Goal: Task Accomplishment & Management: Complete application form

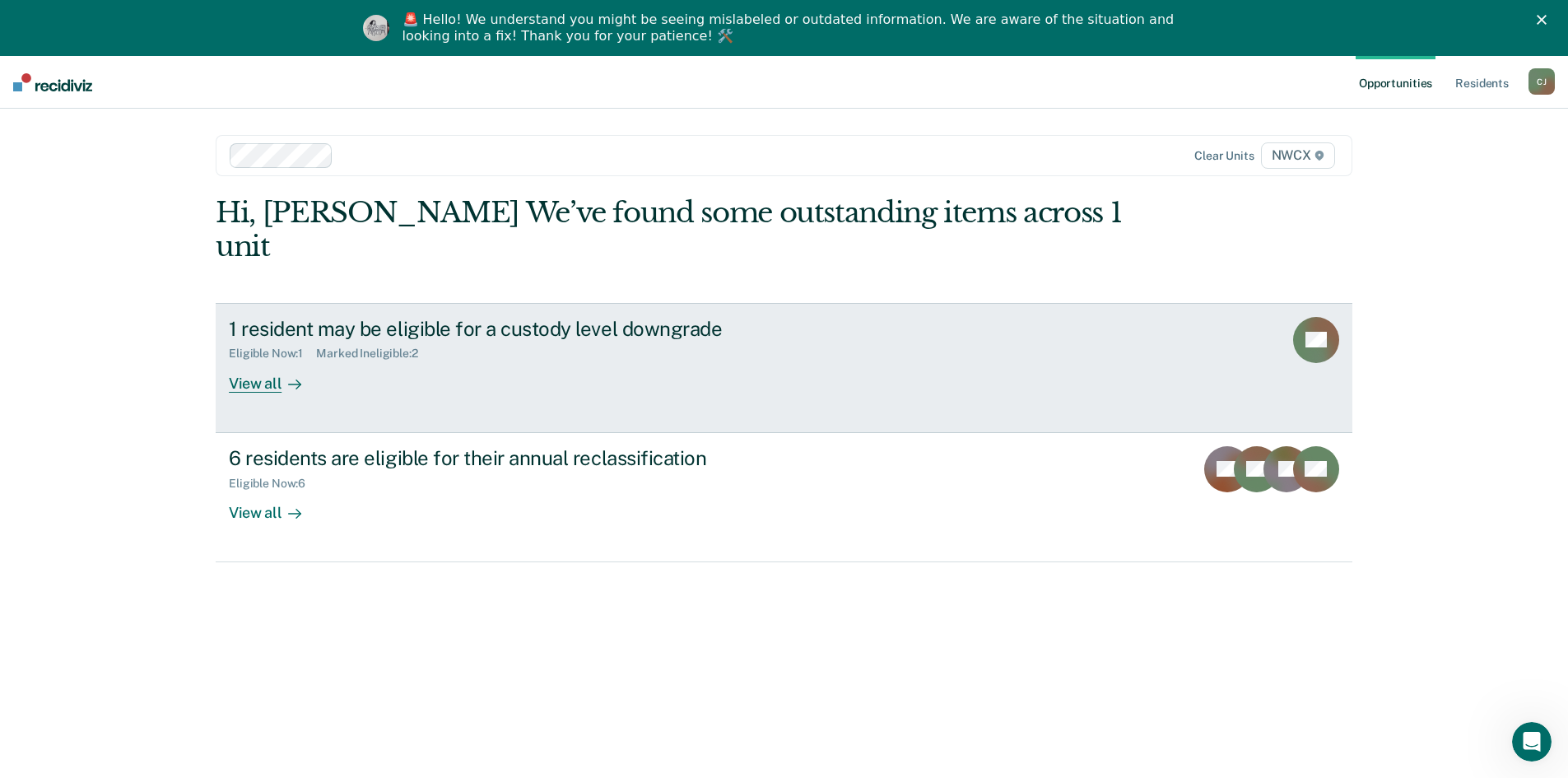
click at [266, 361] on div "View all" at bounding box center [275, 376] width 92 height 32
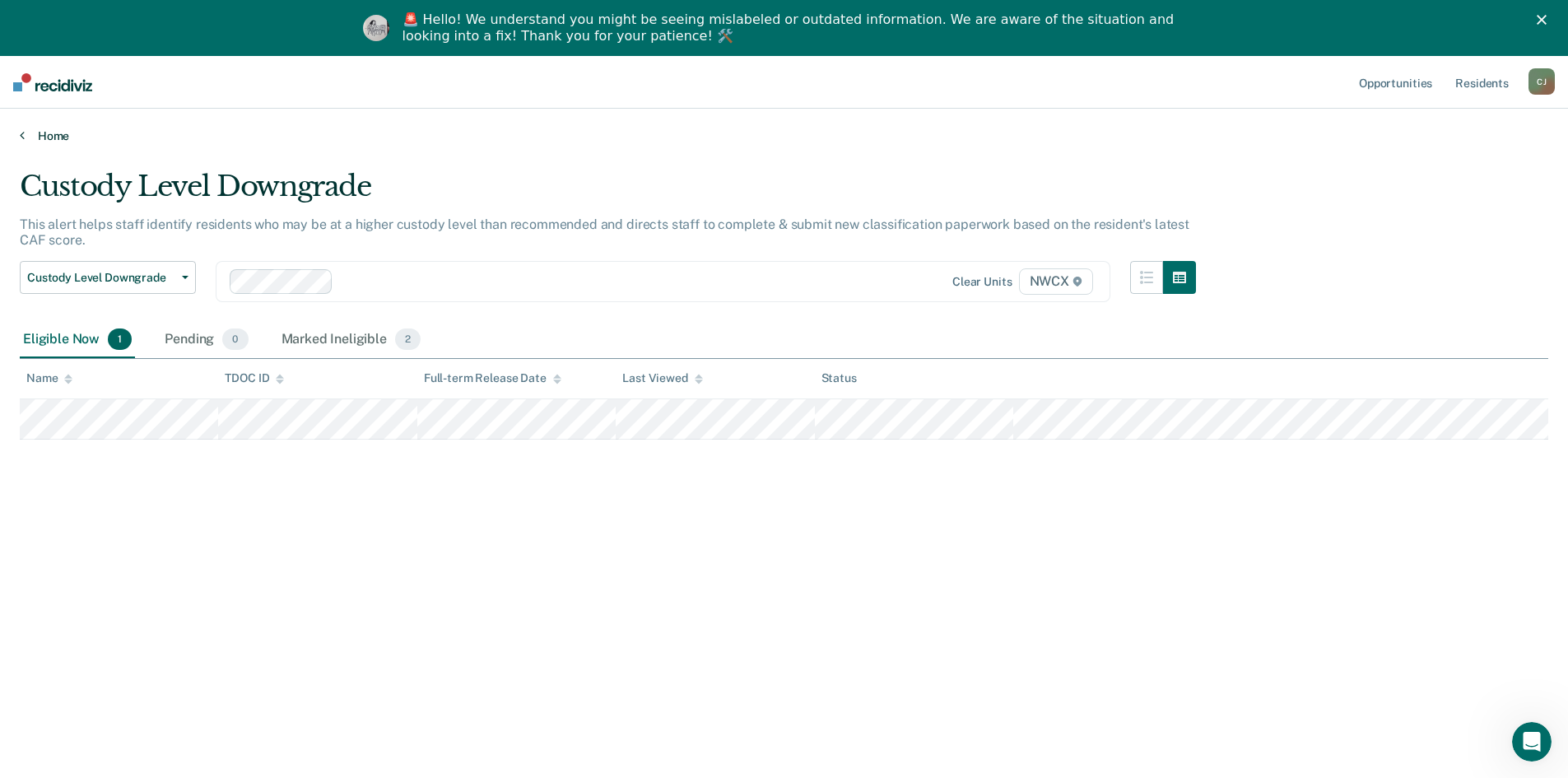
click at [55, 138] on link "Home" at bounding box center [784, 136] width 1529 height 15
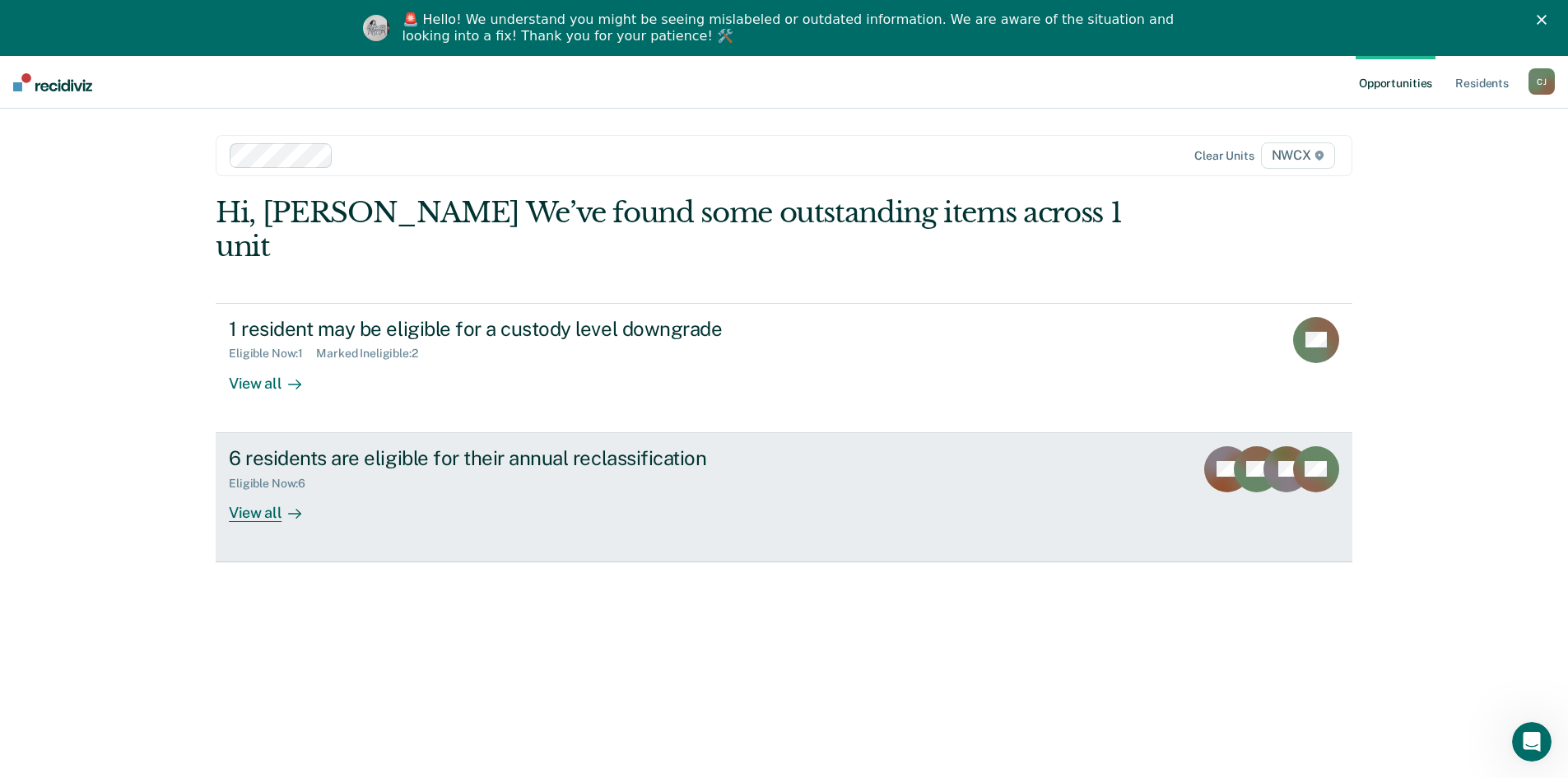
click at [245, 490] on div "View all" at bounding box center [275, 506] width 92 height 32
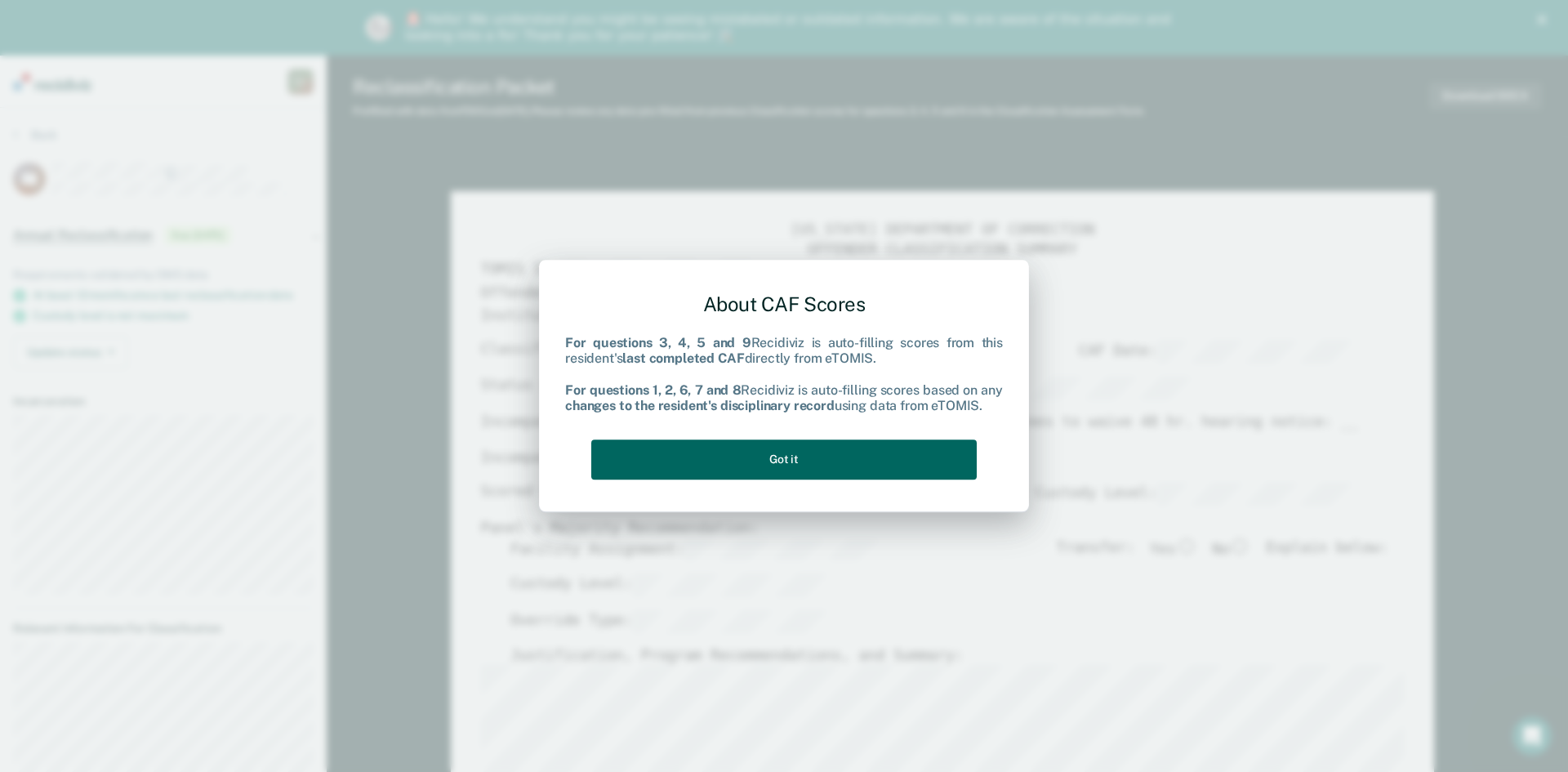
click at [764, 460] on button "Got it" at bounding box center [784, 460] width 386 height 40
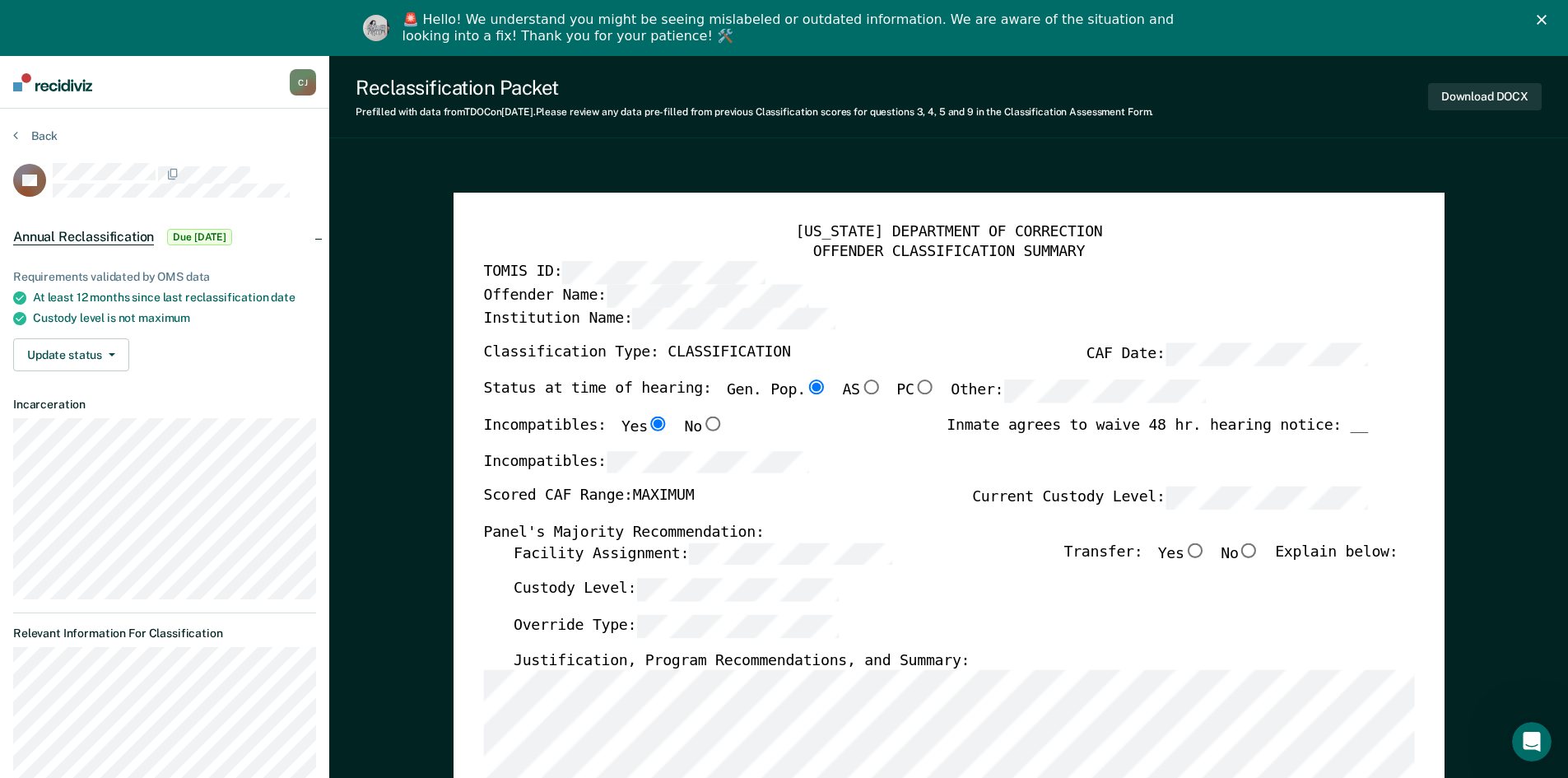
click at [1257, 551] on input "No" at bounding box center [1248, 549] width 22 height 15
type textarea "x"
radio input "true"
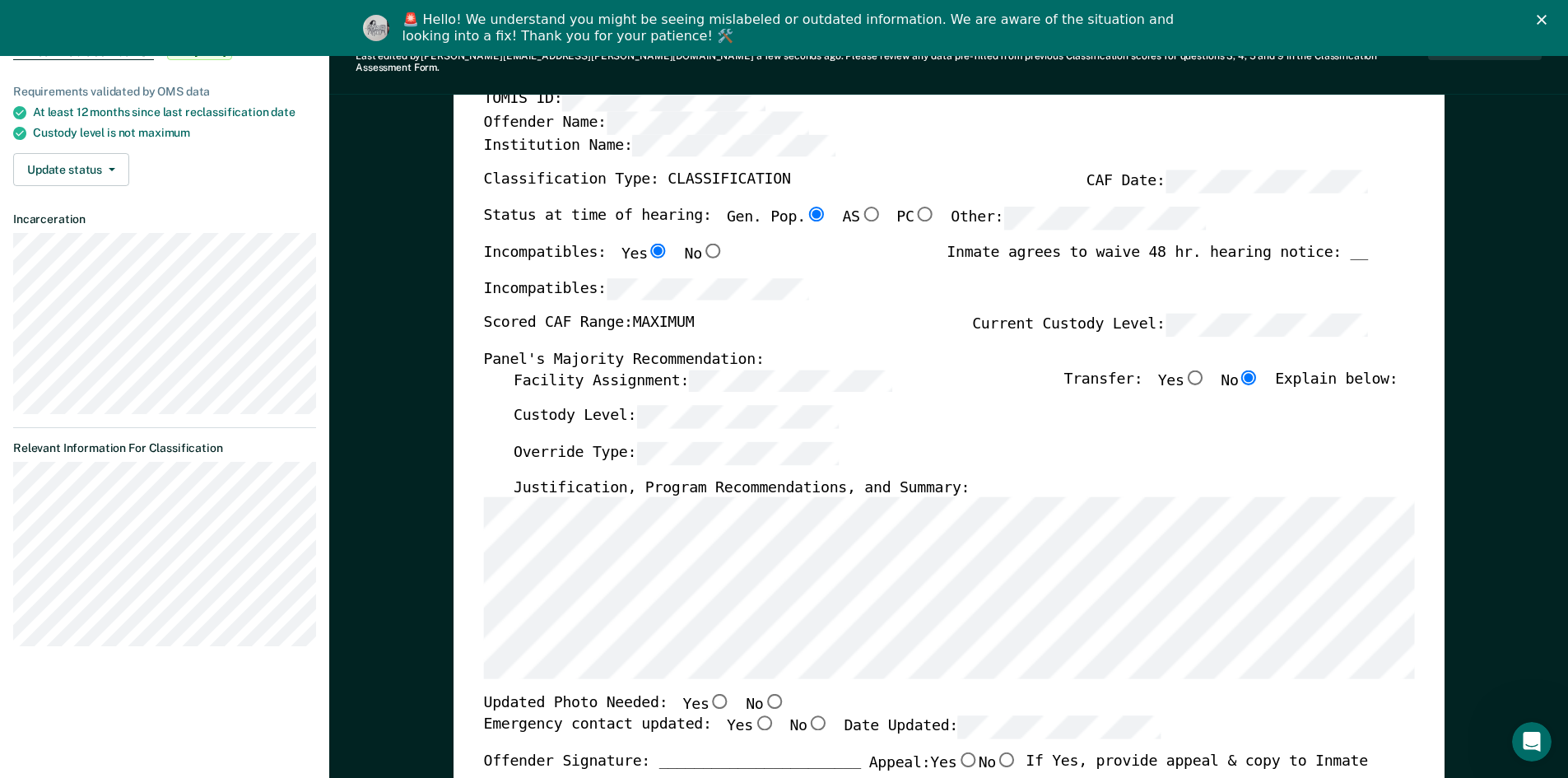
scroll to position [247, 0]
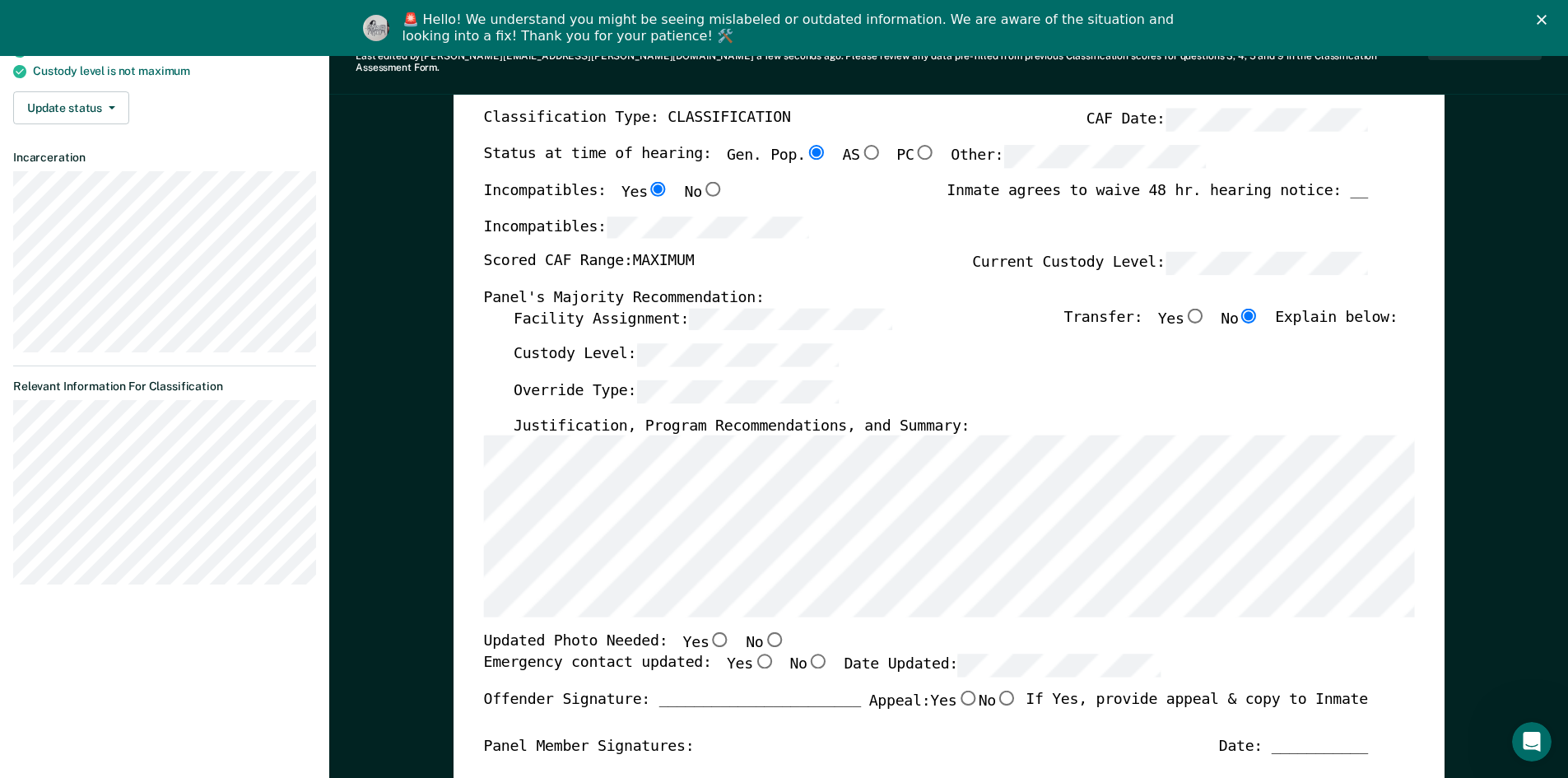
click at [708, 632] on input "Yes" at bounding box center [719, 639] width 22 height 15
type textarea "x"
radio input "true"
click at [753, 654] on input "Yes" at bounding box center [763, 661] width 22 height 15
type textarea "x"
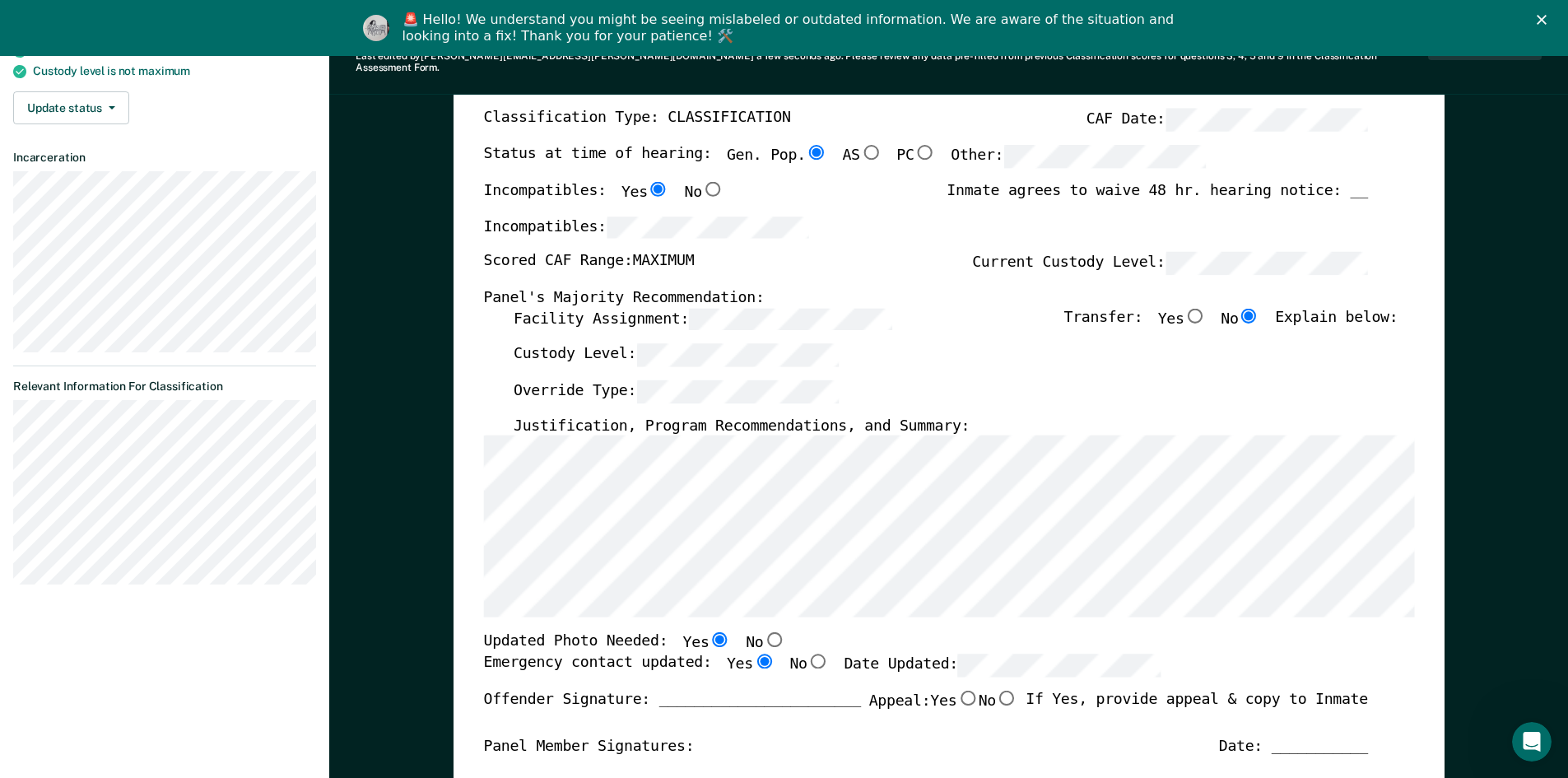
radio input "true"
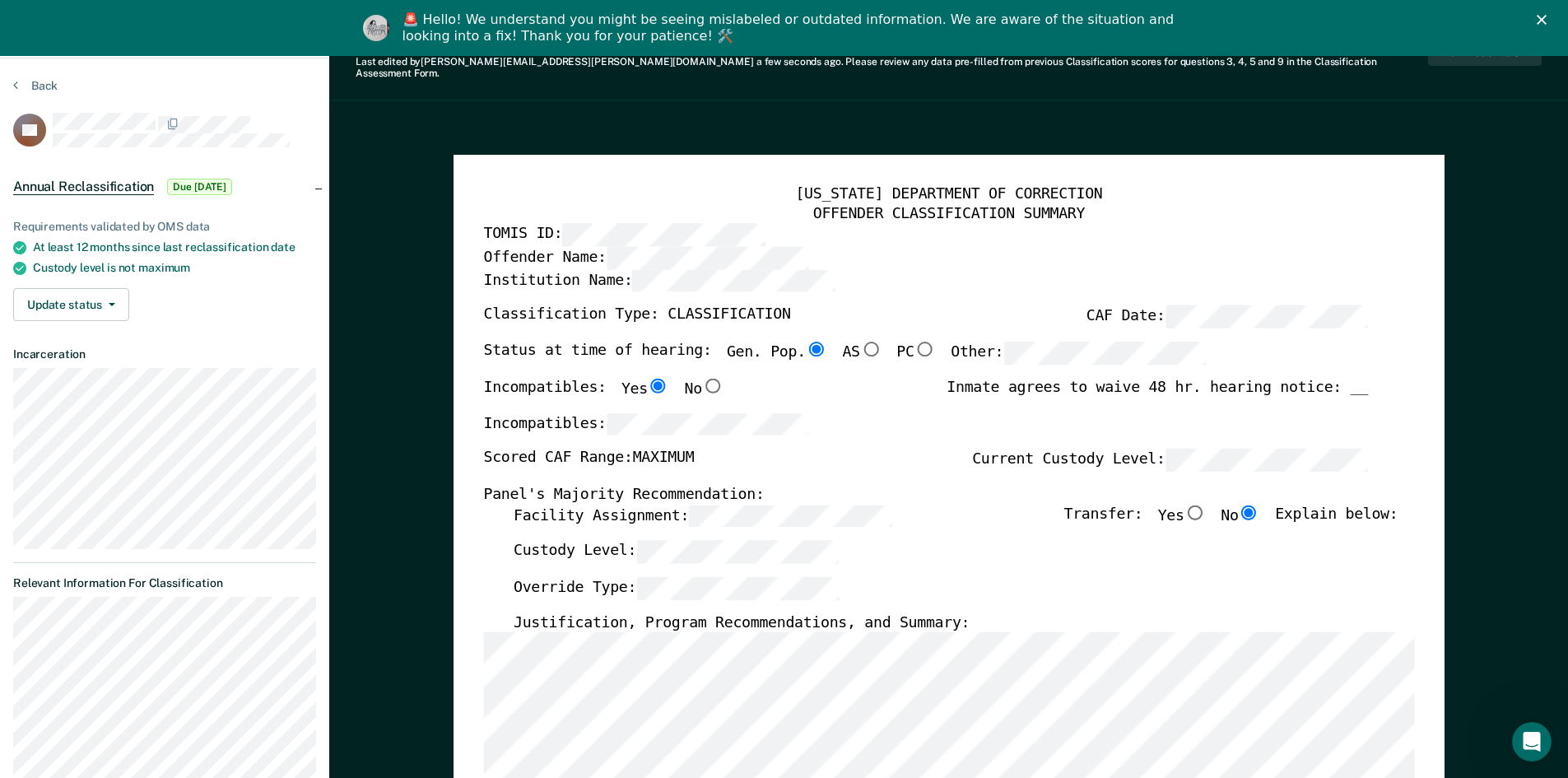
scroll to position [0, 0]
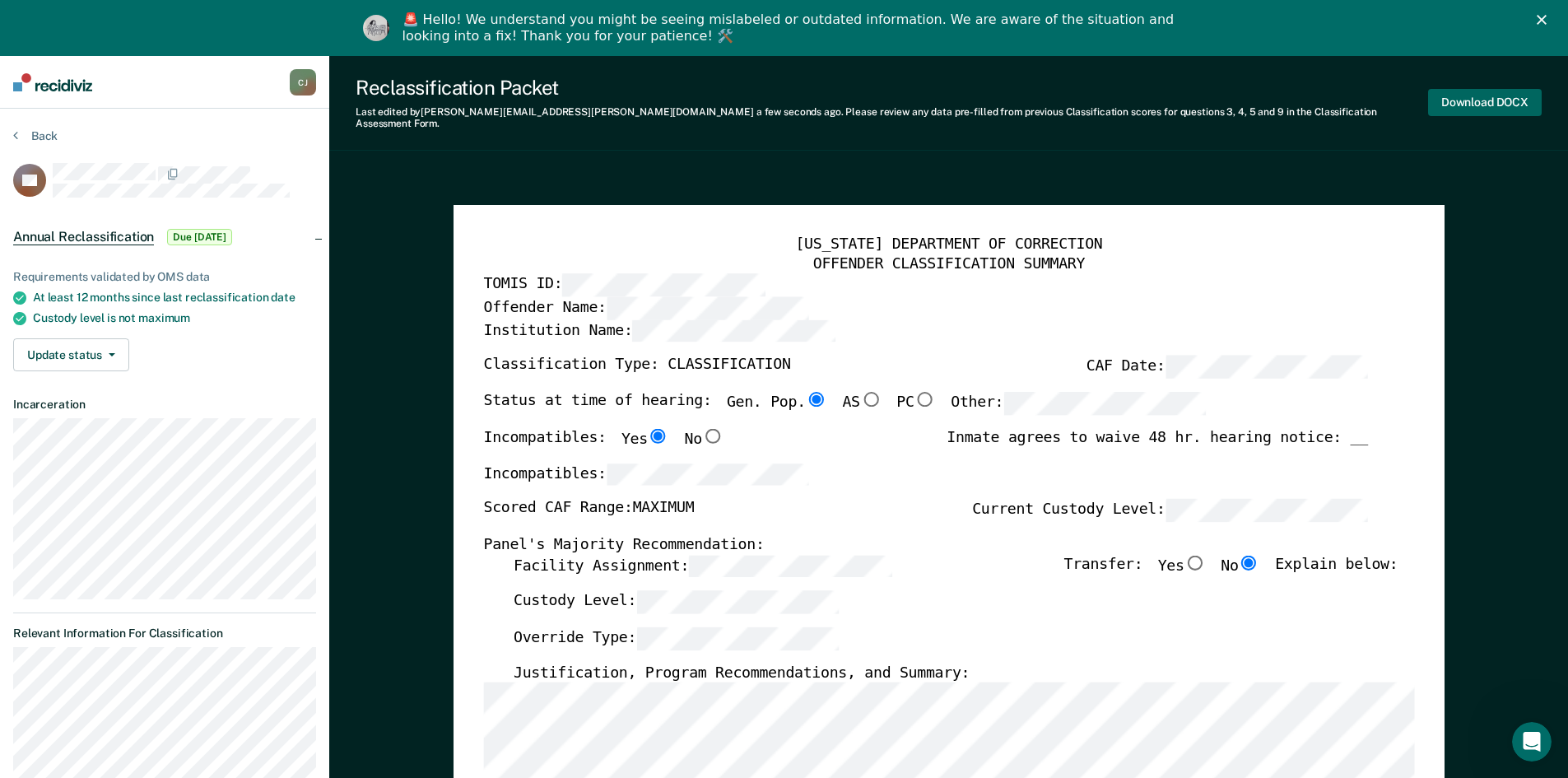
click at [1508, 94] on button "Download DOCX" at bounding box center [1485, 102] width 114 height 27
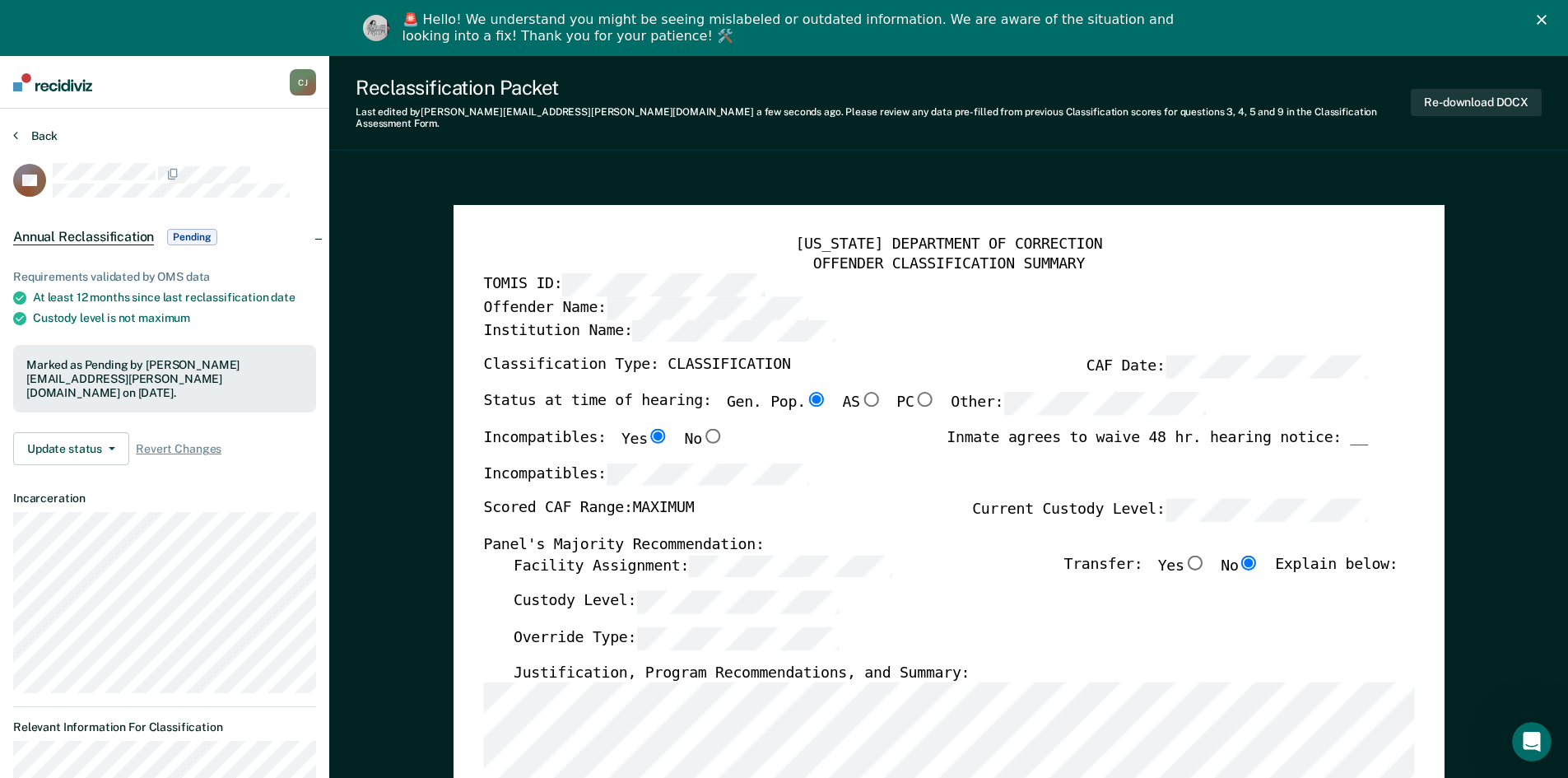
click at [45, 132] on button "Back" at bounding box center [35, 136] width 44 height 15
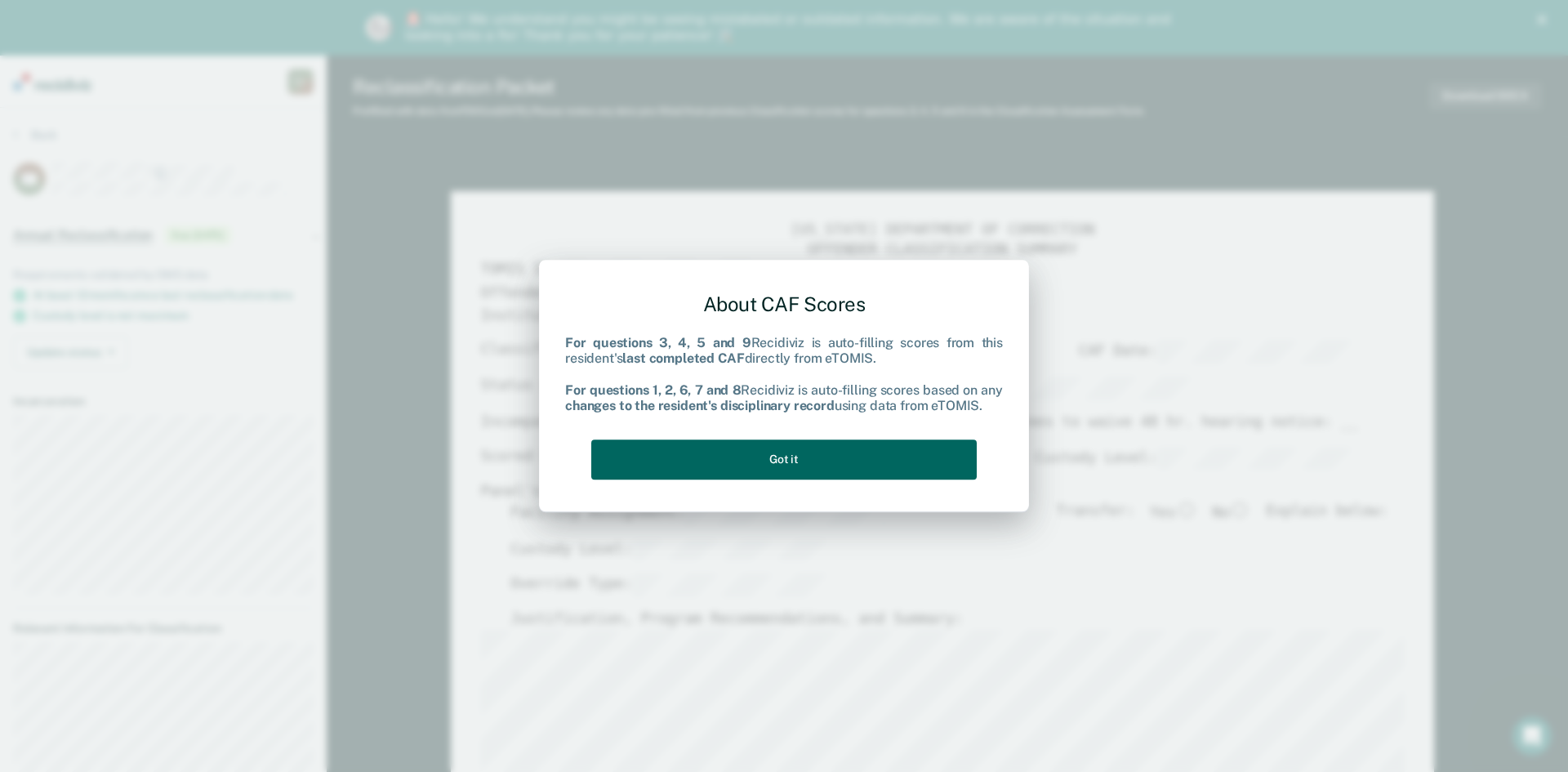
click at [811, 461] on button "Got it" at bounding box center [784, 460] width 386 height 40
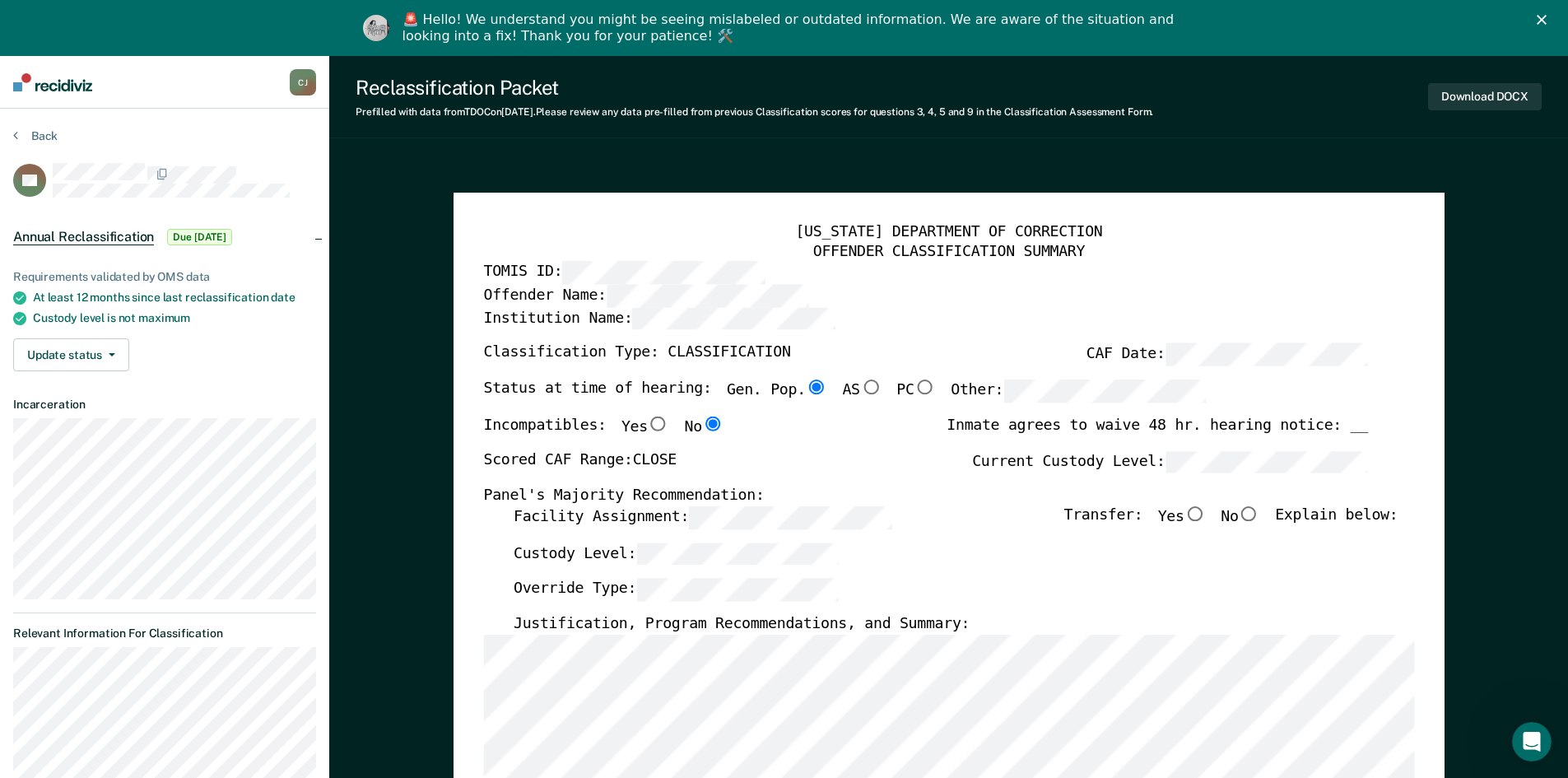
click at [1259, 513] on input "No" at bounding box center [1248, 513] width 22 height 15
type textarea "x"
radio input "true"
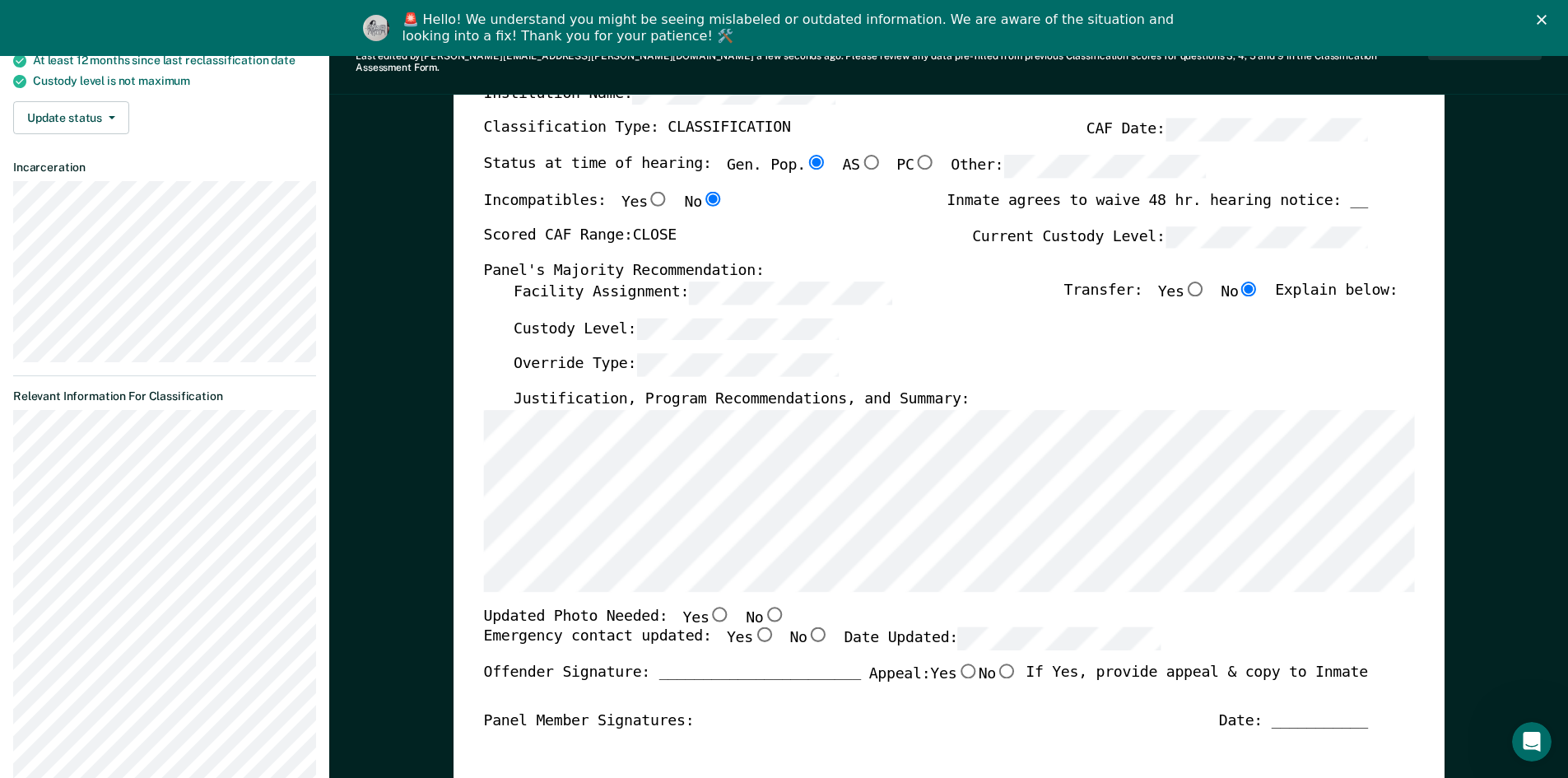
scroll to position [247, 0]
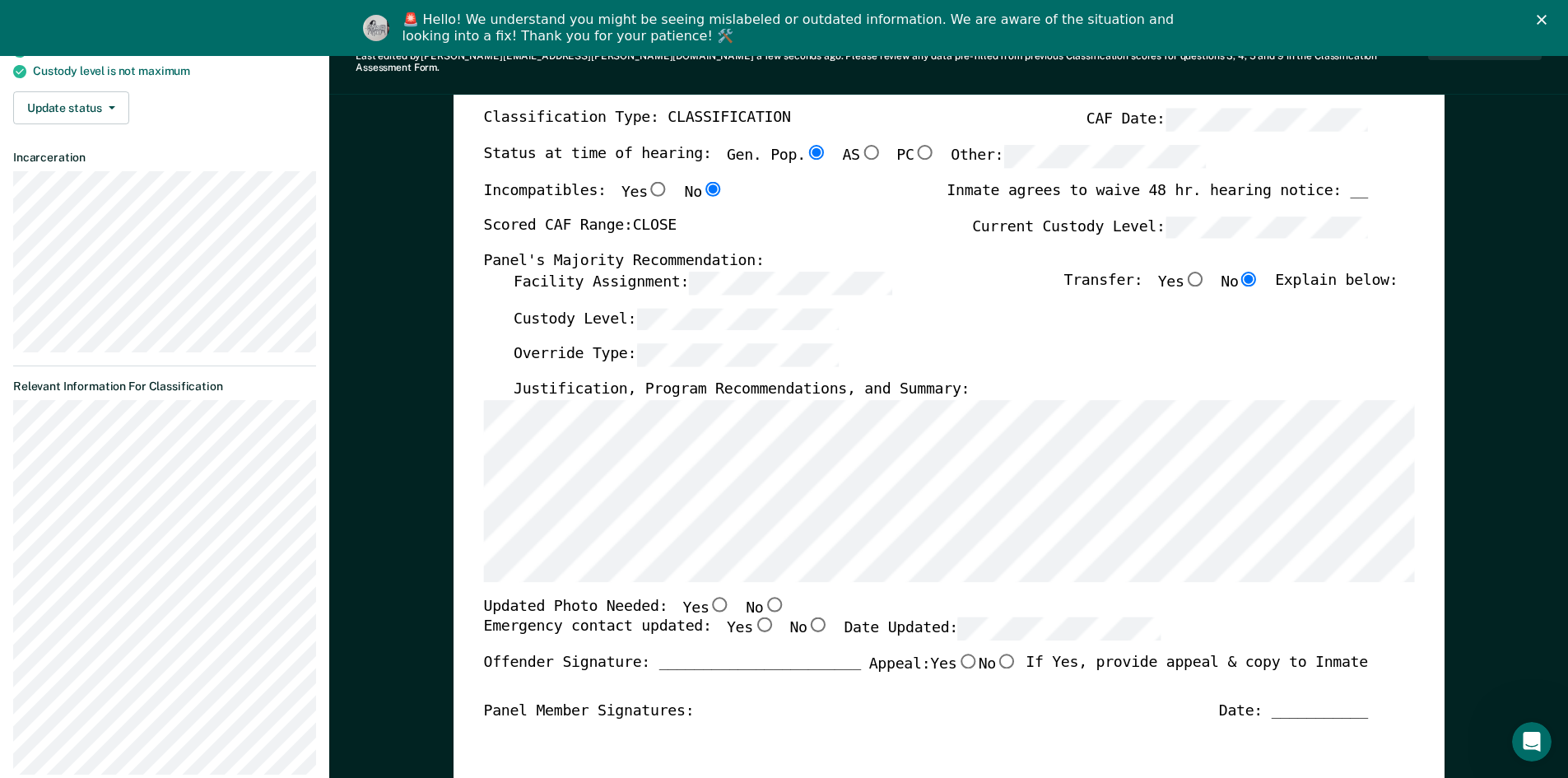
click at [708, 596] on input "Yes" at bounding box center [719, 603] width 22 height 15
type textarea "x"
radio input "true"
click at [753, 617] on input "Yes" at bounding box center [763, 624] width 22 height 15
type textarea "x"
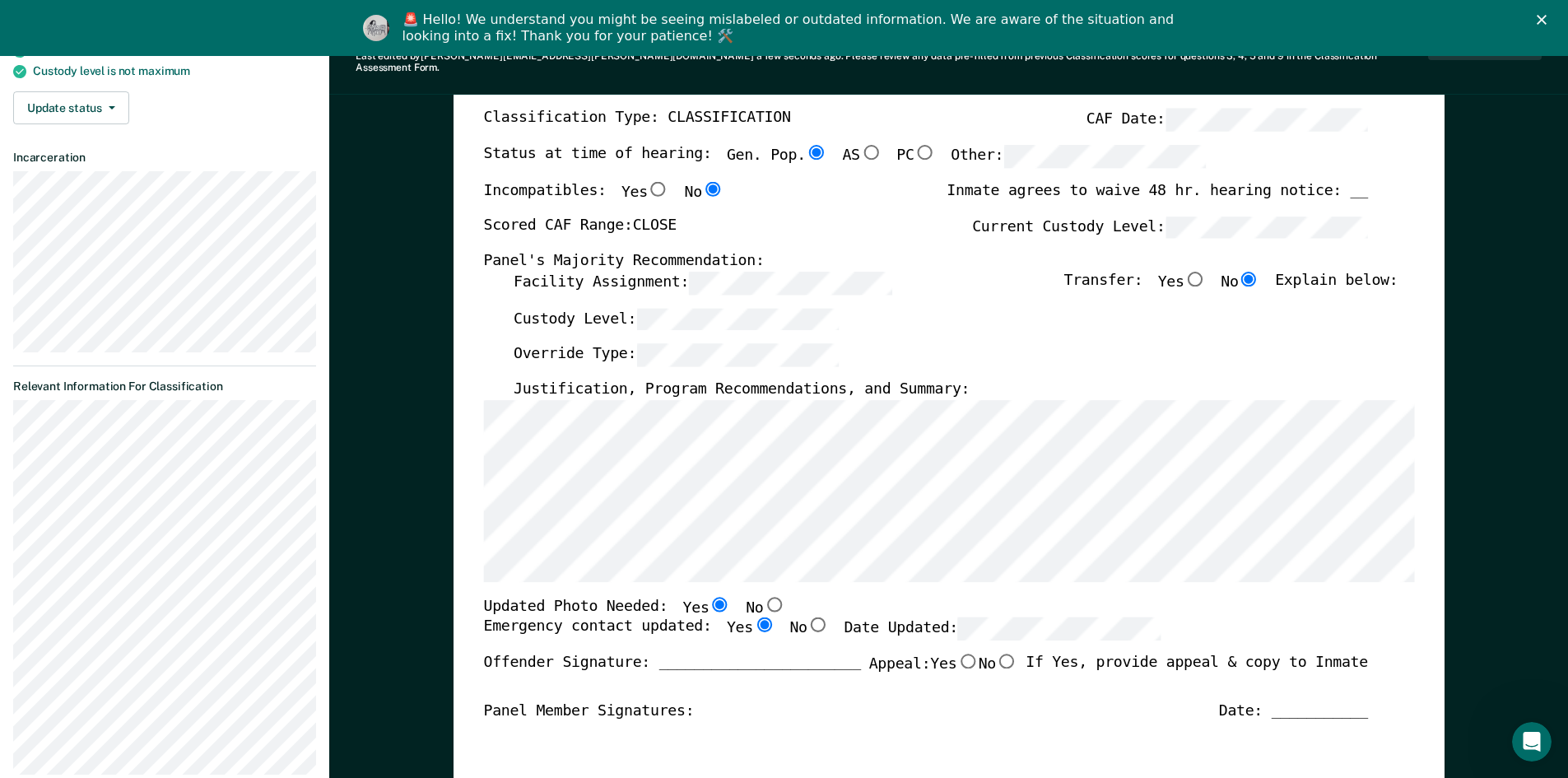
radio input "true"
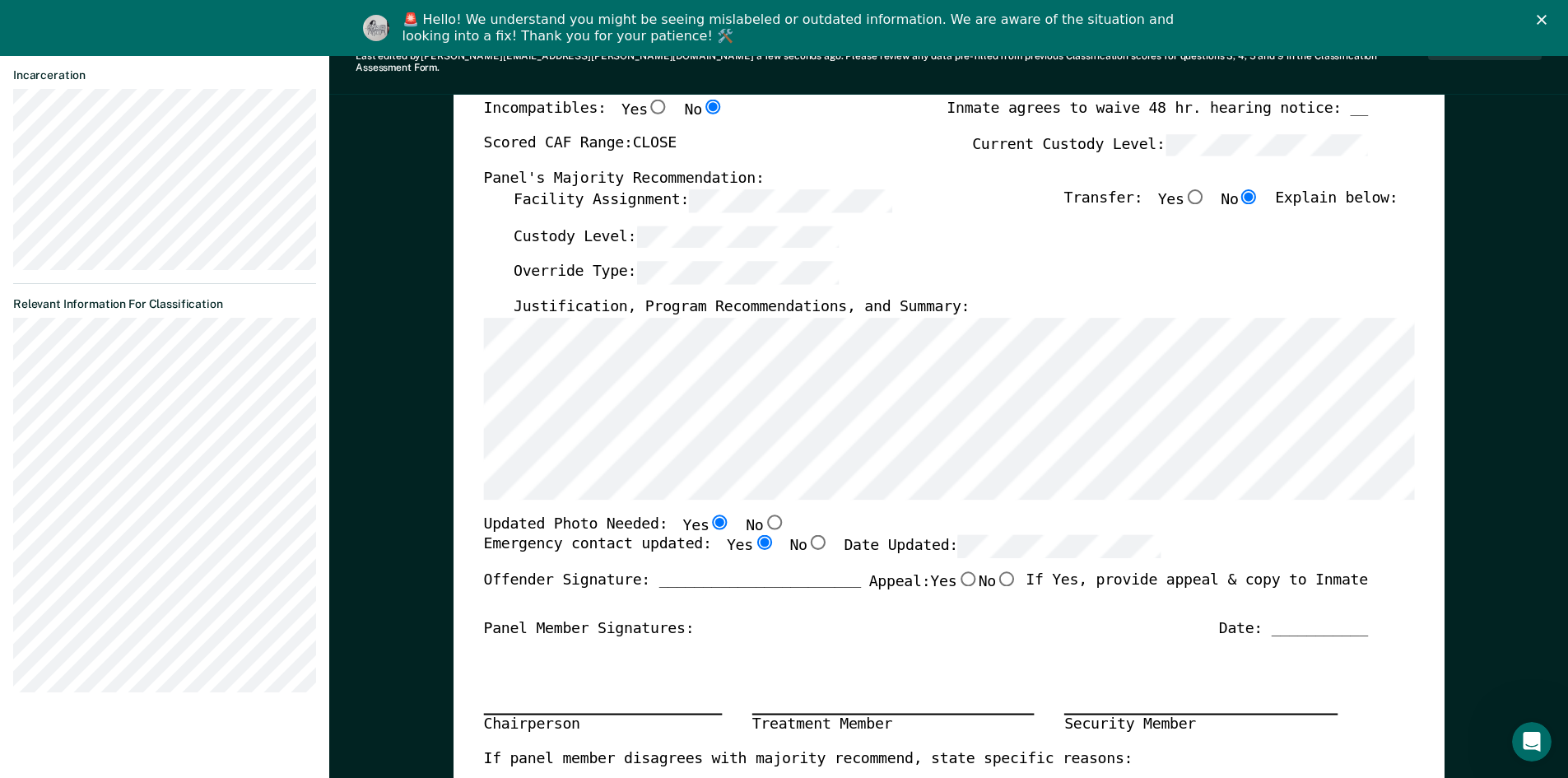
scroll to position [0, 0]
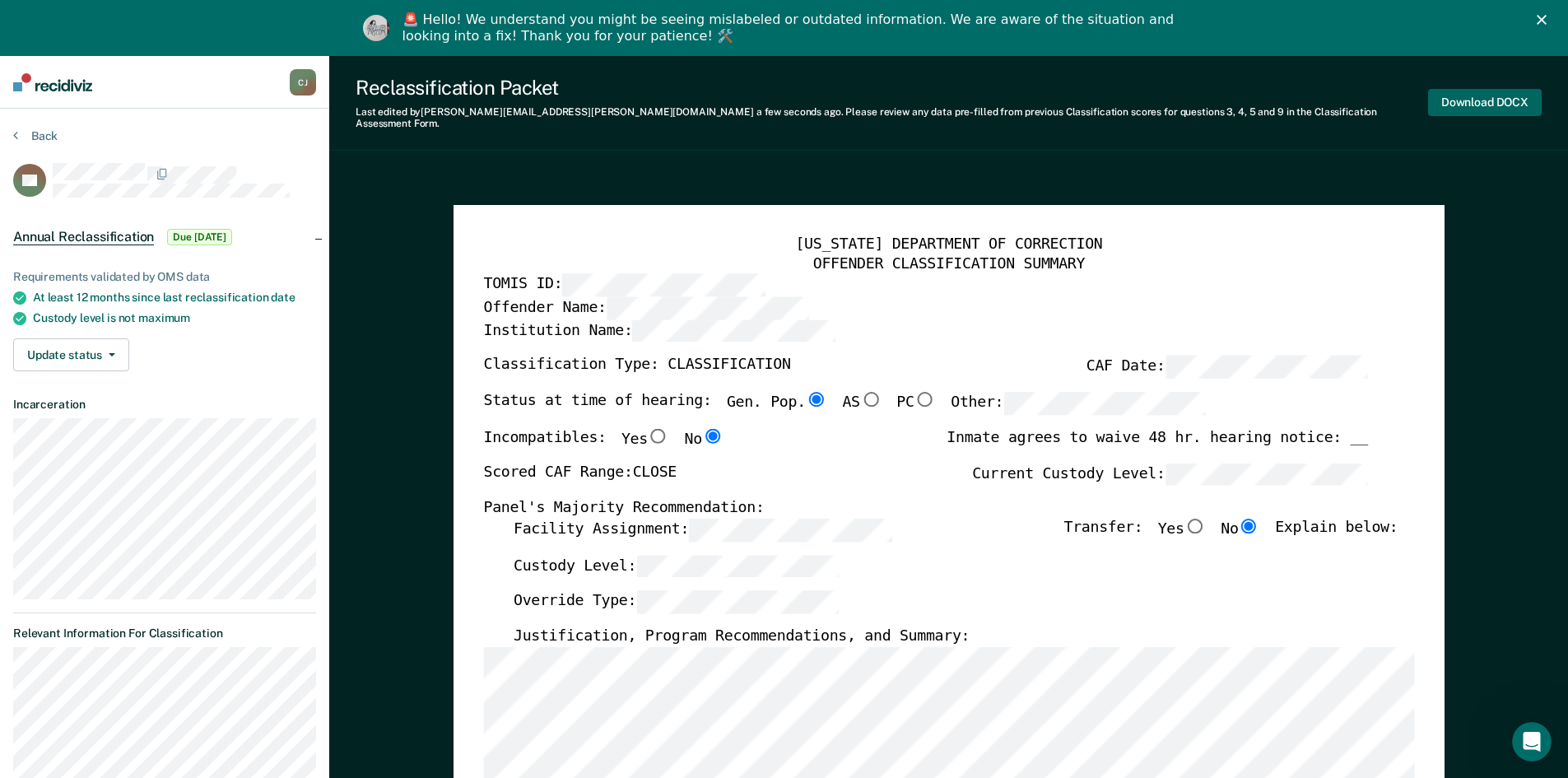
click at [1504, 90] on button "Download DOCX" at bounding box center [1485, 102] width 114 height 27
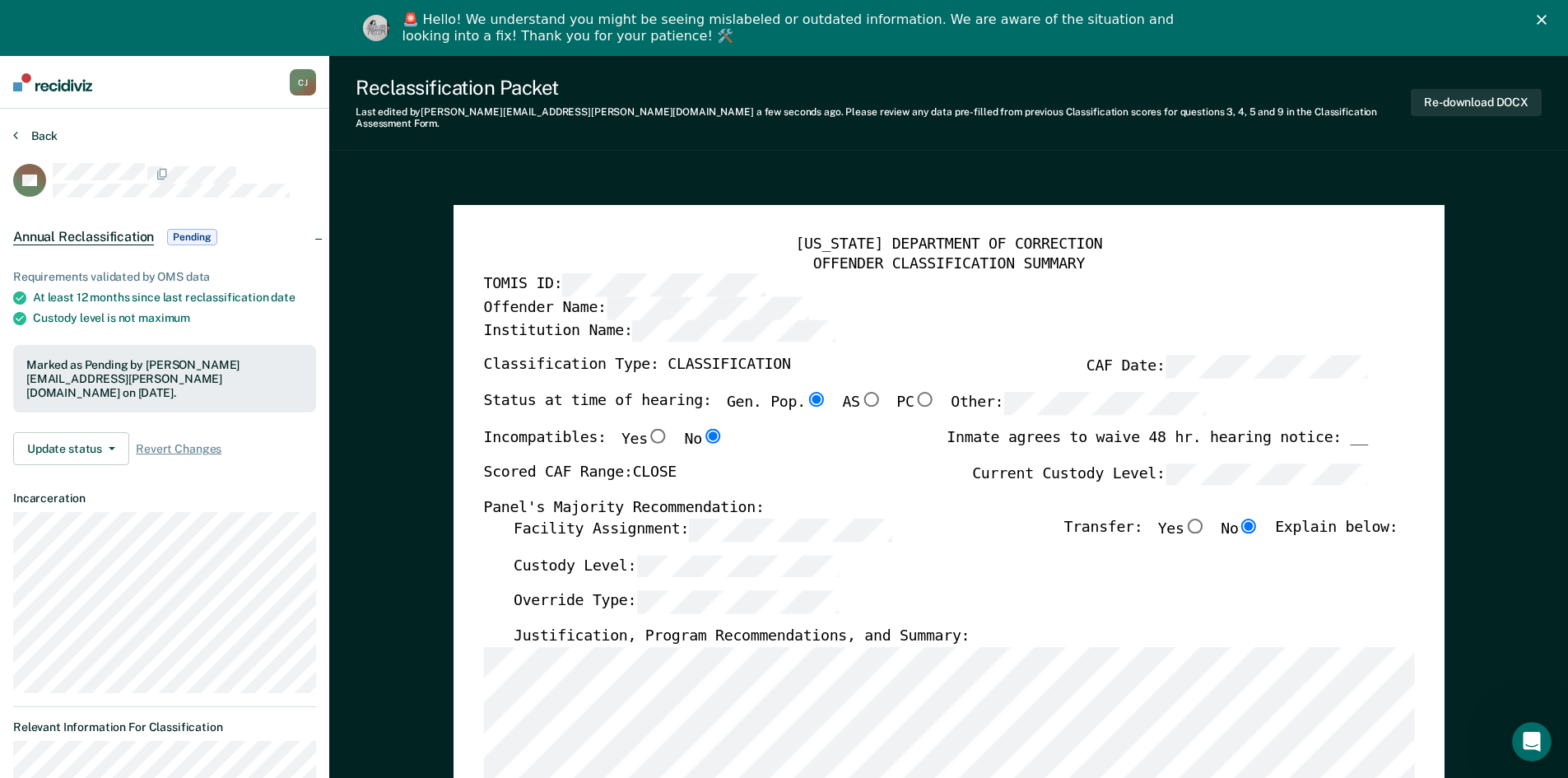
click at [32, 139] on button "Back" at bounding box center [35, 136] width 44 height 15
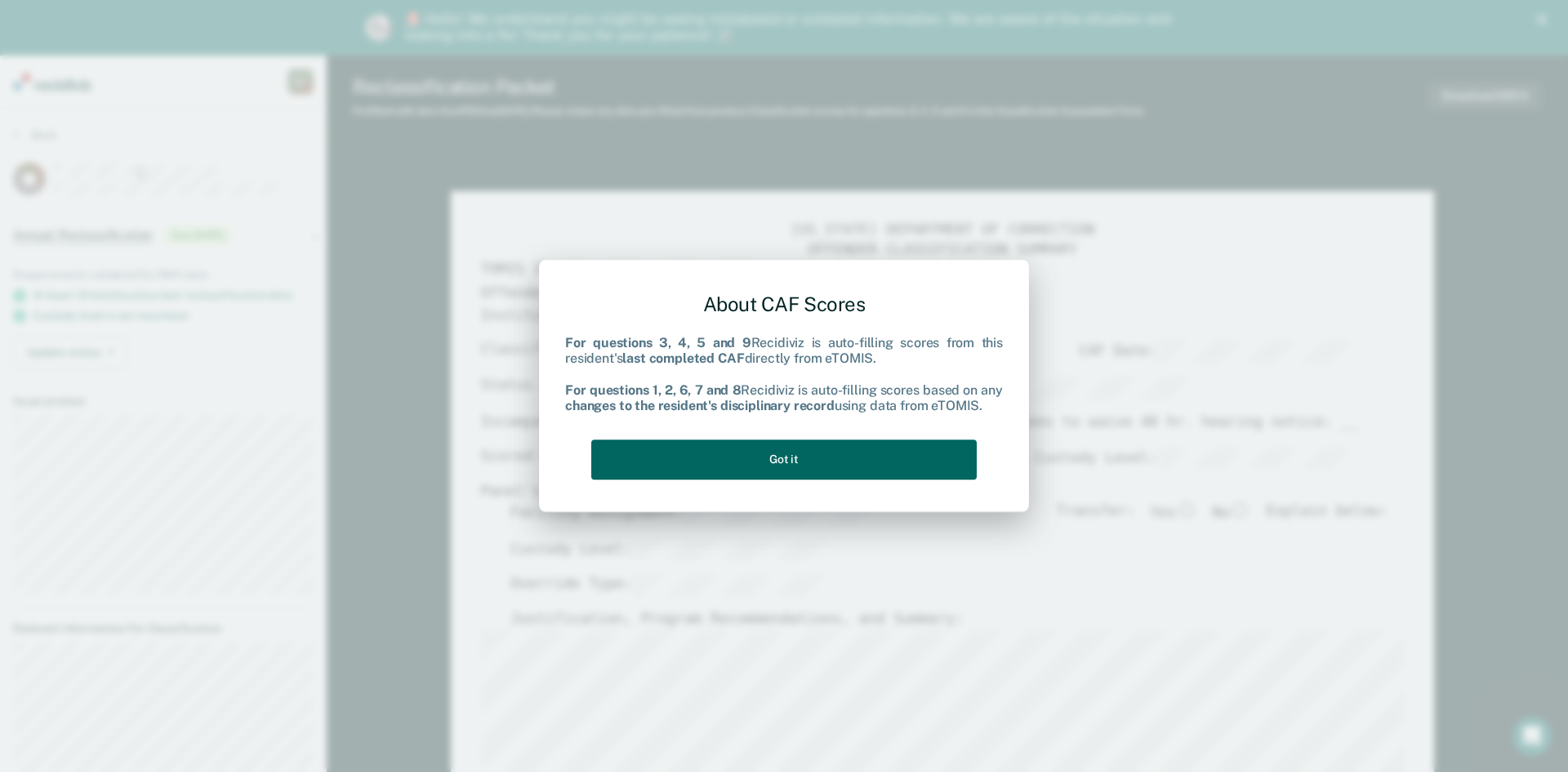
click at [889, 467] on button "Got it" at bounding box center [784, 460] width 386 height 40
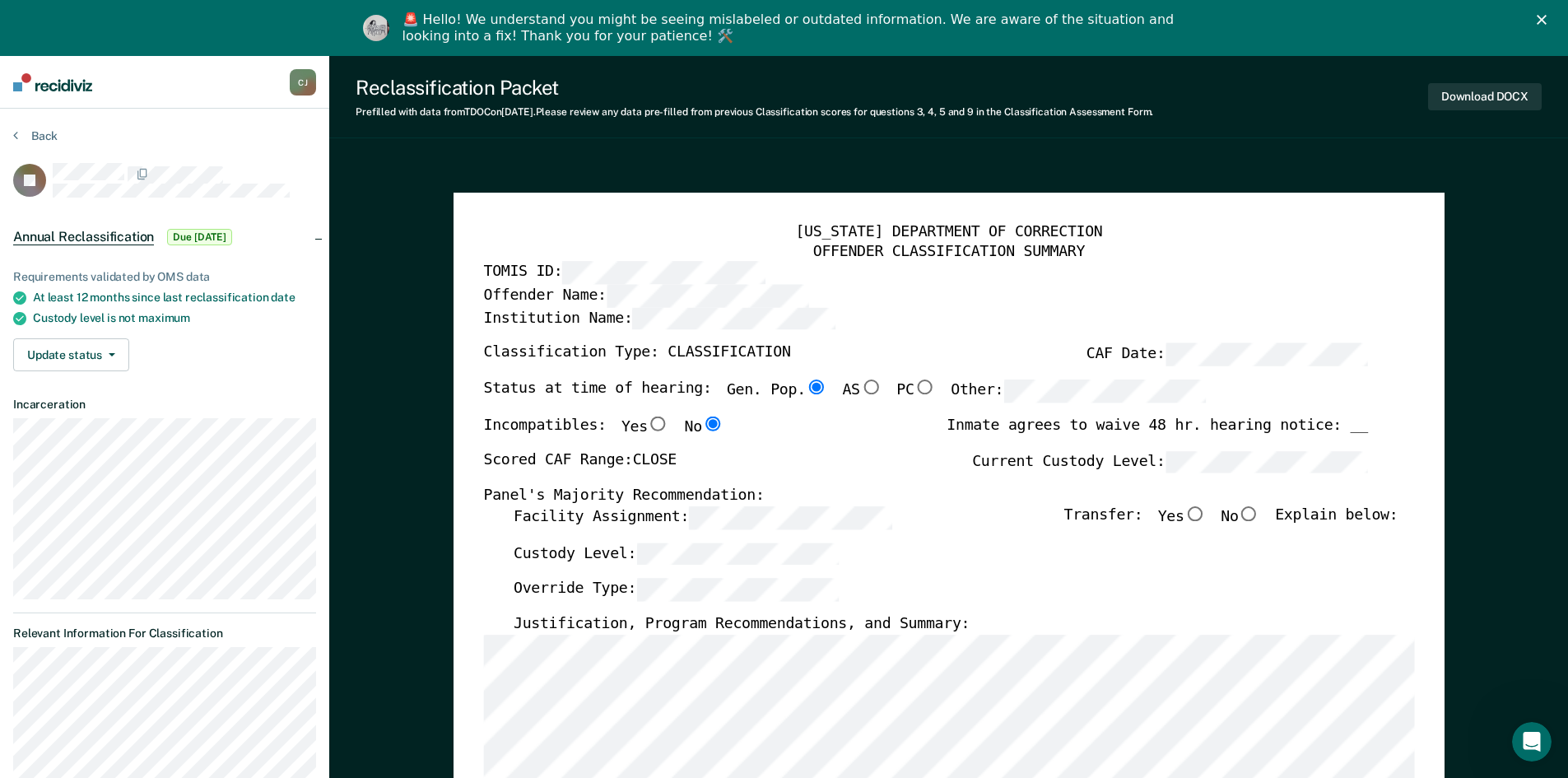
click at [1259, 512] on input "No" at bounding box center [1248, 513] width 22 height 15
type textarea "x"
radio input "true"
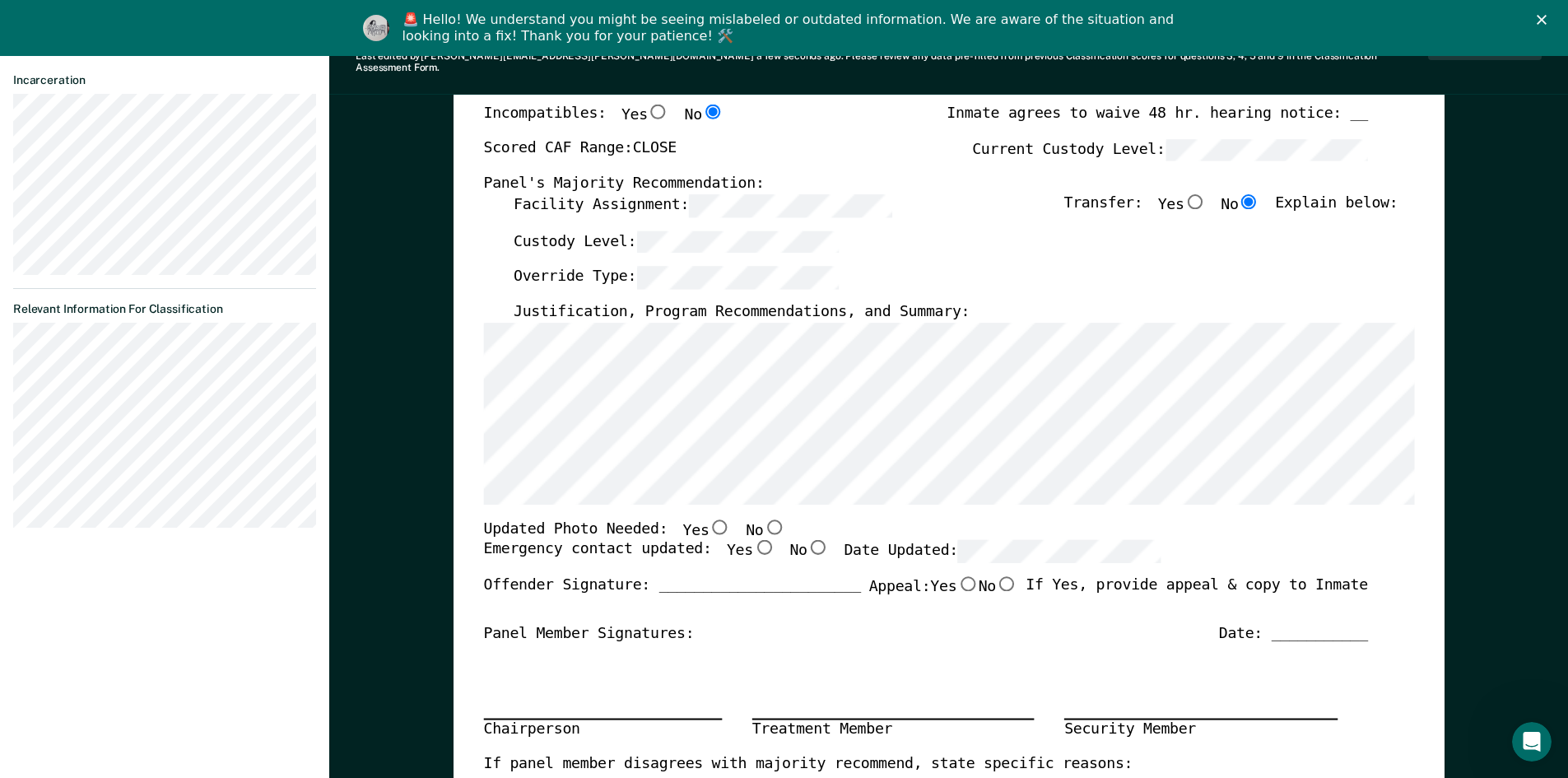
scroll to position [329, 0]
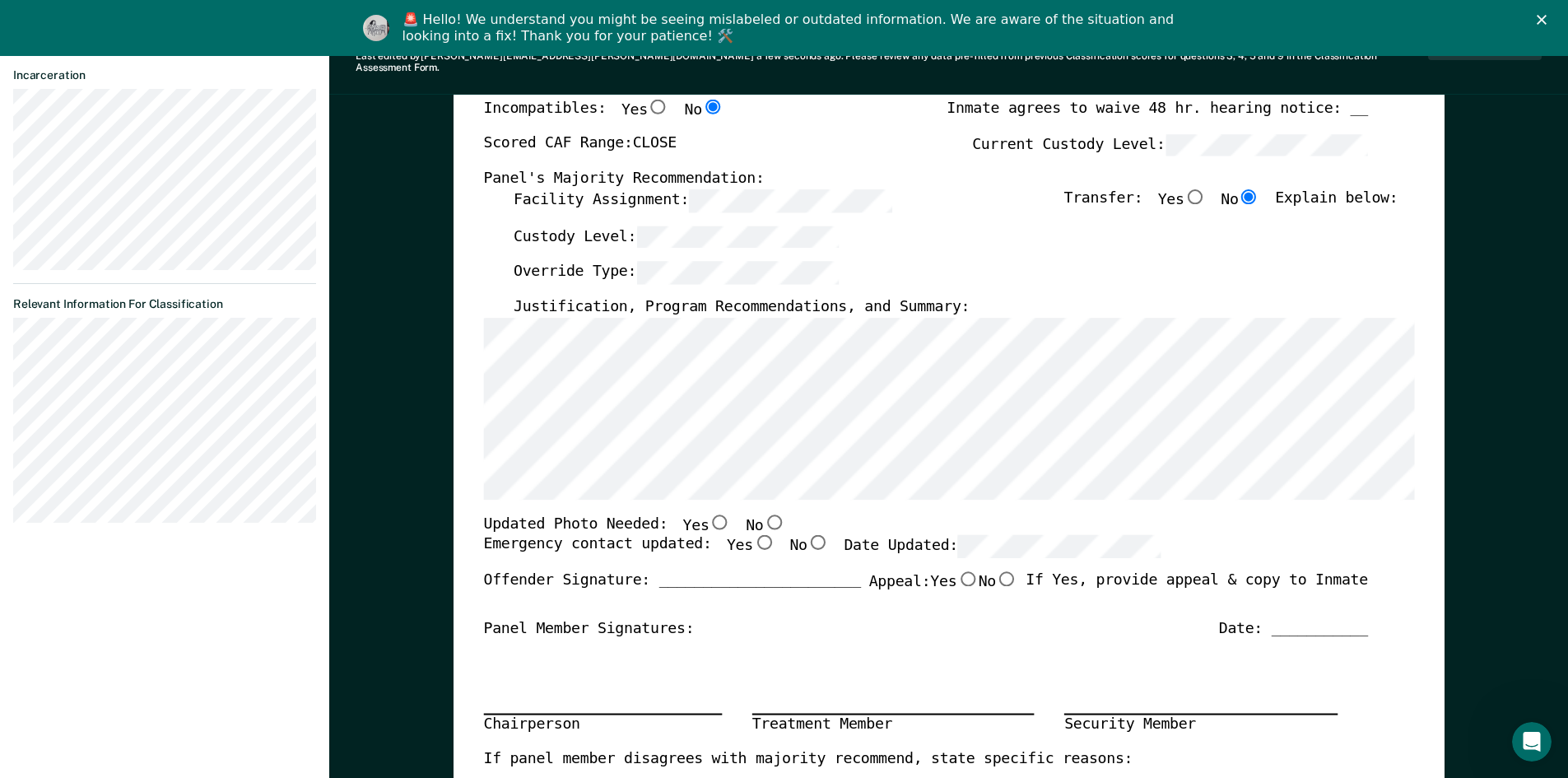
click at [708, 514] on input "Yes" at bounding box center [719, 521] width 22 height 15
type textarea "x"
radio input "true"
click at [753, 535] on input "Yes" at bounding box center [763, 542] width 22 height 15
type textarea "x"
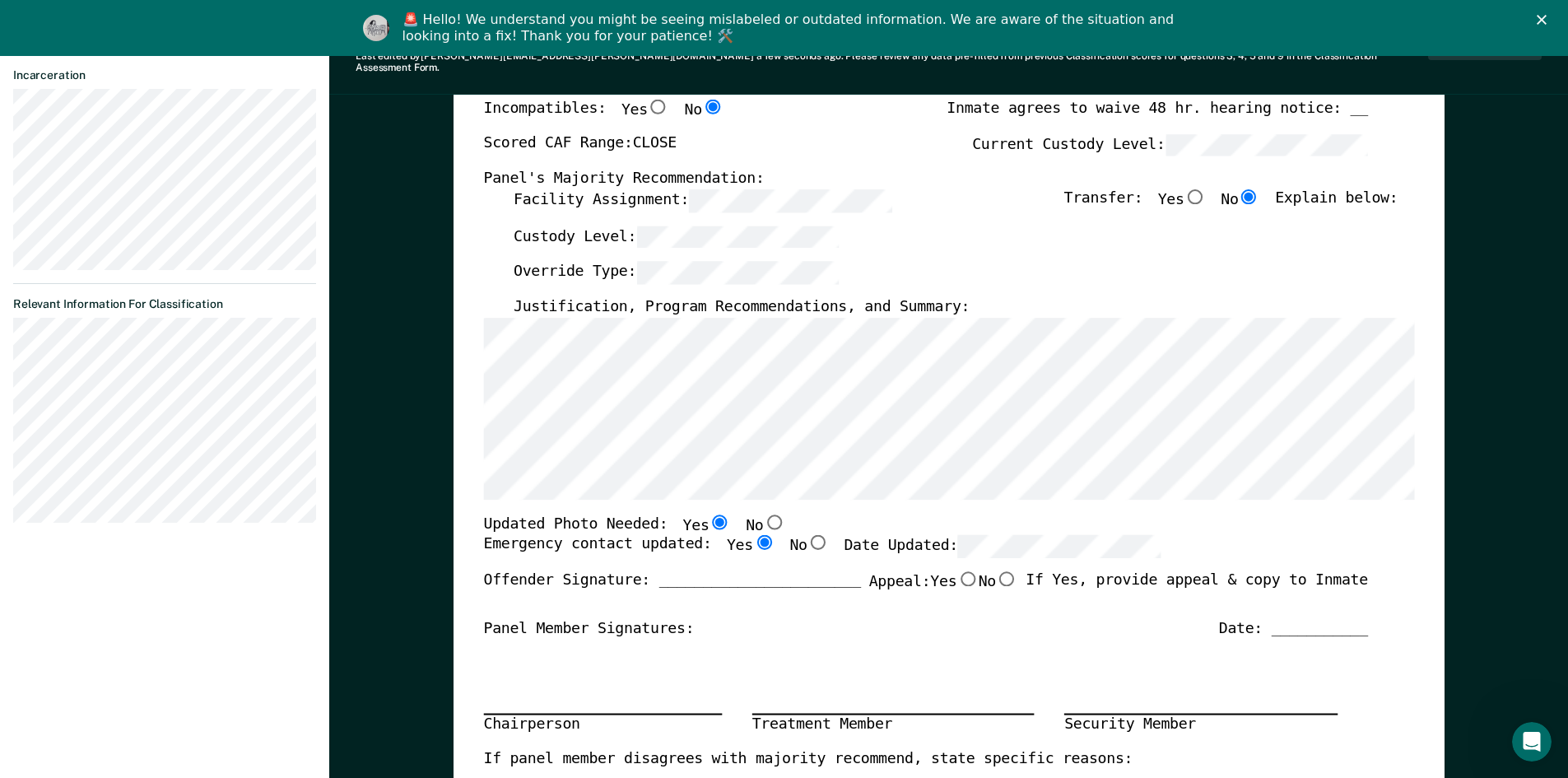
radio input "true"
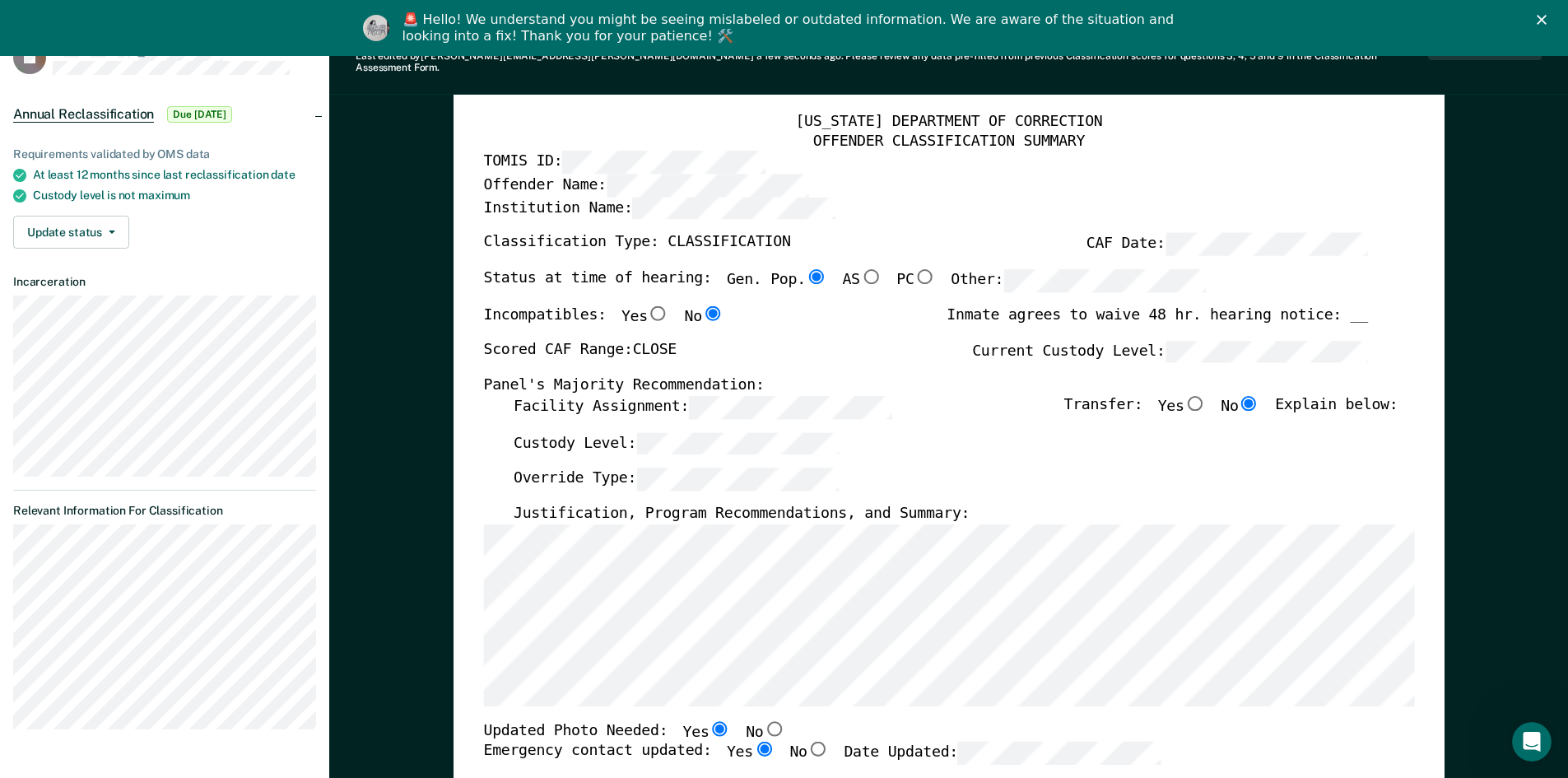
scroll to position [0, 0]
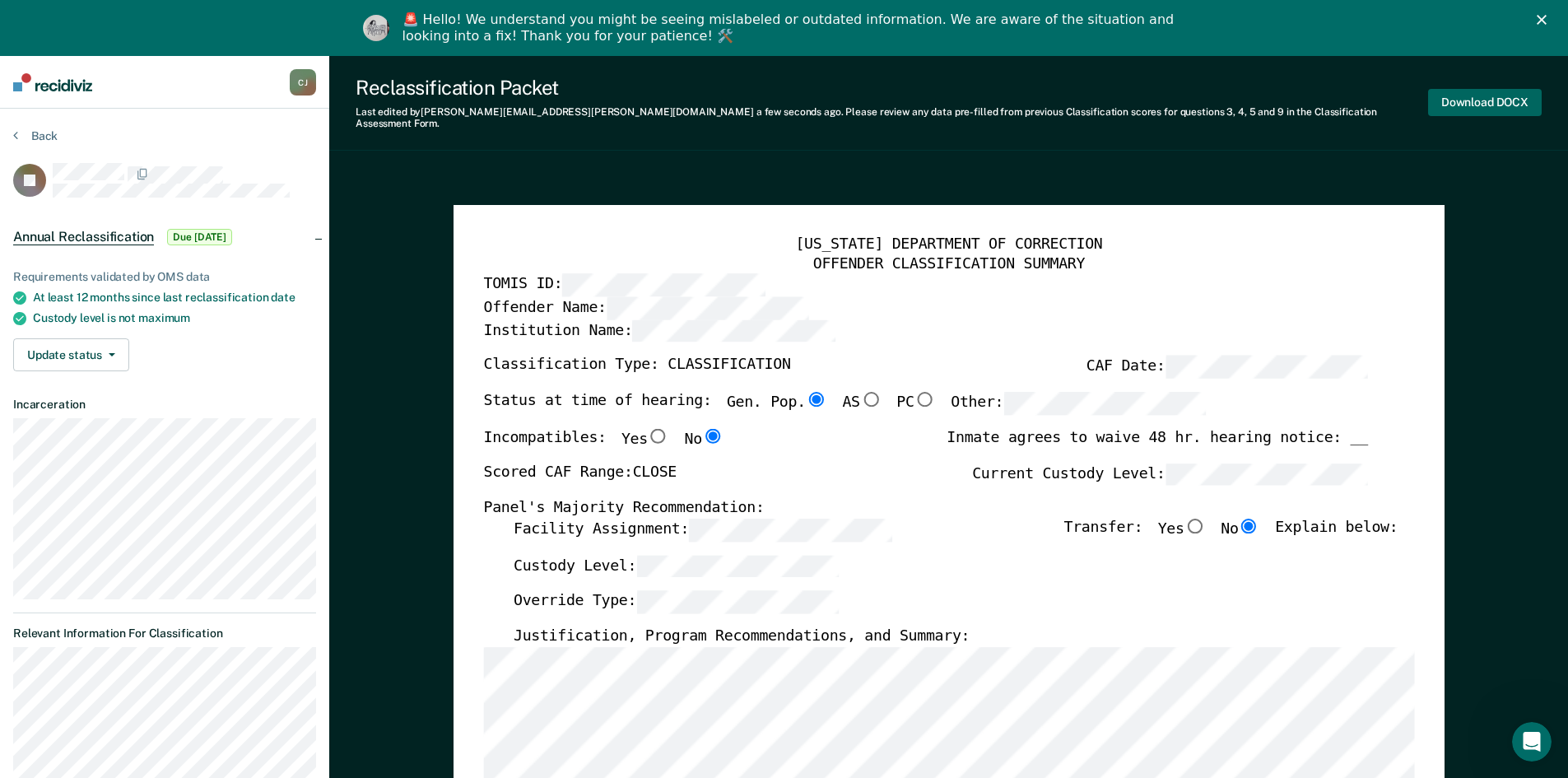
click at [1481, 90] on button "Download DOCX" at bounding box center [1485, 102] width 114 height 27
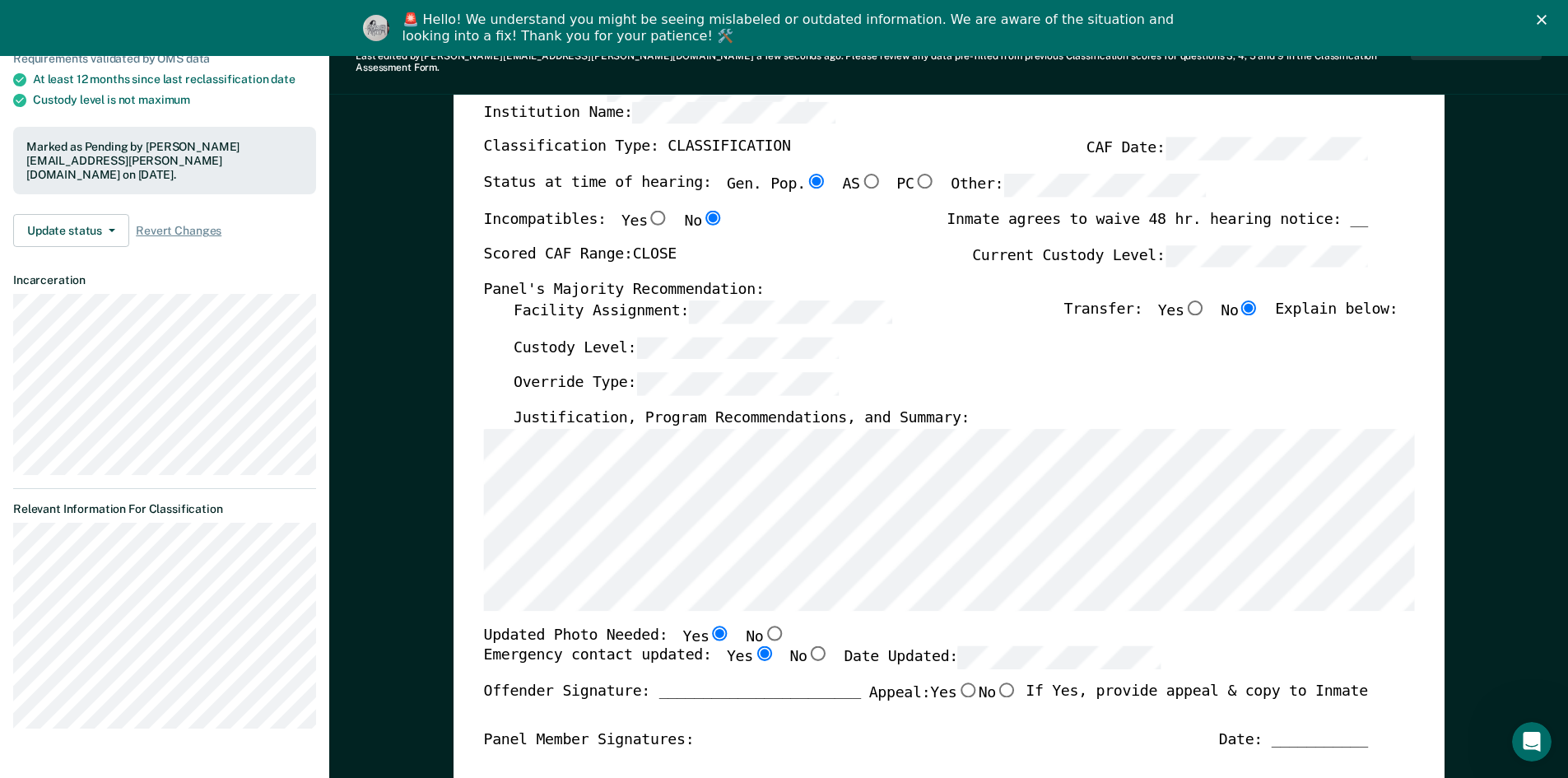
scroll to position [247, 0]
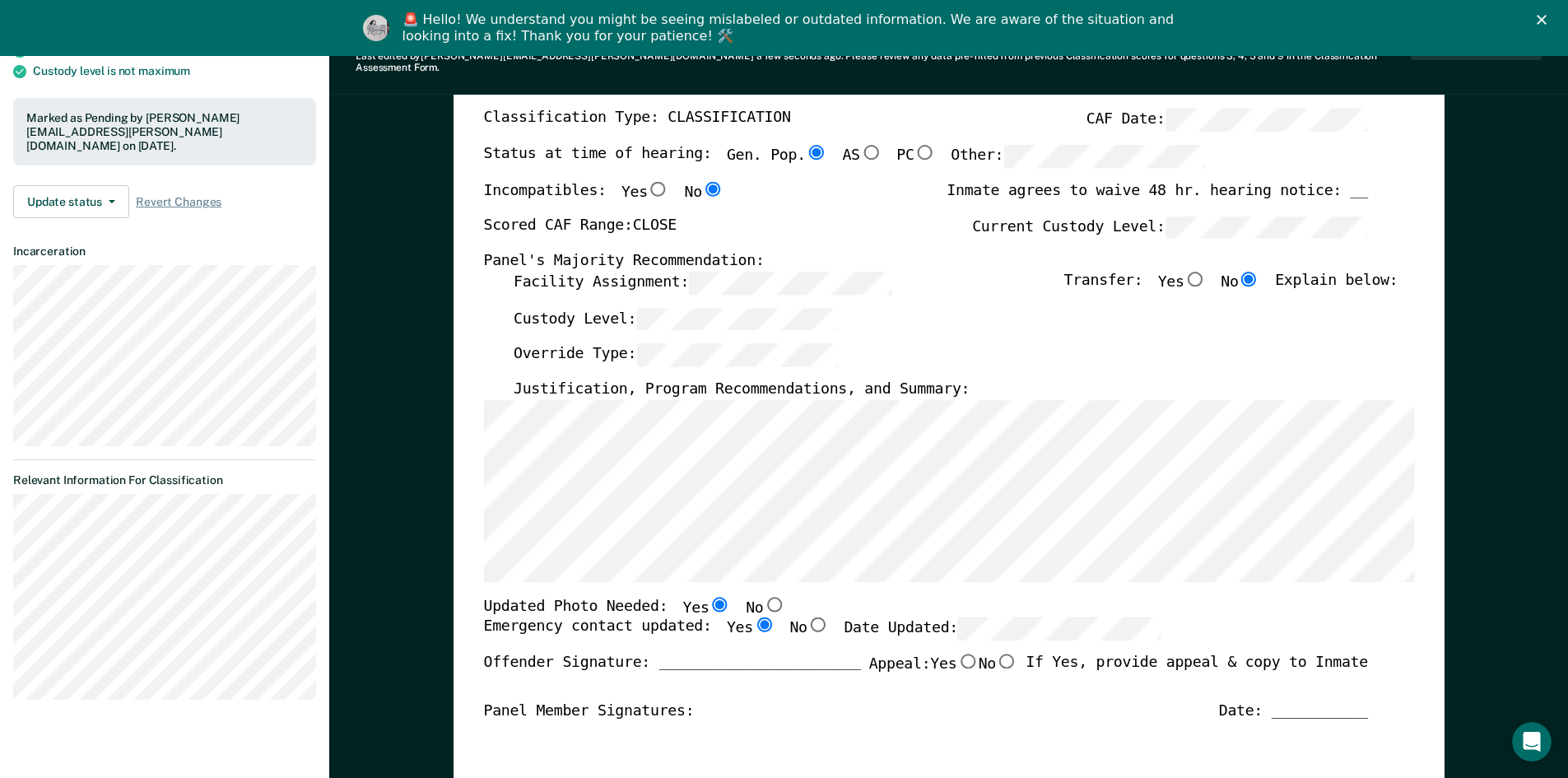
click at [1372, 320] on div "Custody Level:" at bounding box center [954, 325] width 884 height 37
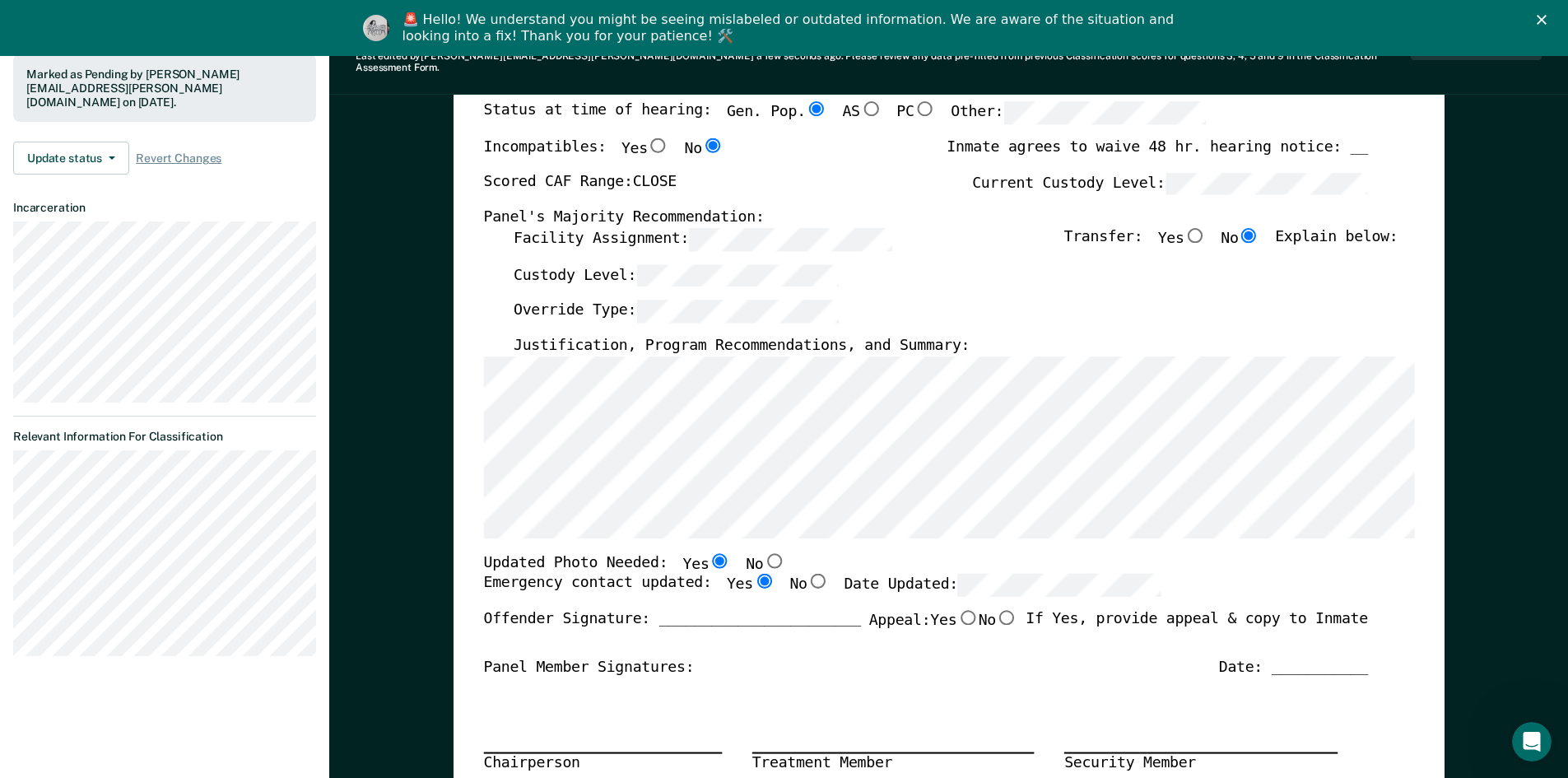
scroll to position [0, 0]
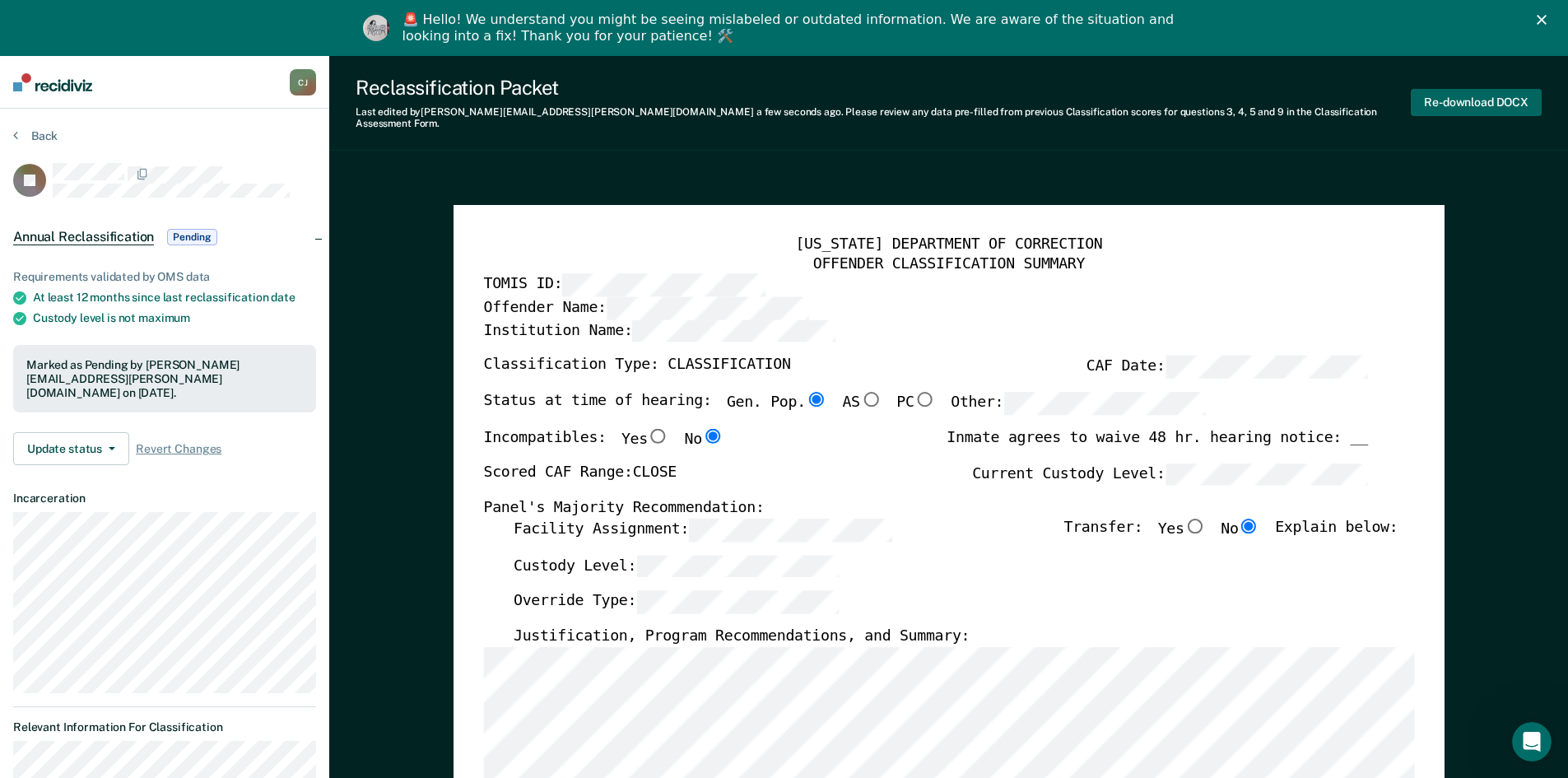
click at [1470, 95] on button "Re-download DOCX" at bounding box center [1476, 102] width 131 height 27
click at [43, 137] on button "Back" at bounding box center [35, 136] width 44 height 15
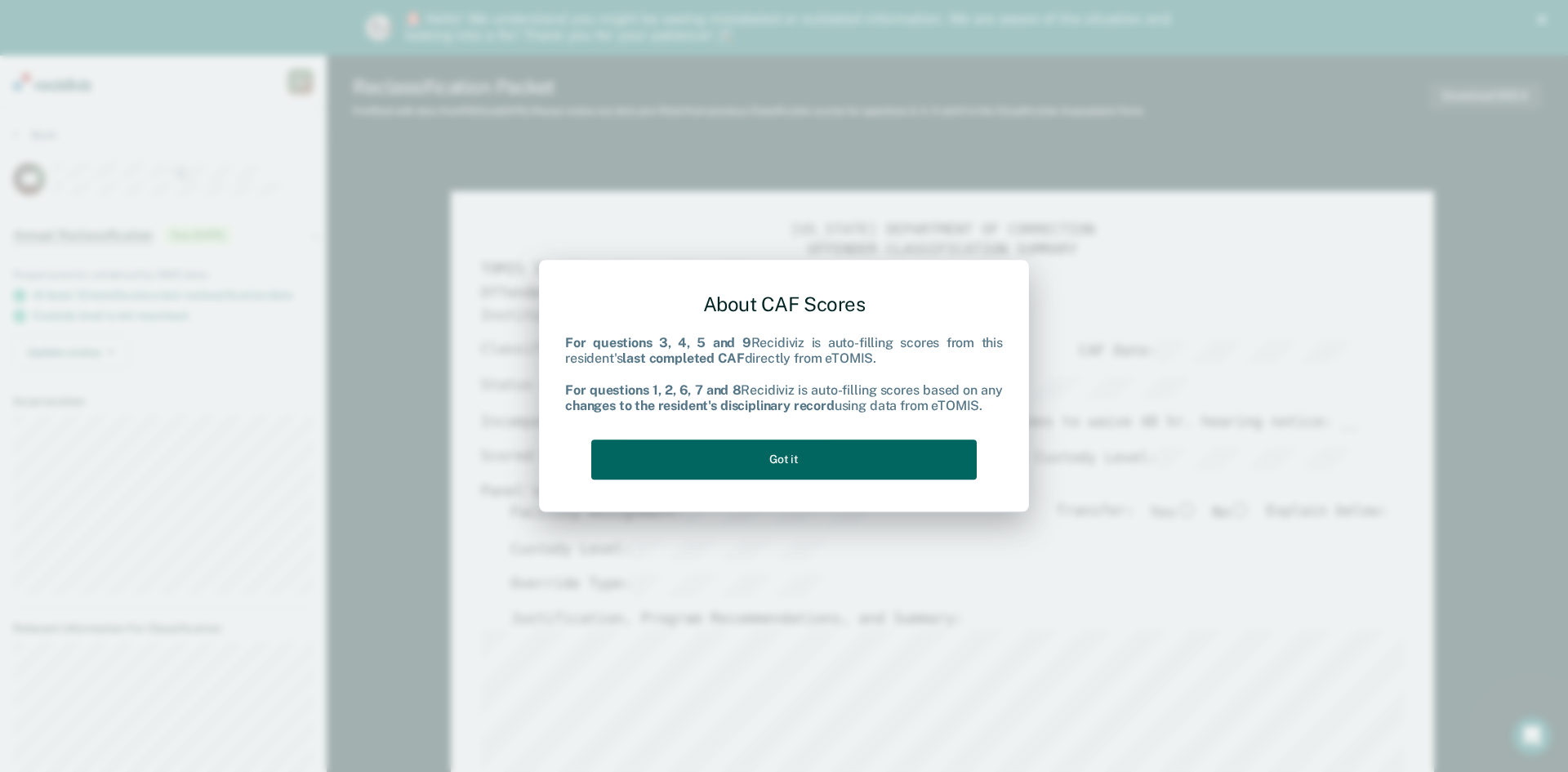
click at [839, 461] on button "Got it" at bounding box center [784, 460] width 386 height 40
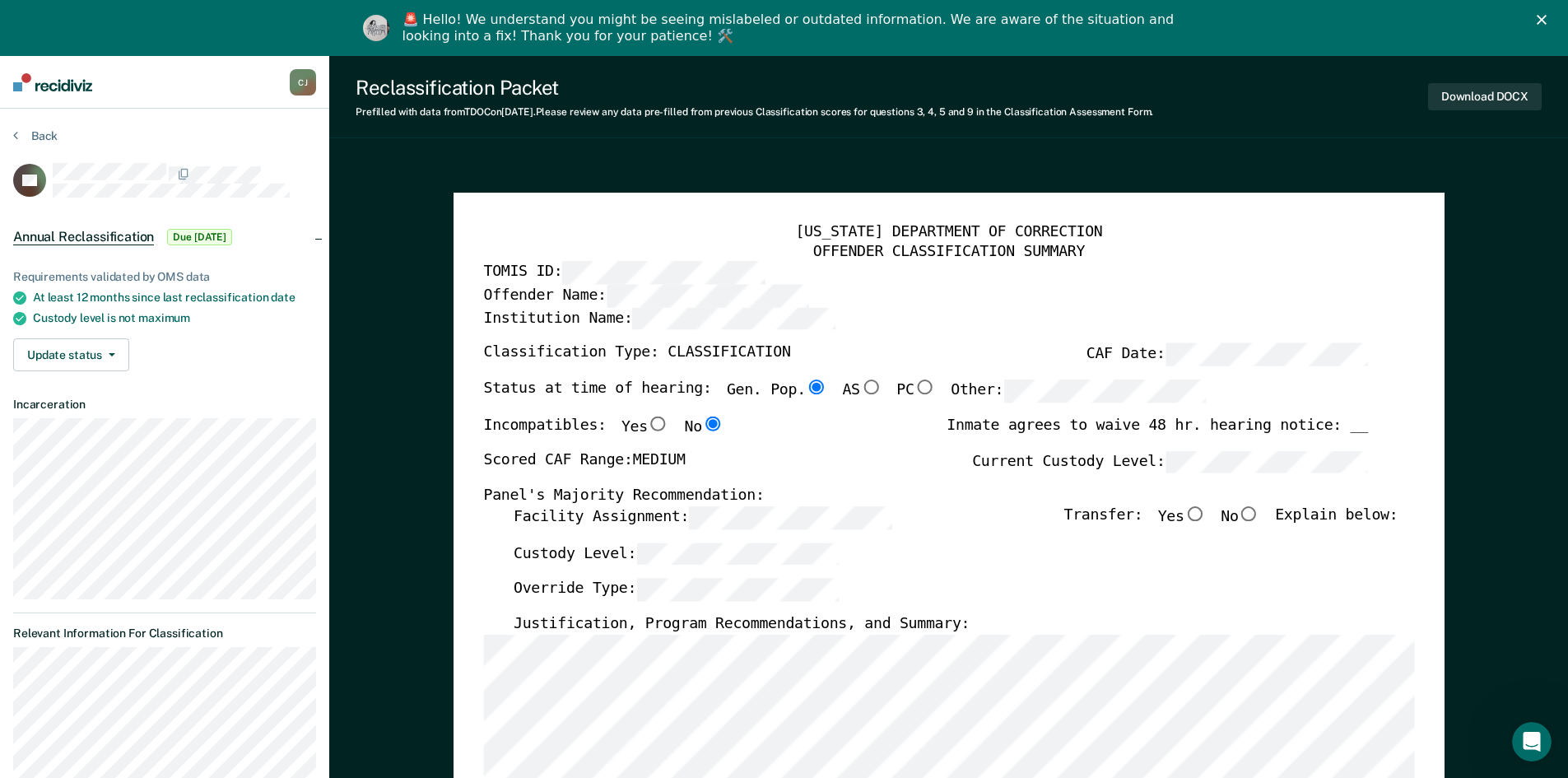
click at [1259, 507] on input "No" at bounding box center [1248, 513] width 22 height 15
type textarea "x"
radio input "true"
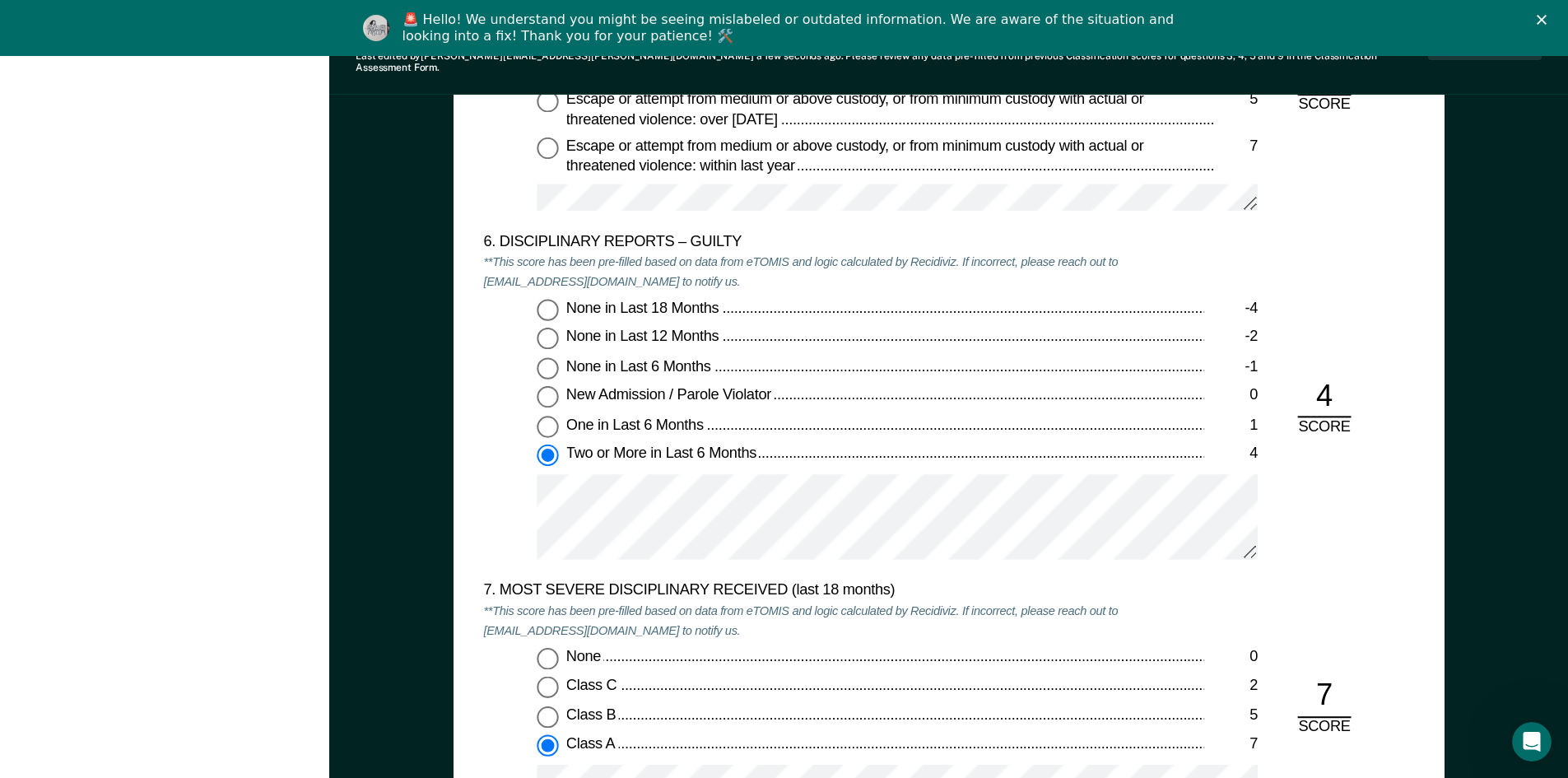
scroll to position [2882, 0]
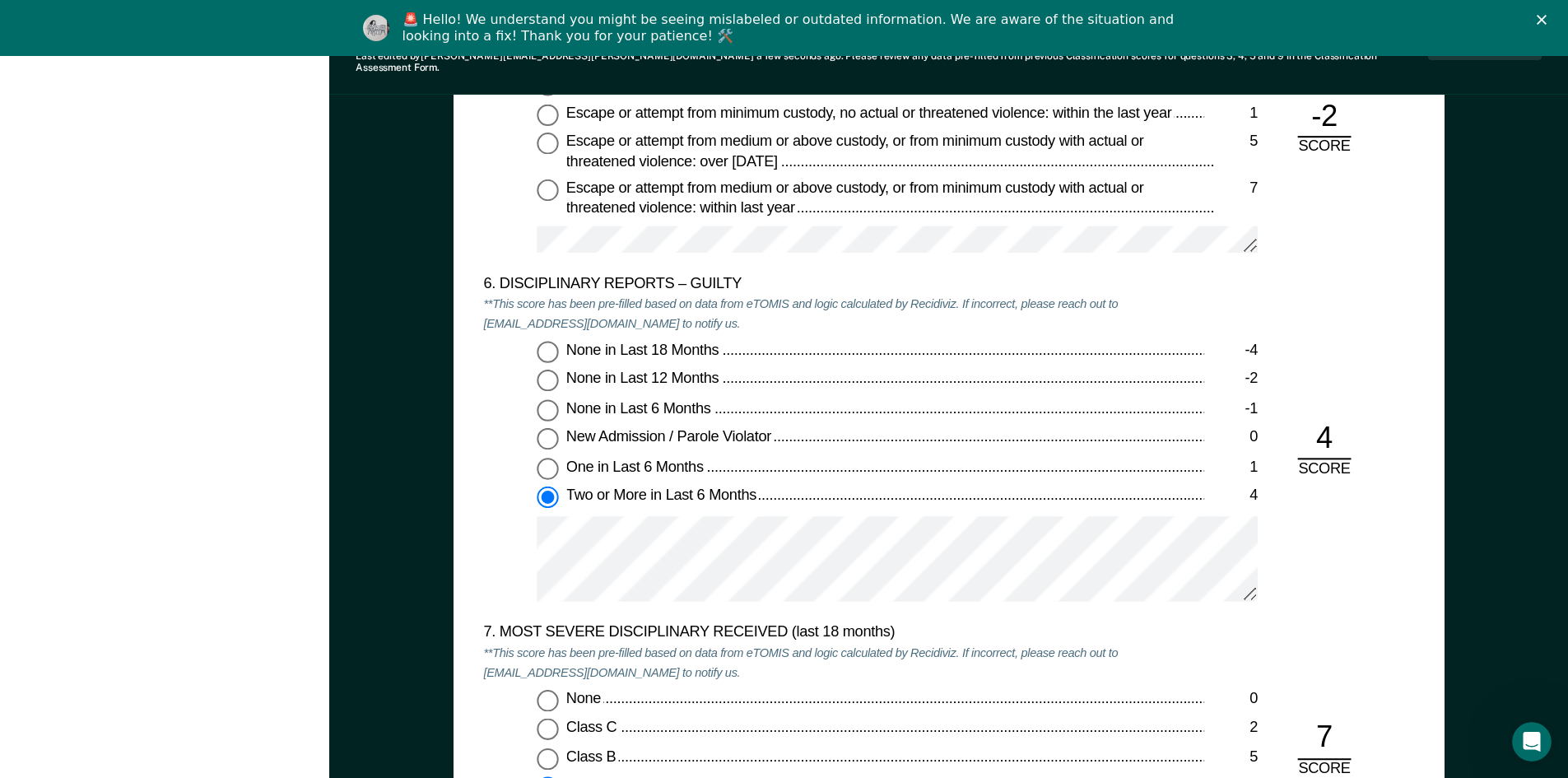
click at [550, 458] on input "One in Last 6 Months 1" at bounding box center [548, 469] width 22 height 22
type textarea "x"
radio input "true"
radio input "false"
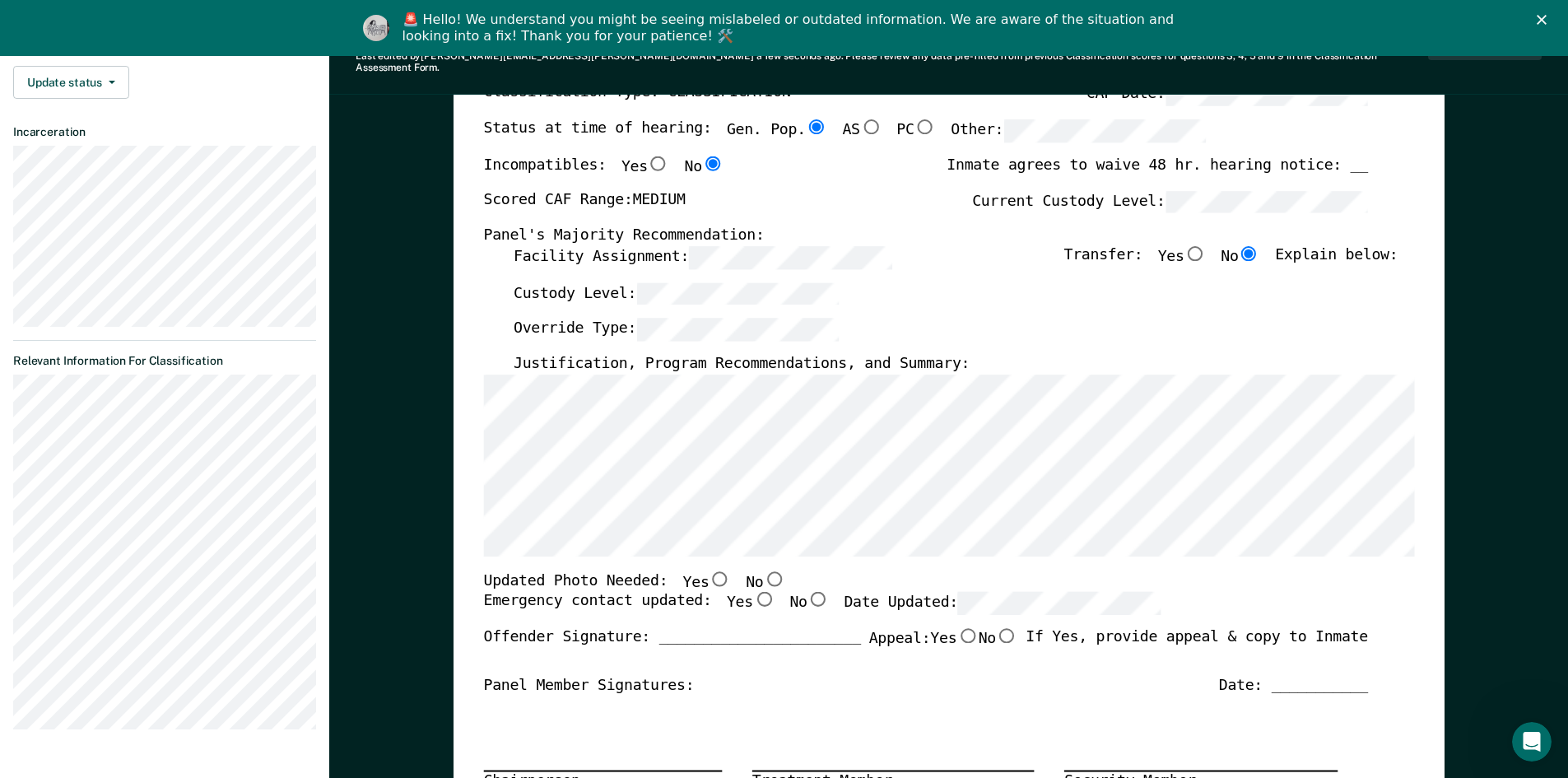
scroll to position [247, 0]
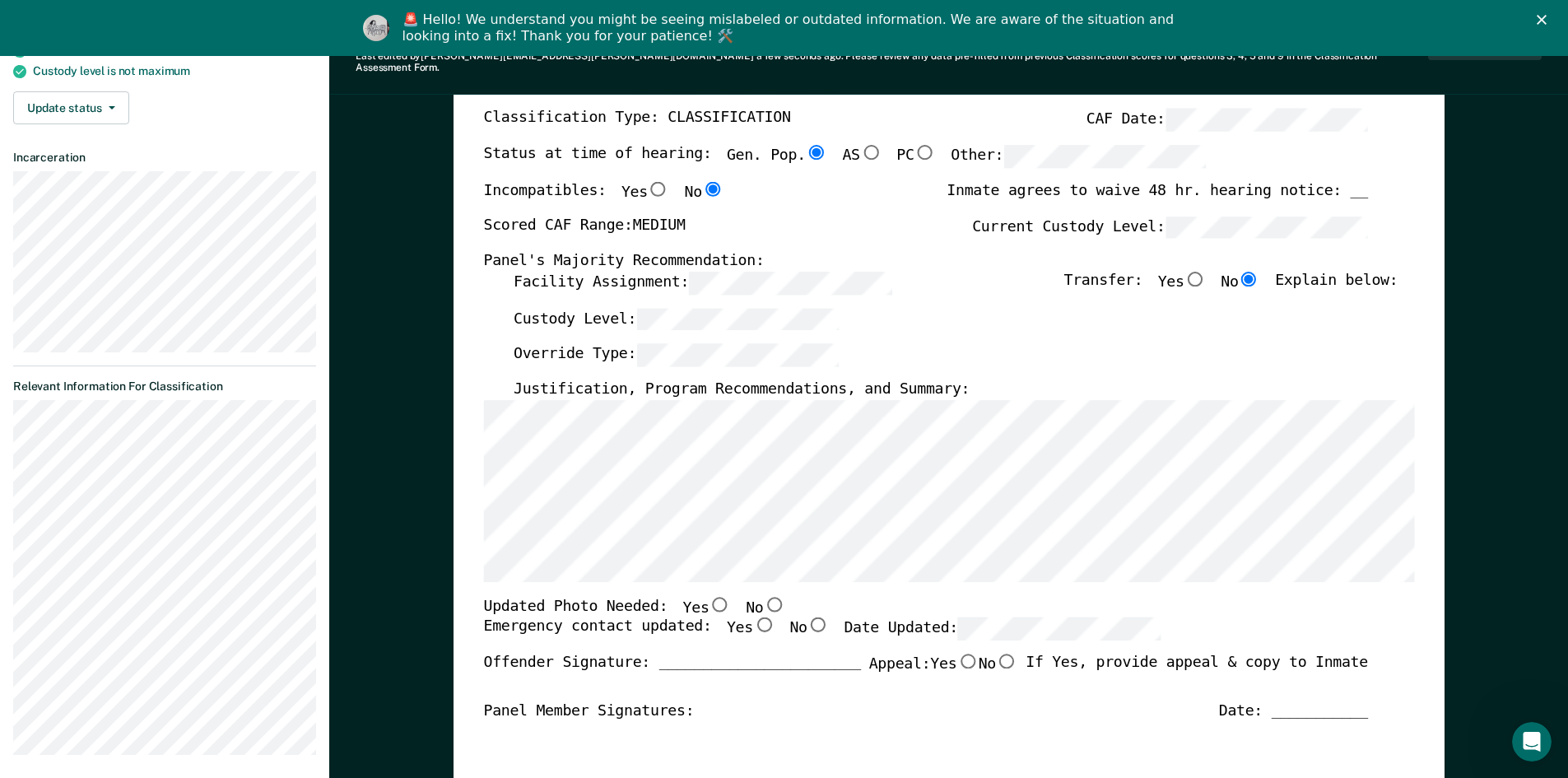
click at [708, 596] on input "Yes" at bounding box center [719, 603] width 22 height 15
type textarea "x"
radio input "true"
click at [807, 617] on input "No" at bounding box center [817, 624] width 22 height 15
type textarea "x"
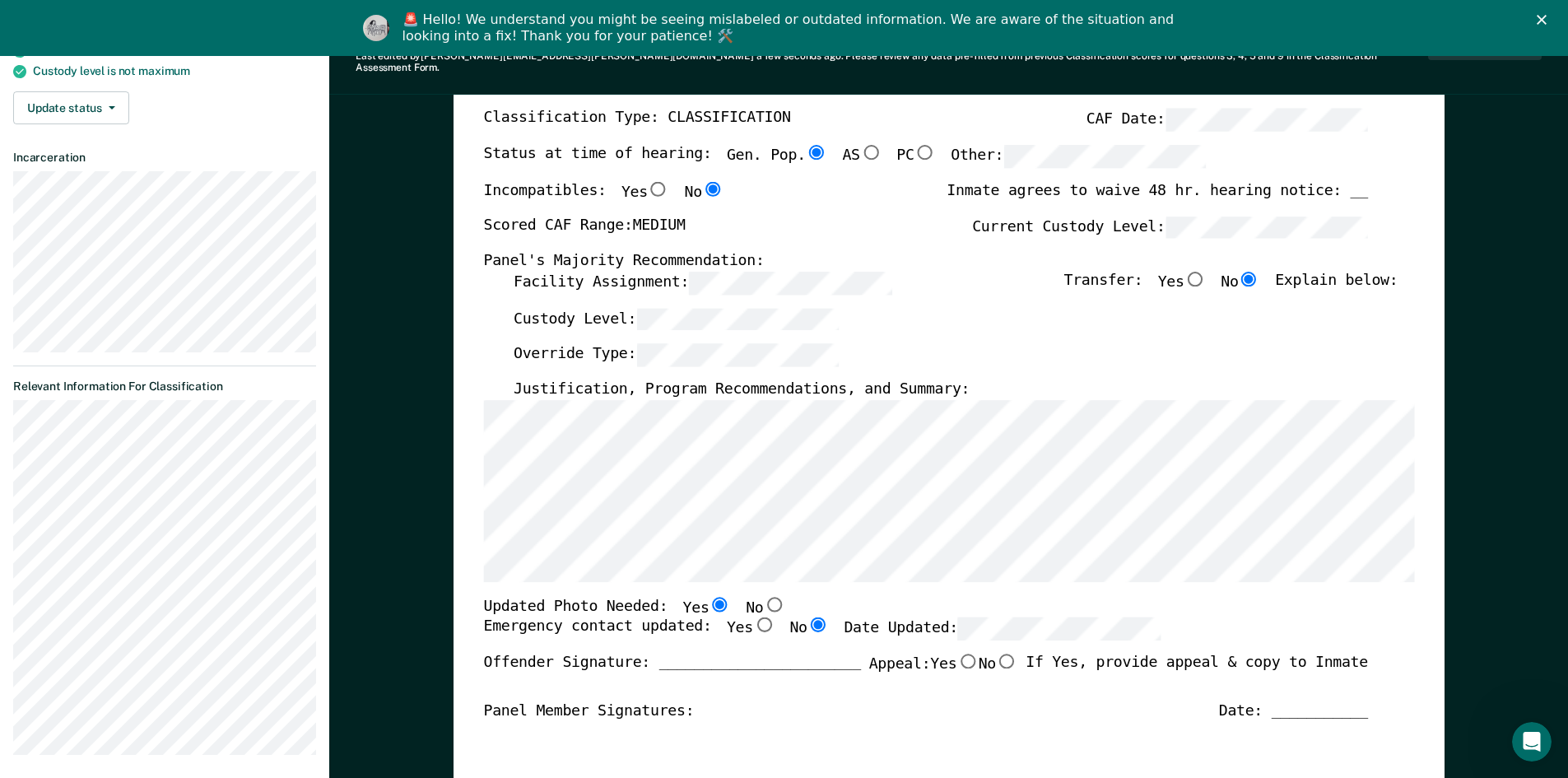
radio input "true"
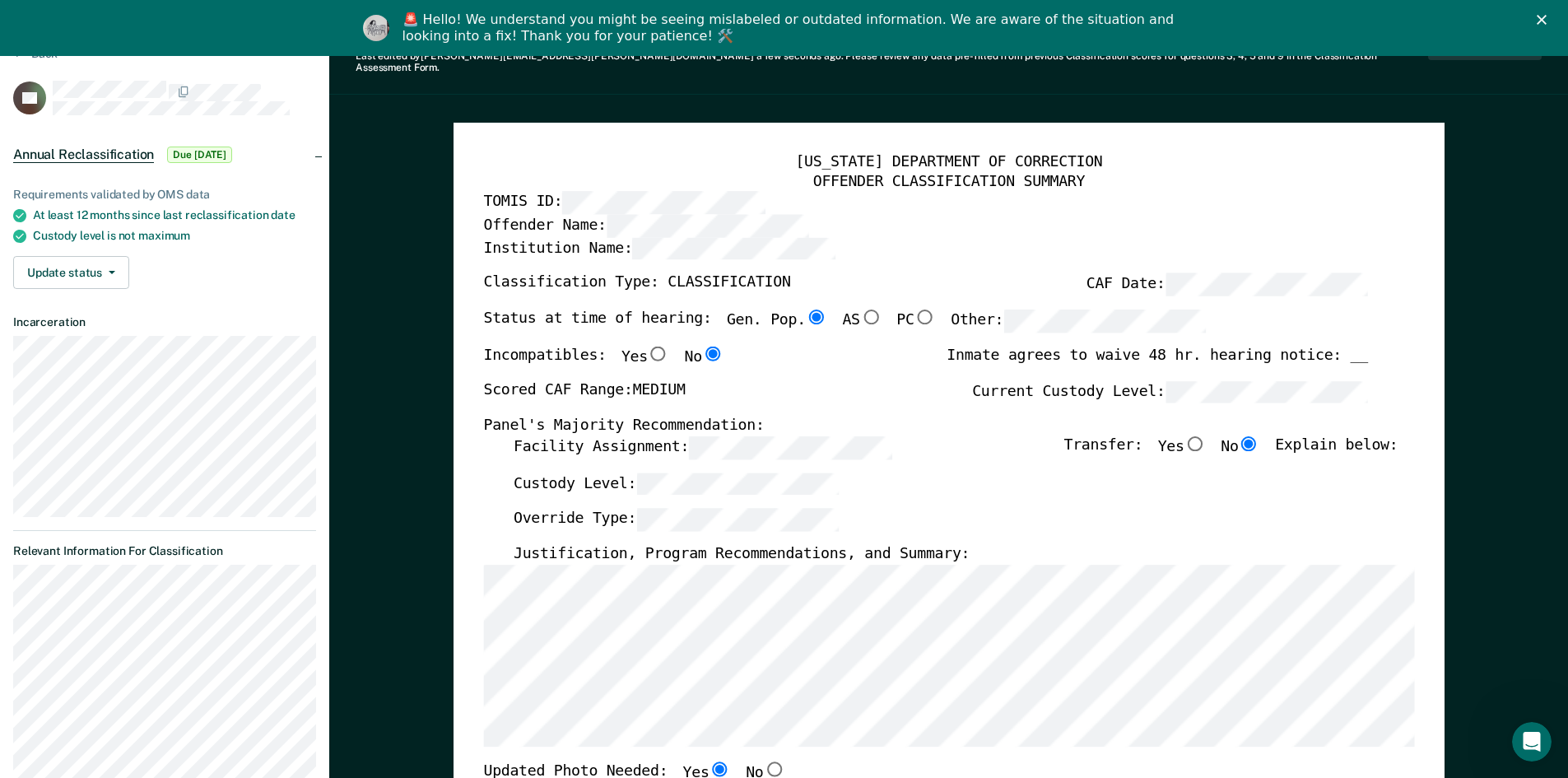
scroll to position [0, 0]
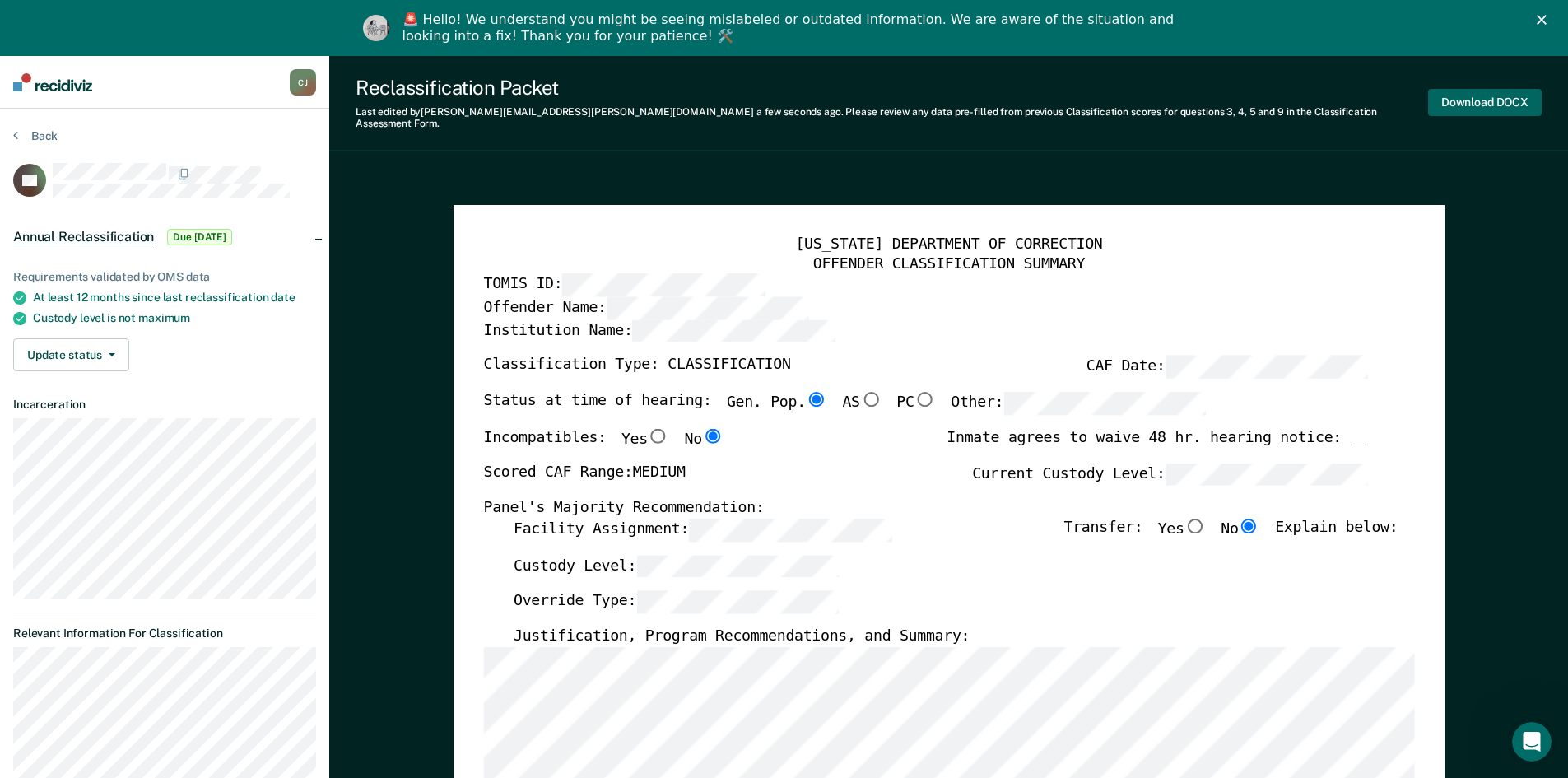
click at [1500, 93] on button "Download DOCX" at bounding box center [1485, 102] width 114 height 27
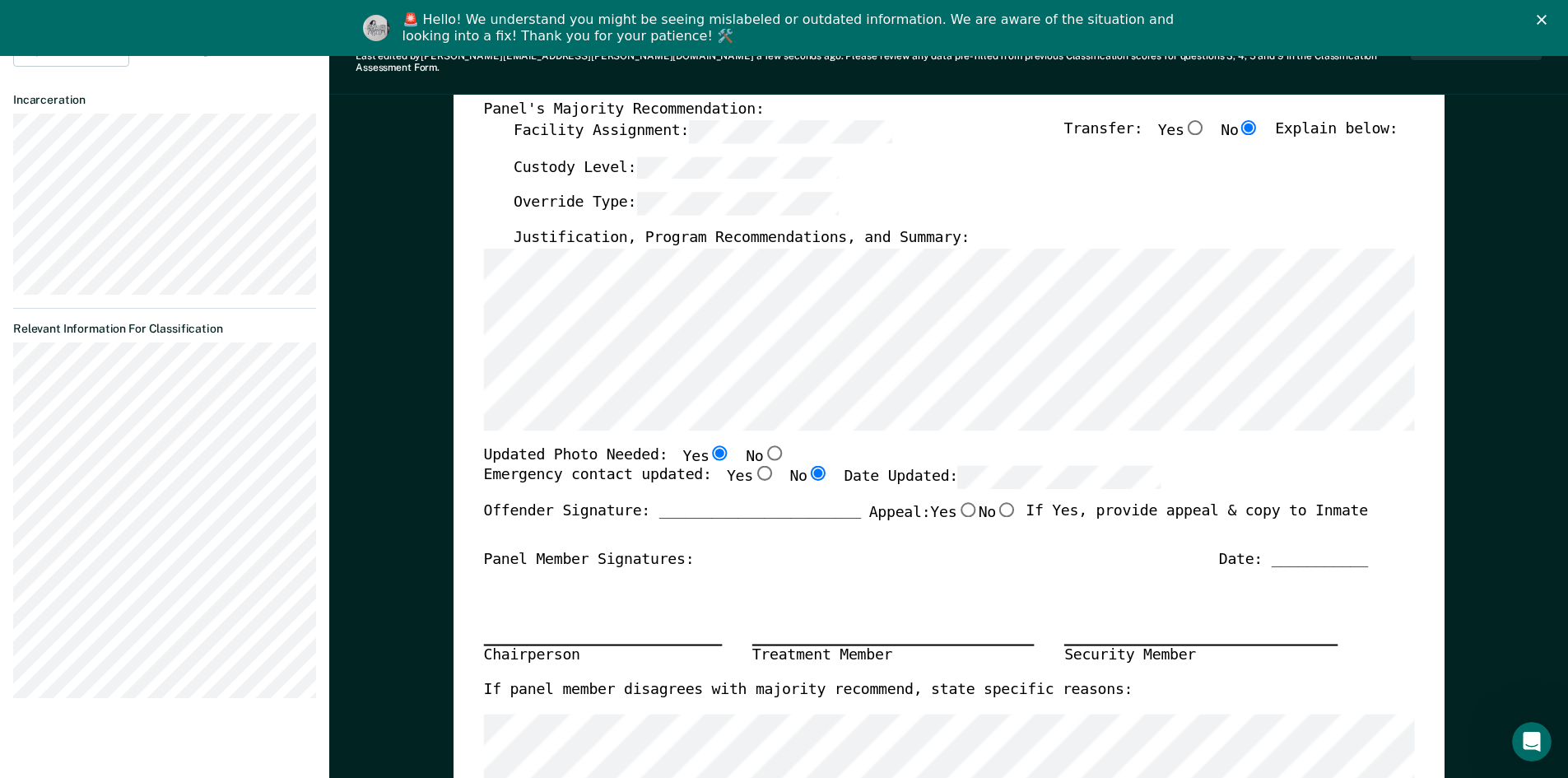
scroll to position [494, 0]
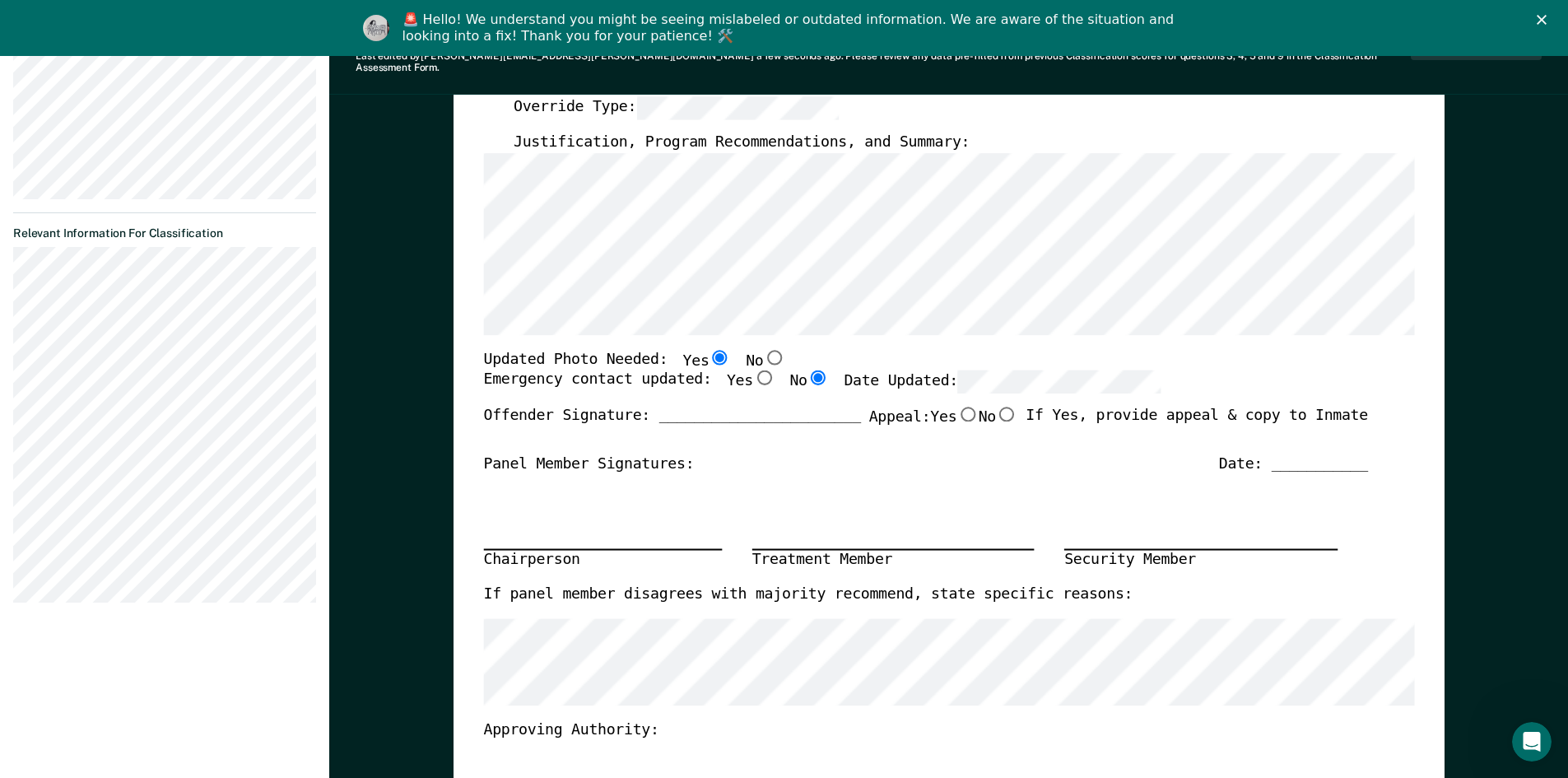
click at [753, 370] on input "Yes" at bounding box center [763, 377] width 22 height 15
type textarea "x"
radio input "true"
radio input "false"
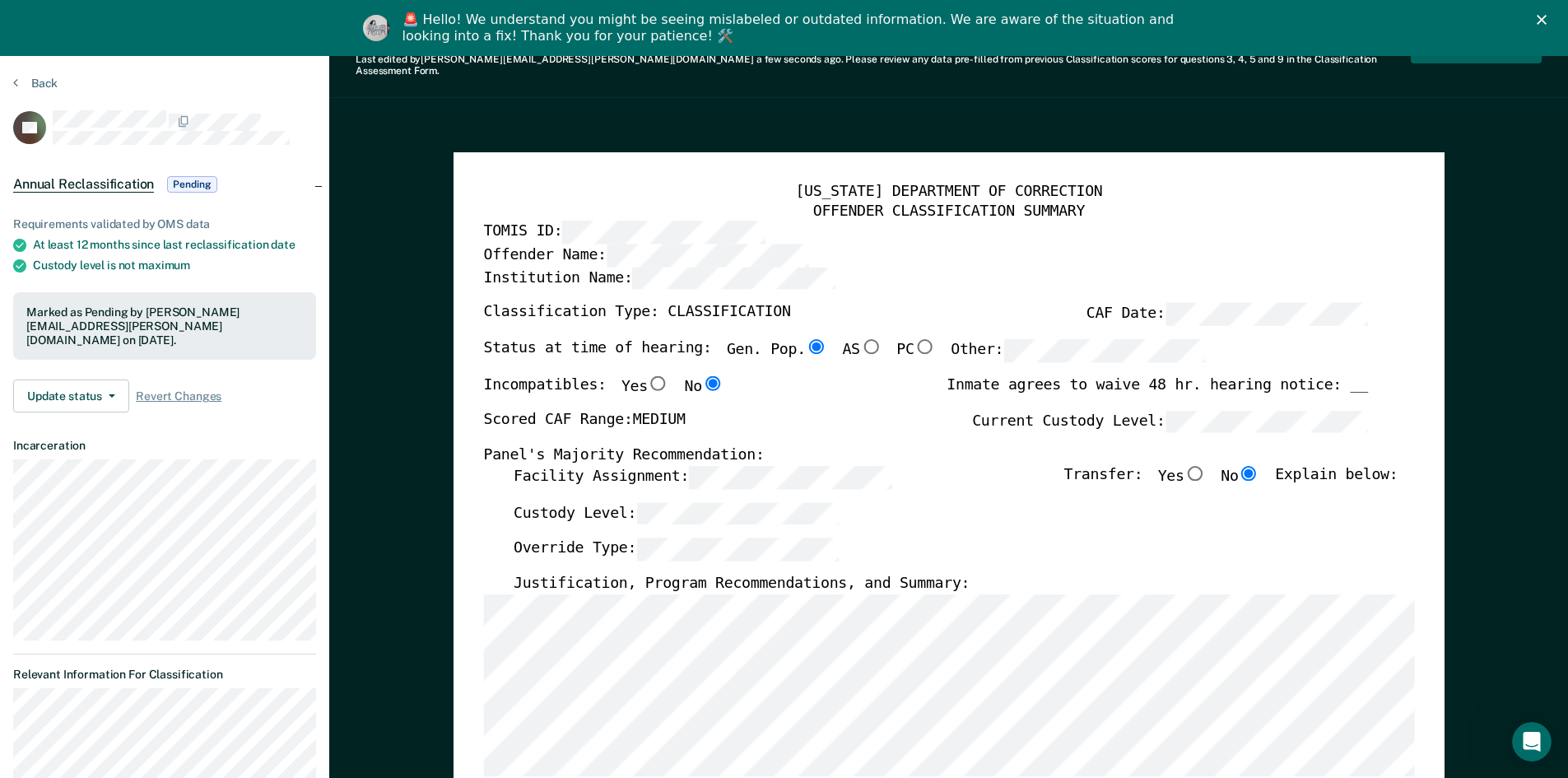
scroll to position [0, 0]
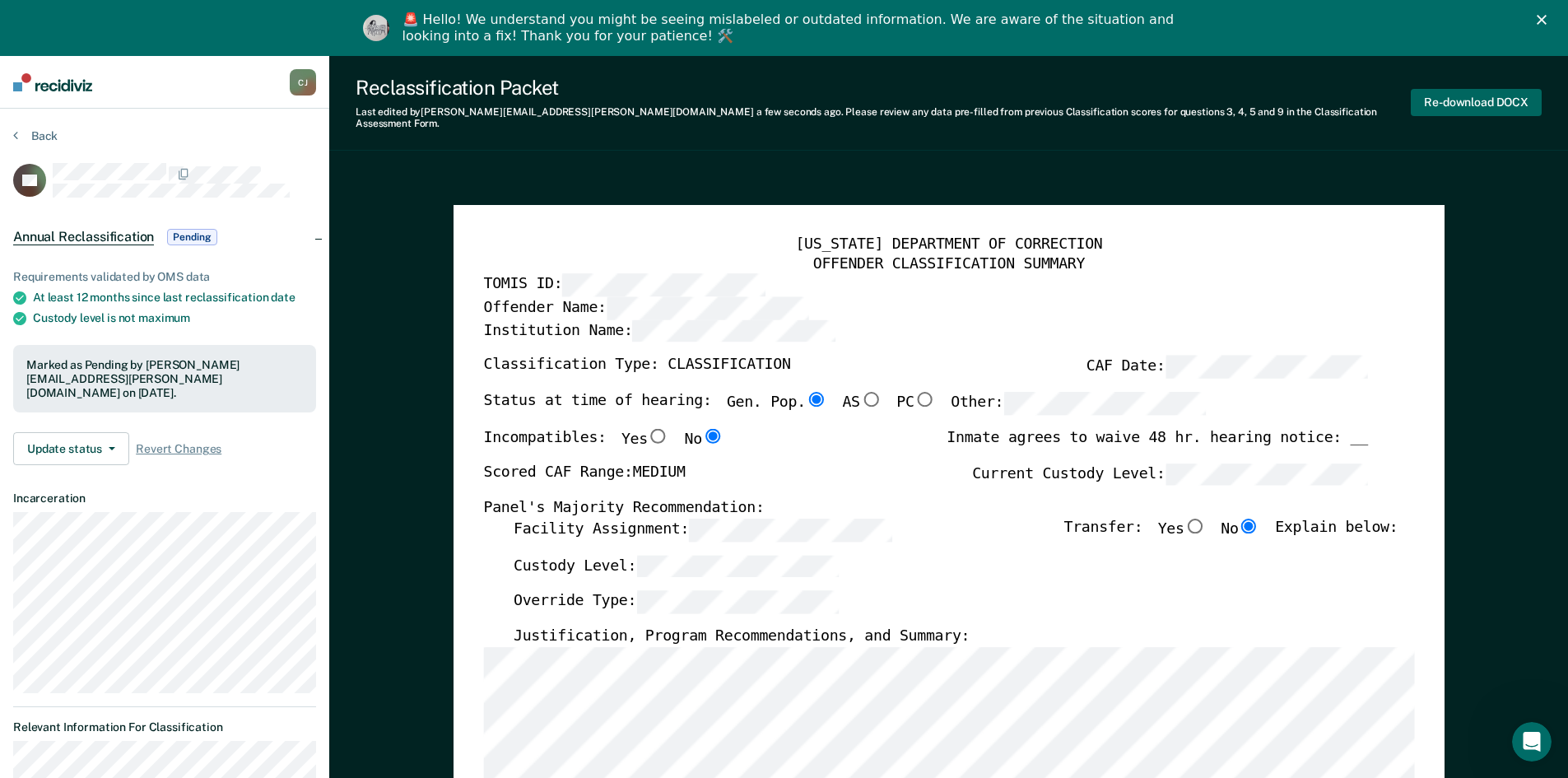
click at [1503, 95] on button "Re-download DOCX" at bounding box center [1476, 102] width 131 height 27
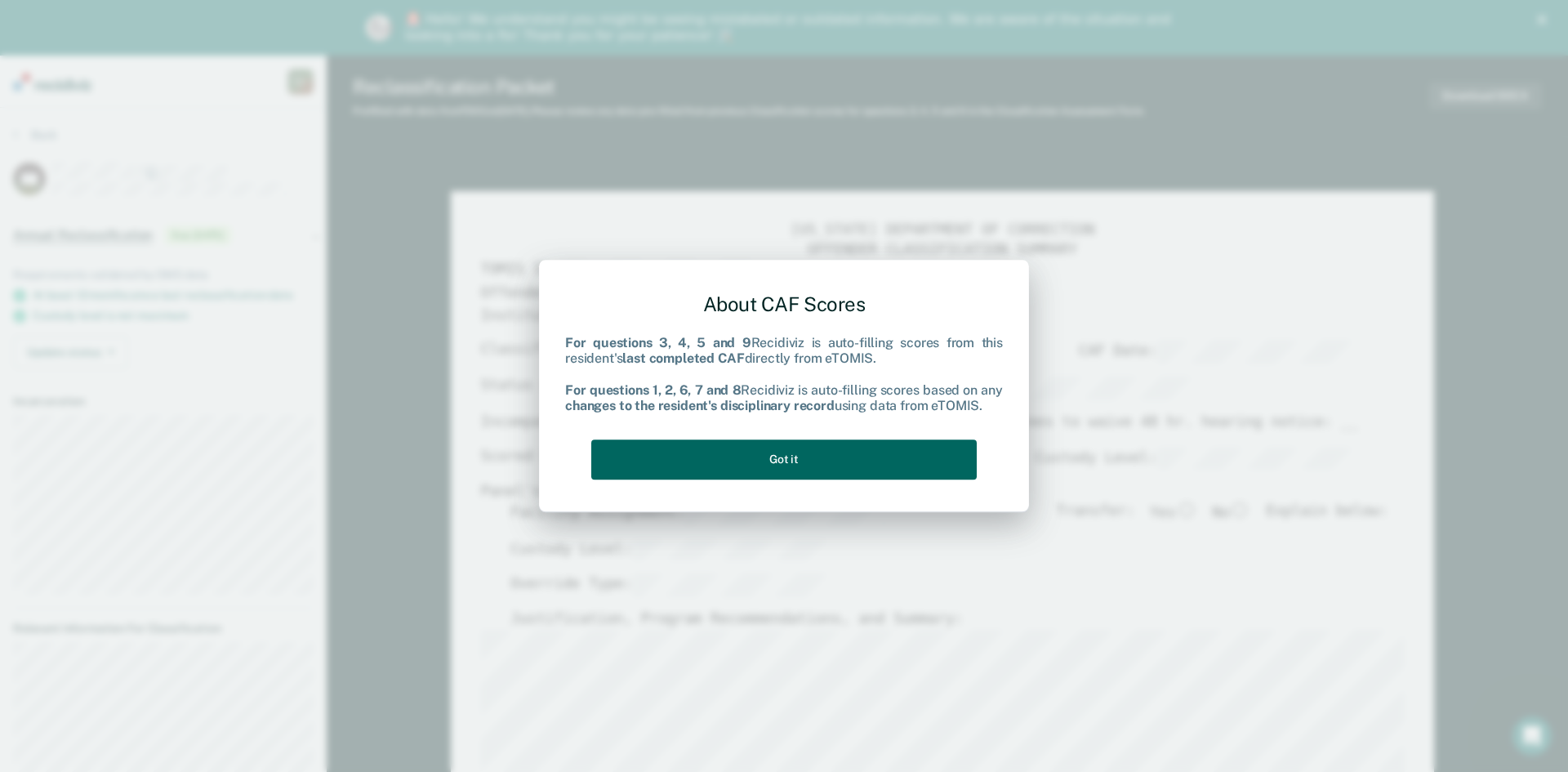
click at [779, 467] on button "Got it" at bounding box center [784, 460] width 386 height 40
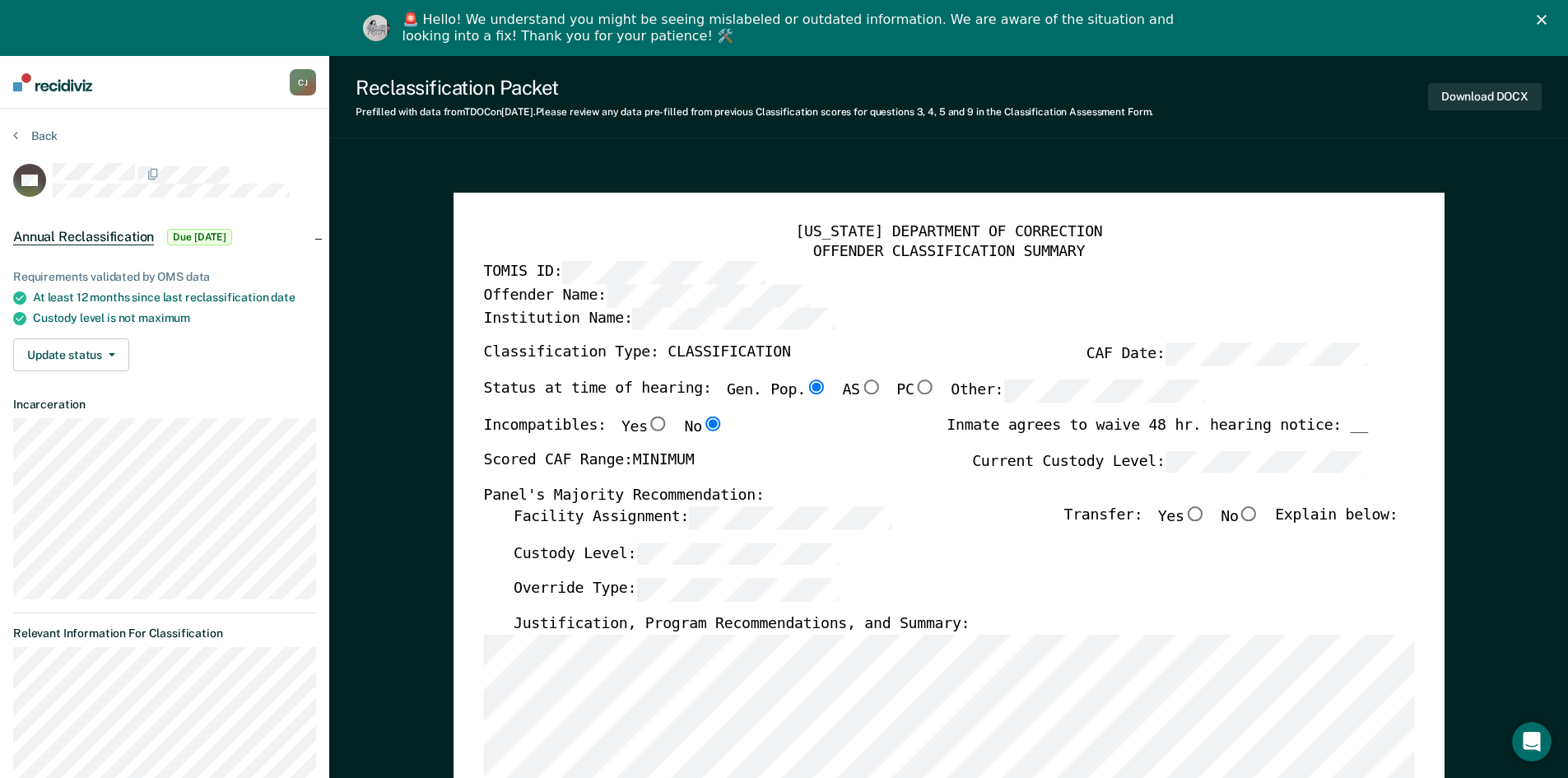
click at [1255, 511] on input "No" at bounding box center [1248, 513] width 22 height 15
type textarea "x"
radio input "true"
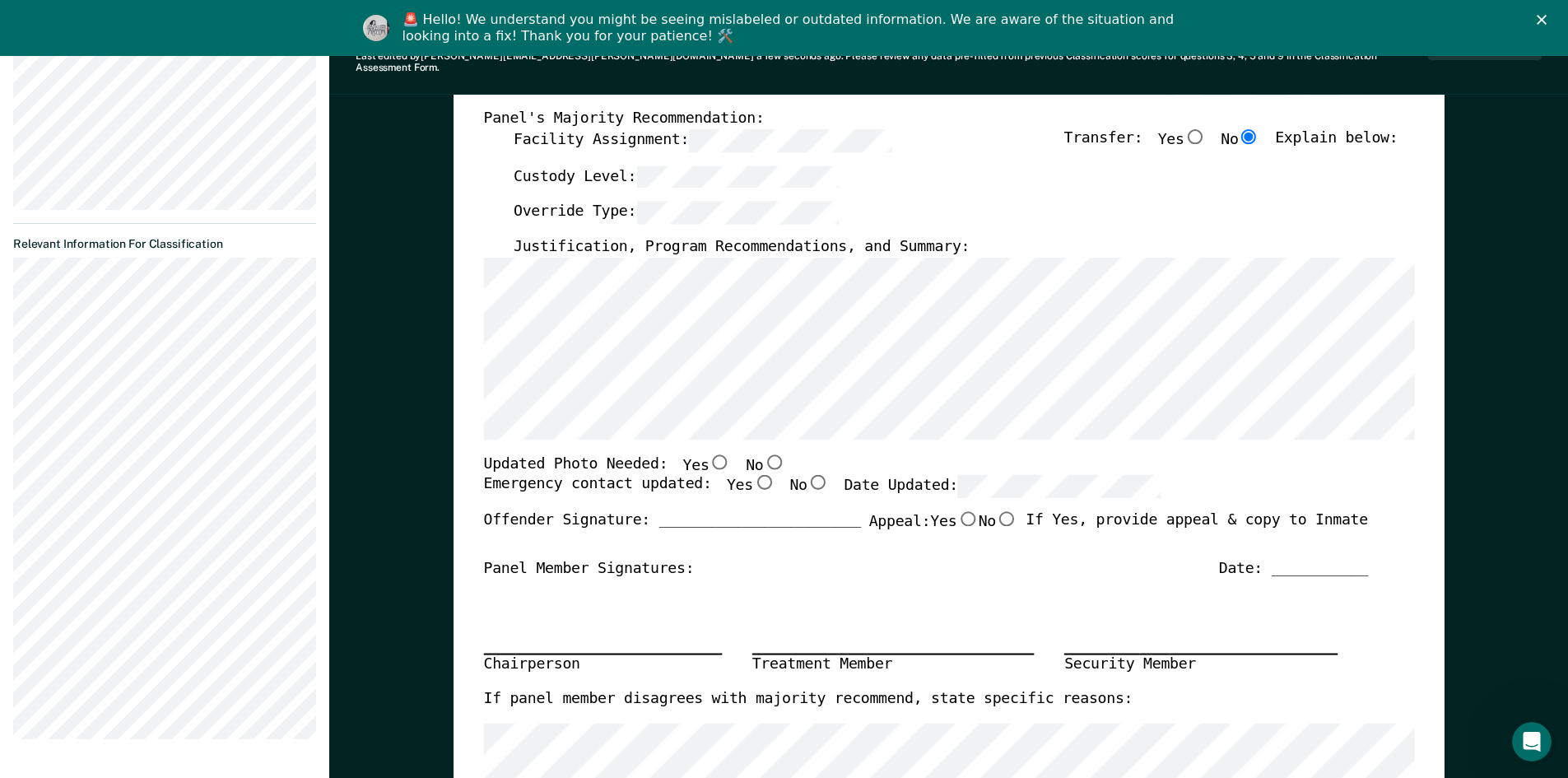
scroll to position [412, 0]
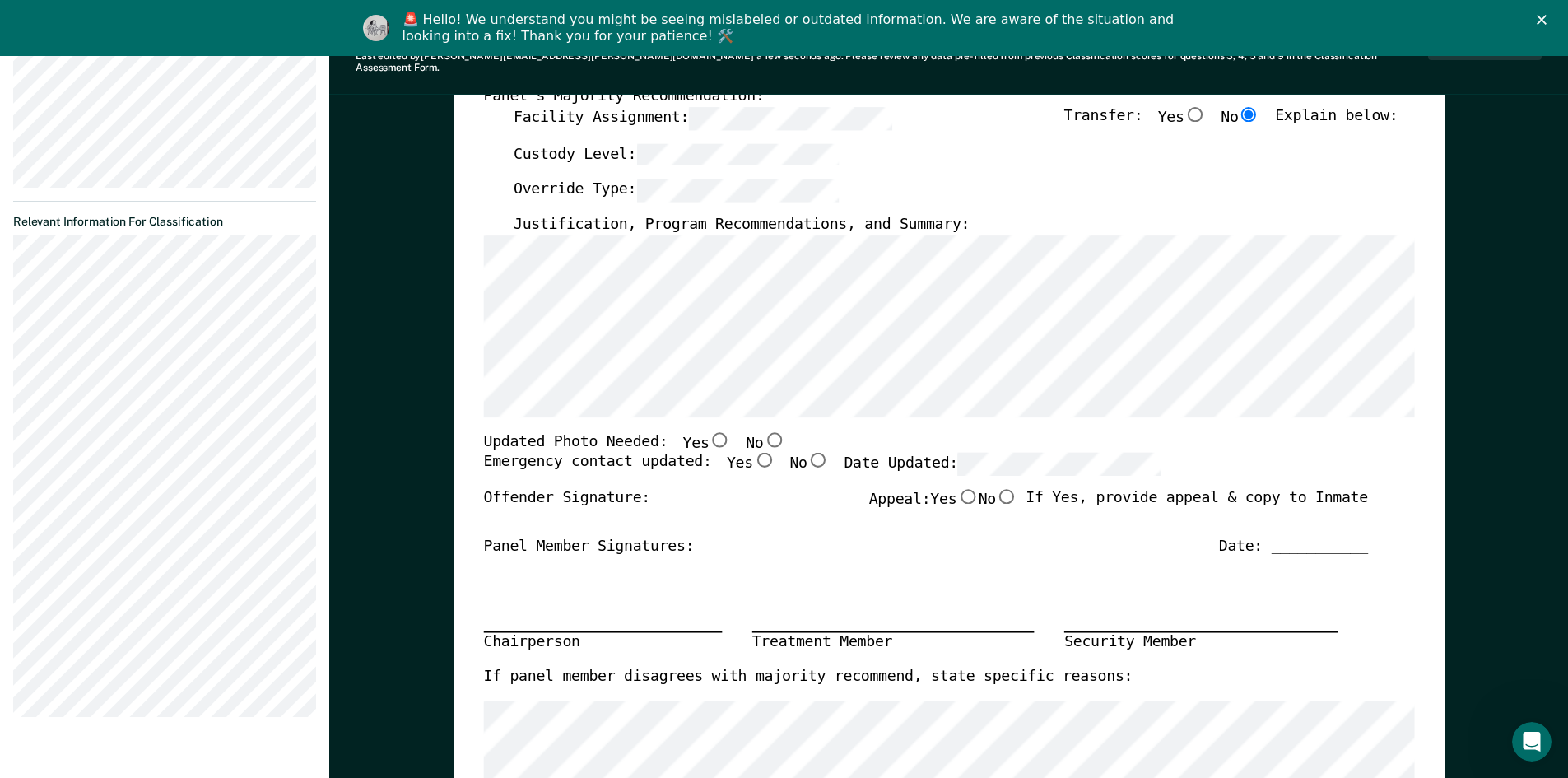
click at [708, 431] on input "Yes" at bounding box center [719, 438] width 22 height 15
type textarea "x"
radio input "true"
click at [753, 453] on input "Yes" at bounding box center [763, 460] width 22 height 15
type textarea "x"
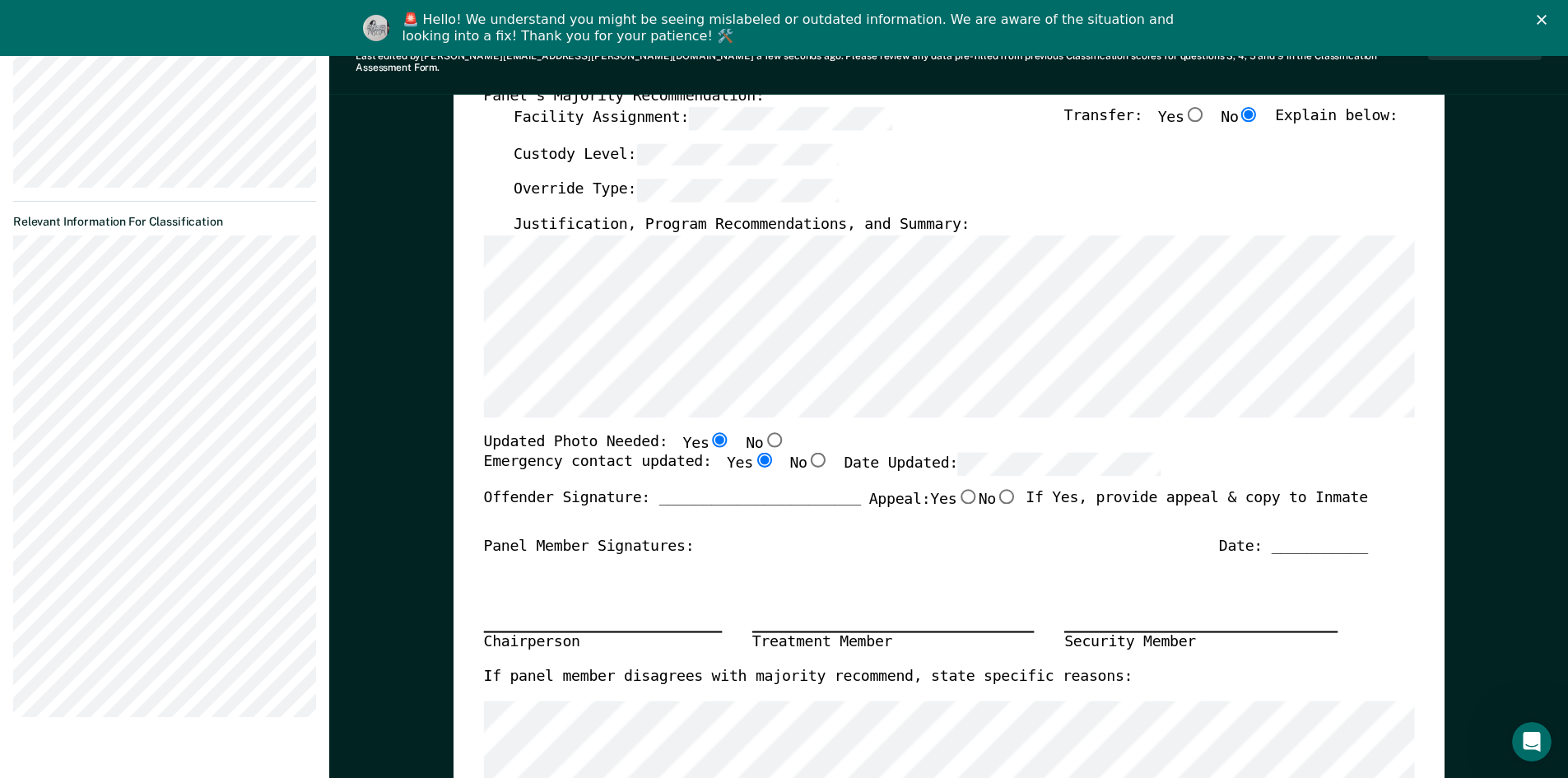
radio input "true"
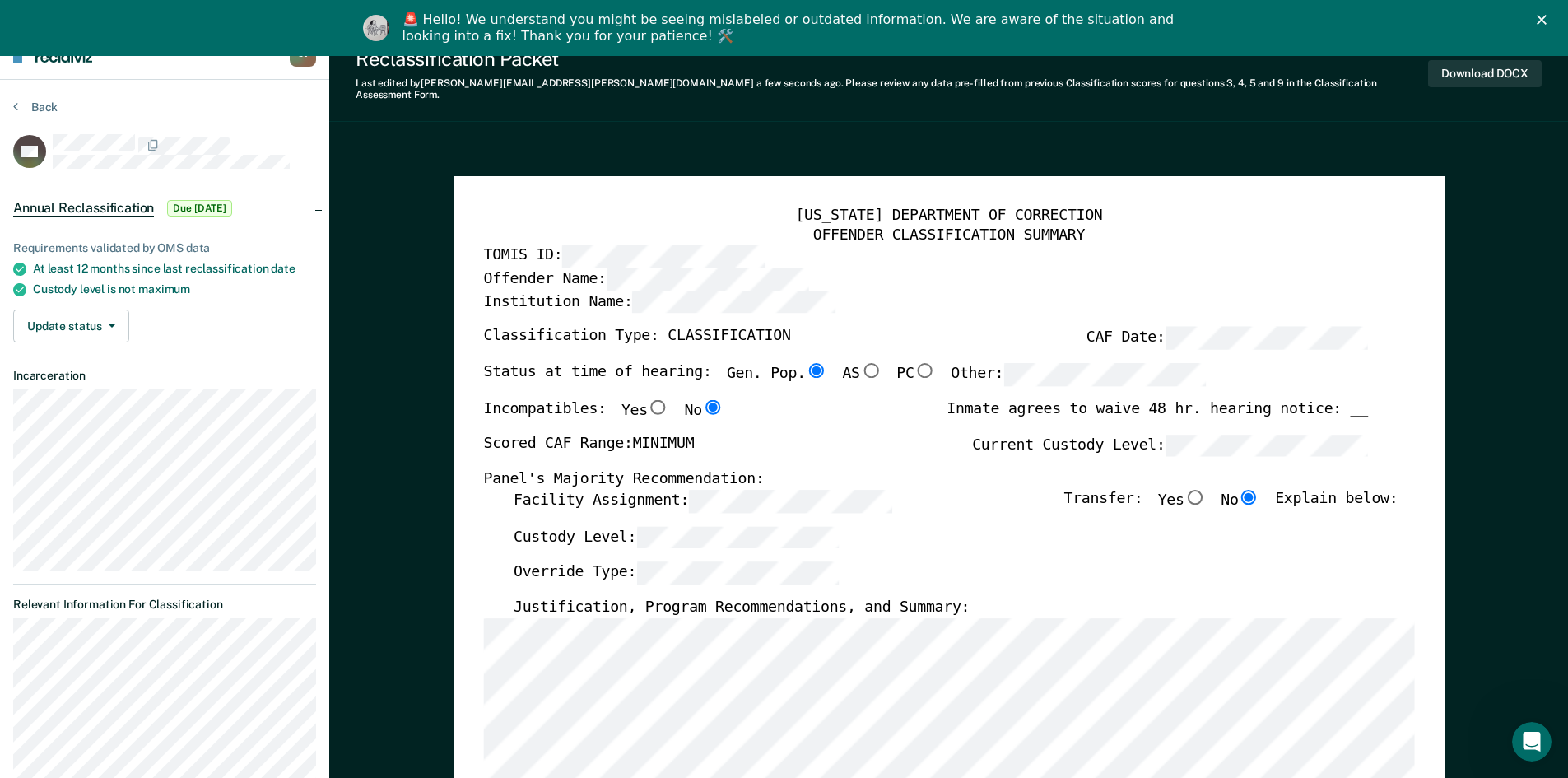
scroll to position [0, 0]
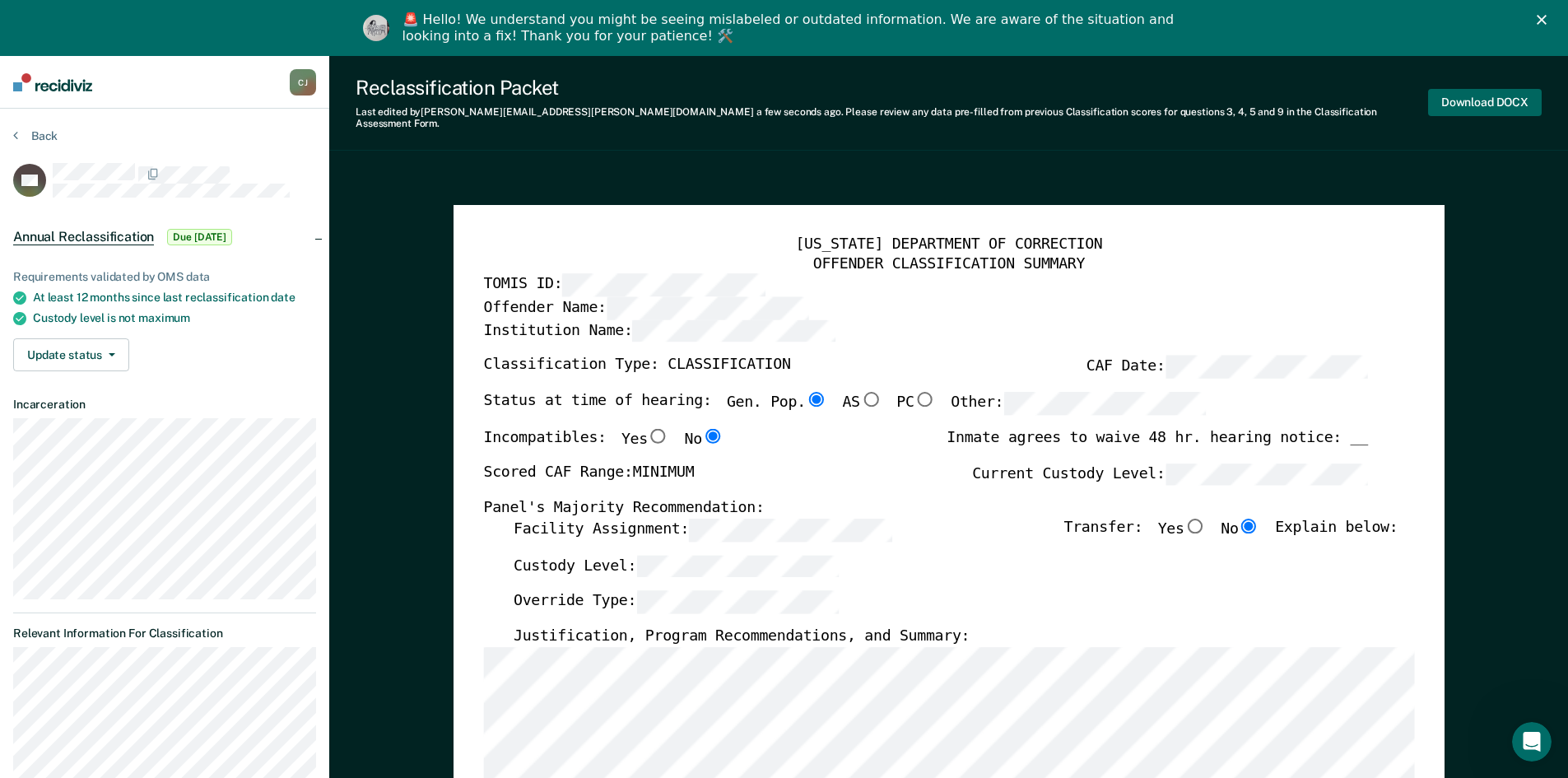
click at [1476, 89] on button "Download DOCX" at bounding box center [1485, 102] width 114 height 27
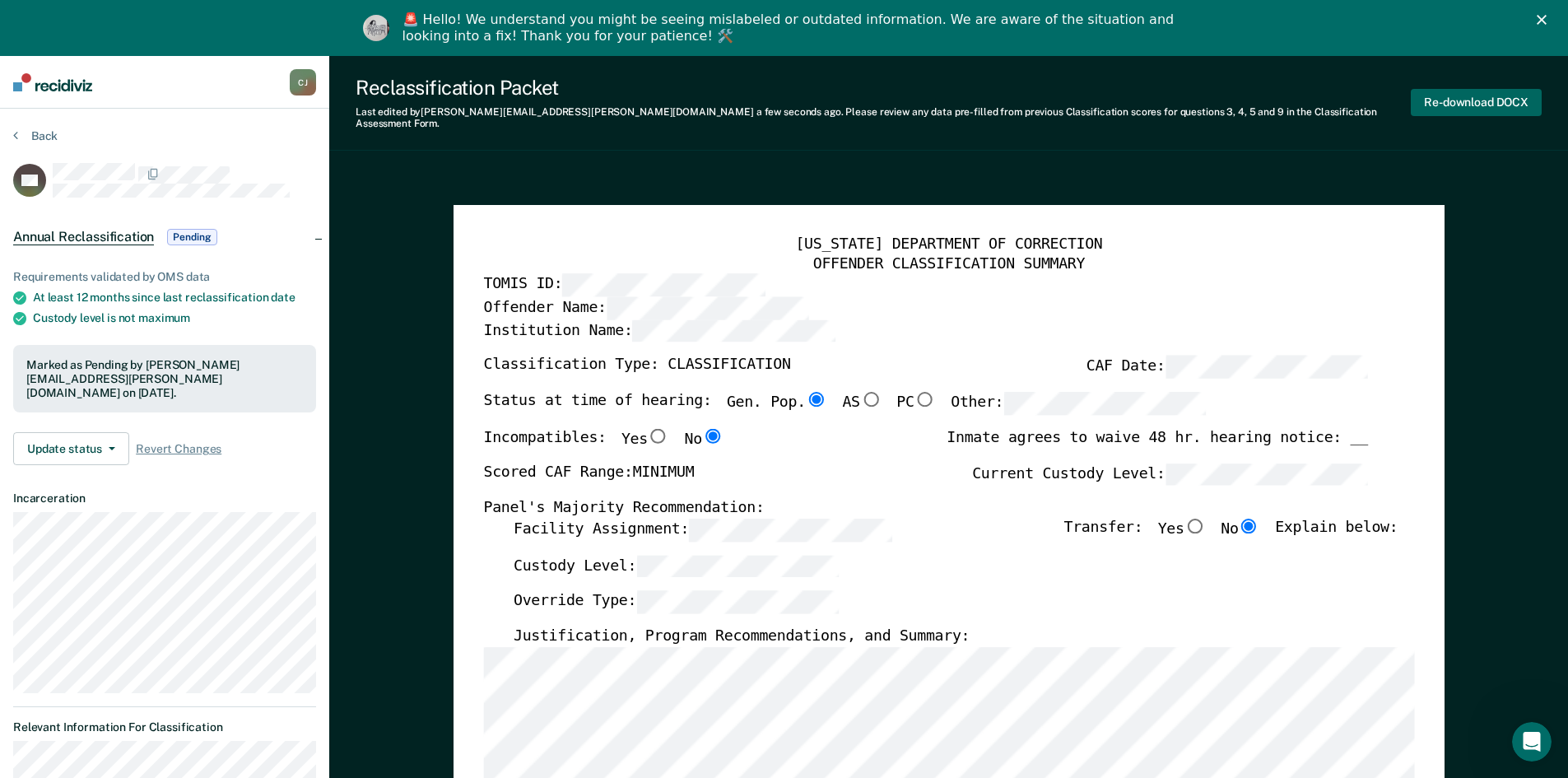
click at [1464, 96] on button "Re-download DOCX" at bounding box center [1476, 102] width 131 height 27
click at [37, 142] on button "Back" at bounding box center [35, 136] width 44 height 15
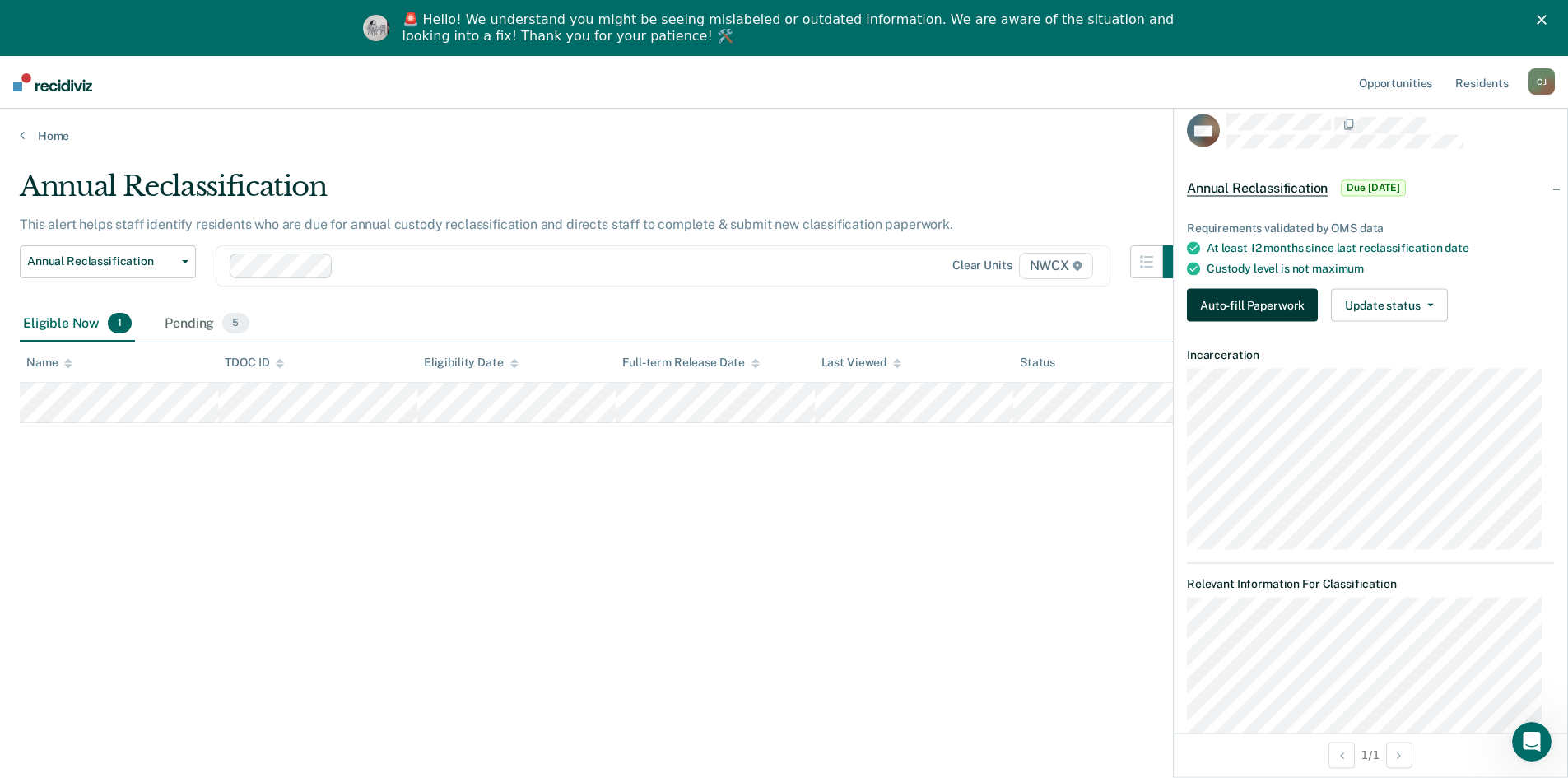
click at [1253, 302] on button "Auto-fill Paperwork" at bounding box center [1252, 305] width 131 height 33
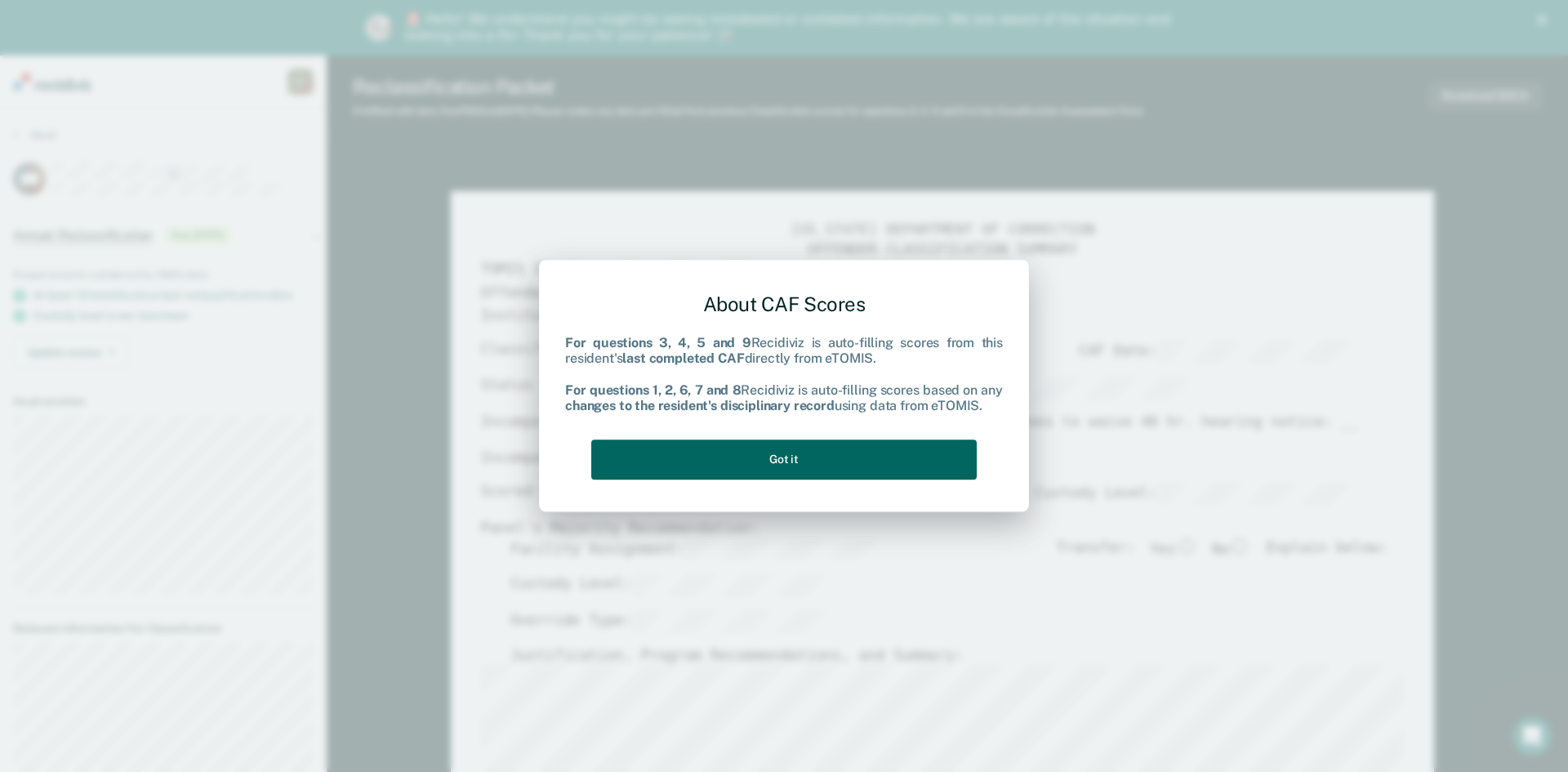
click at [850, 461] on button "Got it" at bounding box center [784, 460] width 386 height 40
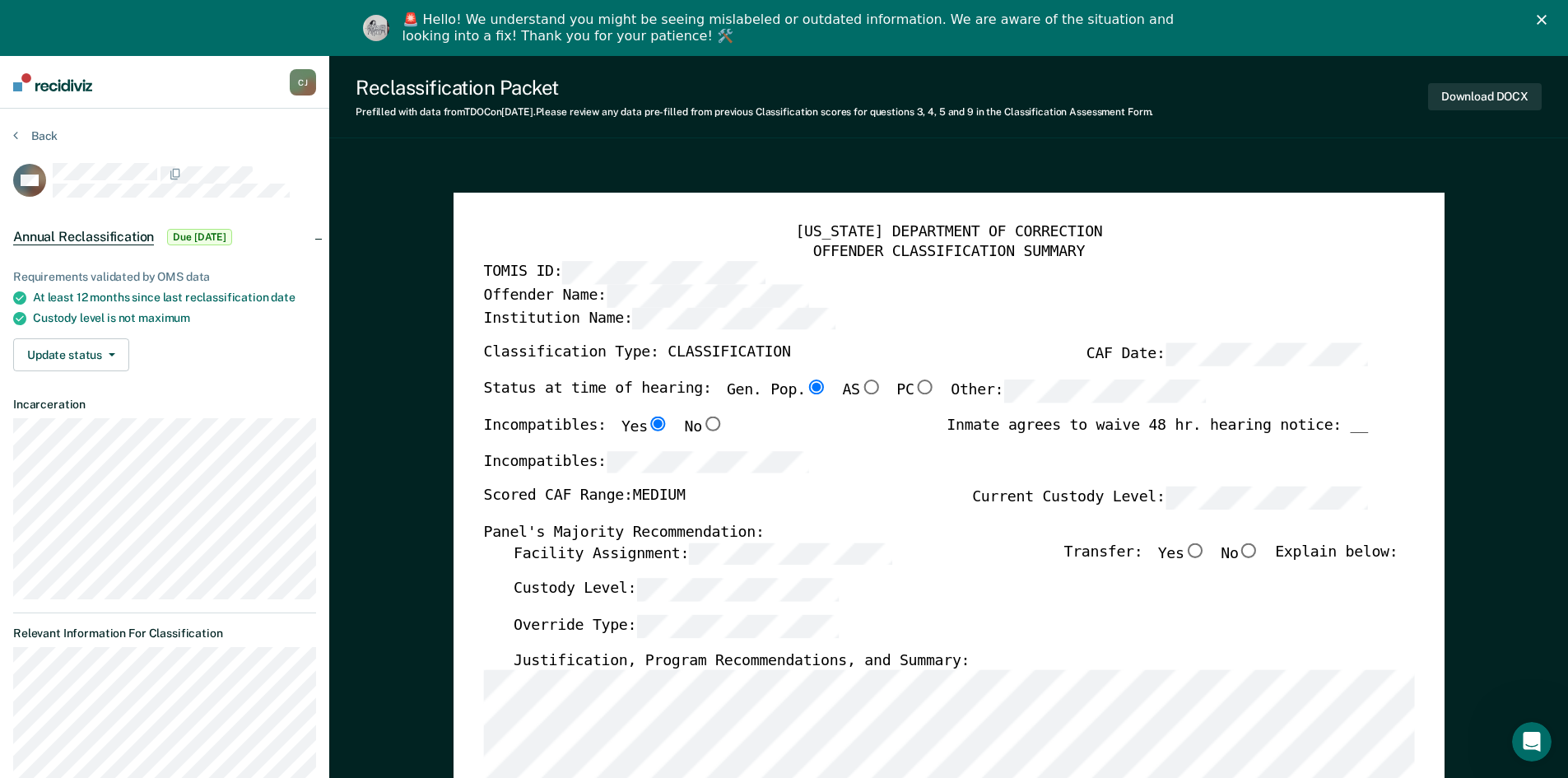
click at [1259, 551] on input "No" at bounding box center [1248, 549] width 22 height 15
type textarea "x"
radio input "true"
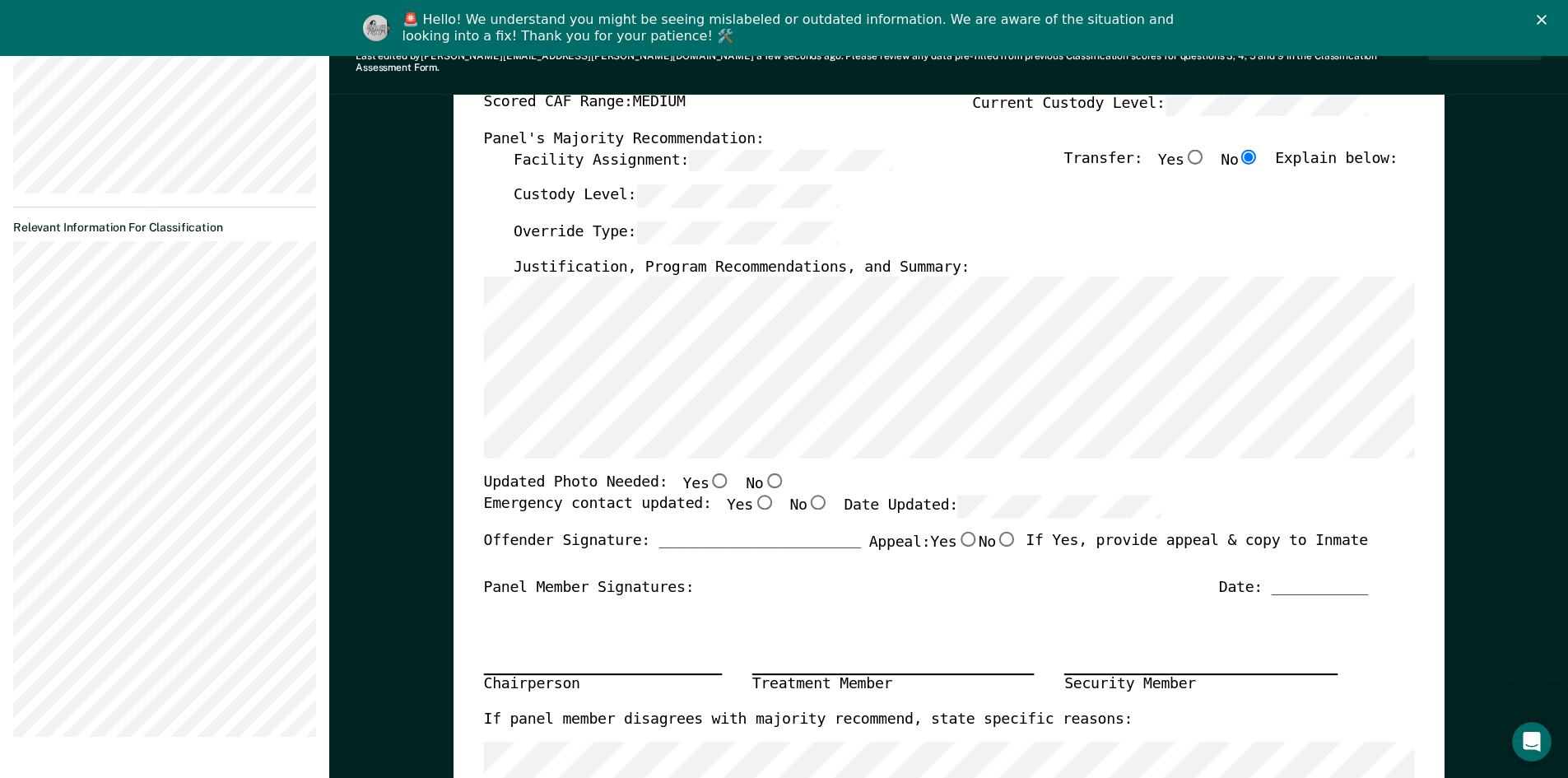
scroll to position [412, 0]
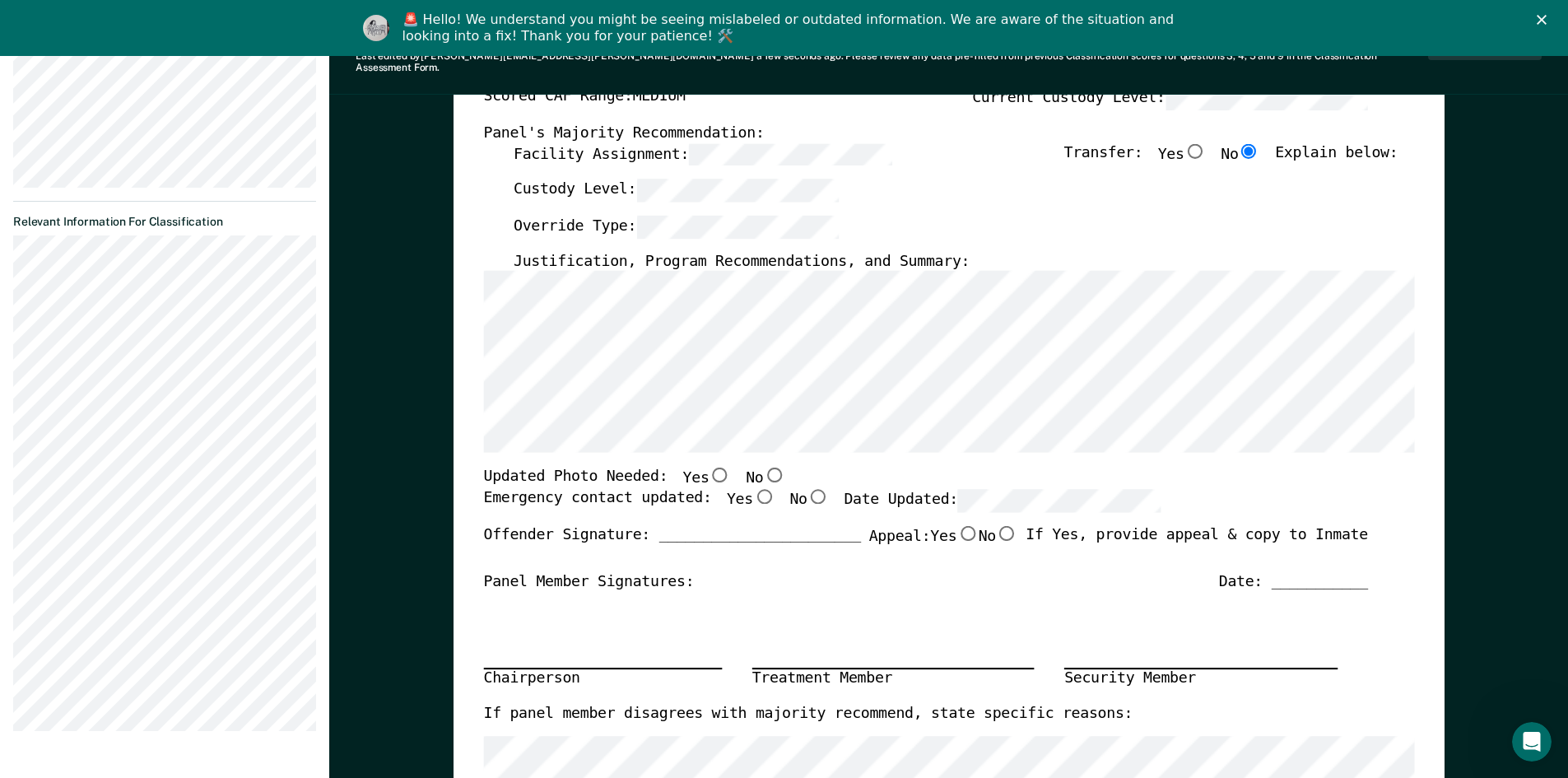
click at [708, 468] on input "Yes" at bounding box center [719, 475] width 22 height 15
type textarea "x"
radio input "true"
click at [753, 489] on input "Yes" at bounding box center [763, 496] width 22 height 15
type textarea "x"
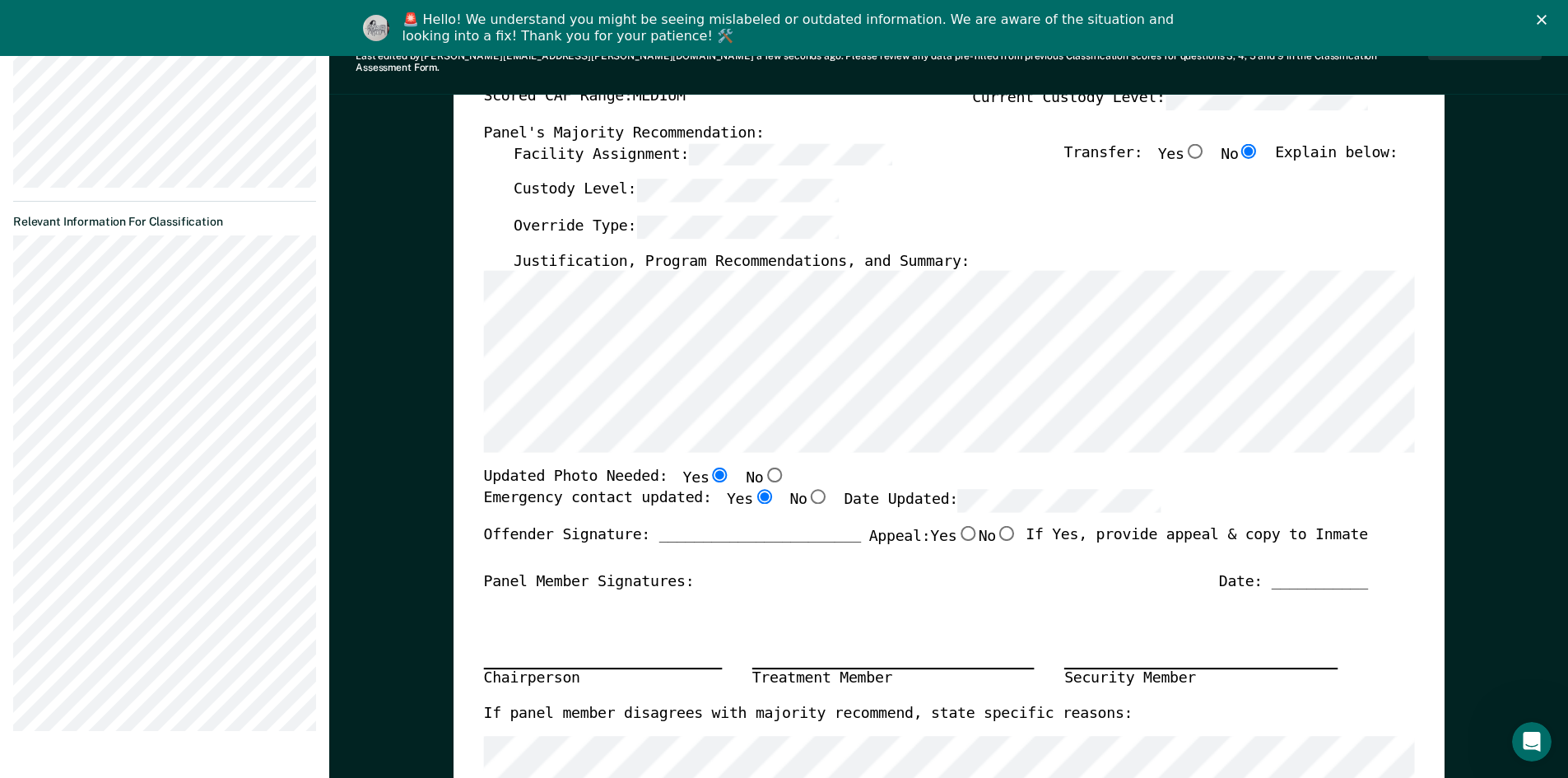
radio input "true"
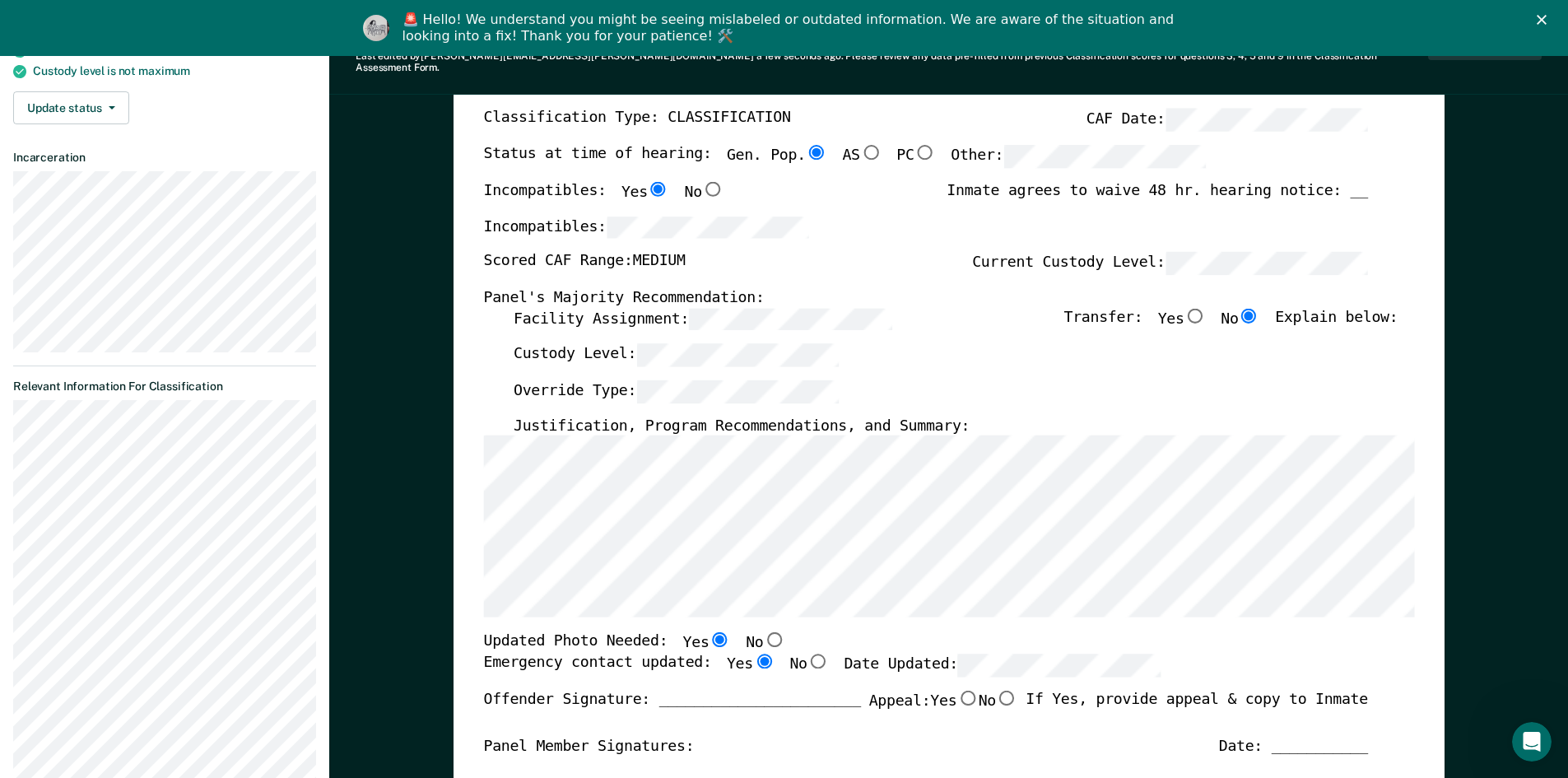
scroll to position [0, 0]
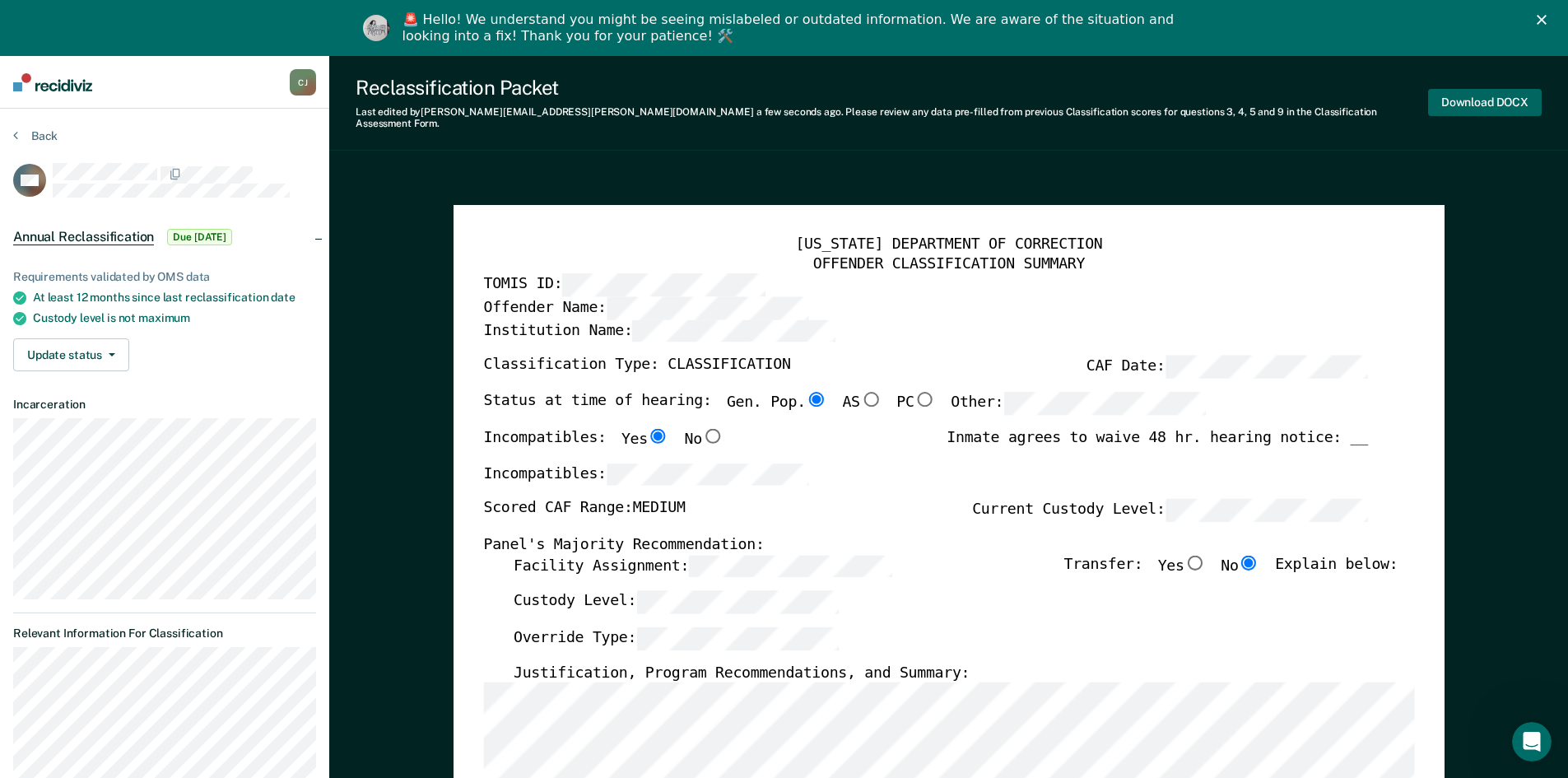
click at [1462, 95] on button "Download DOCX" at bounding box center [1485, 102] width 114 height 27
type textarea "x"
